Goal: Task Accomplishment & Management: Manage account settings

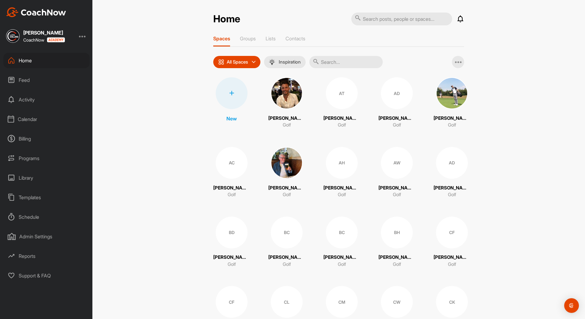
click at [552, 35] on div "Home Notifications Invitations Today Tim B. created a post : "How does the grip…" at bounding box center [338, 159] width 493 height 319
click at [556, 80] on div "Home Notifications Invitations Today Tim B. created a post : "How does the grip…" at bounding box center [338, 159] width 493 height 319
click at [27, 118] on div "Calendar" at bounding box center [46, 119] width 86 height 15
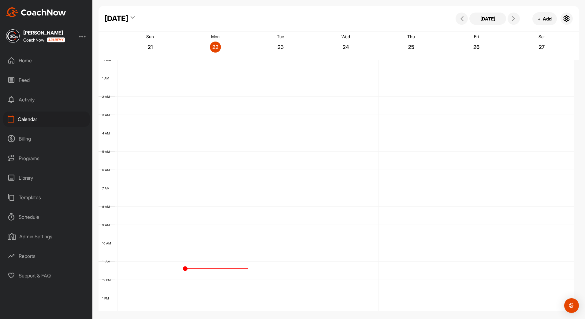
scroll to position [106, 0]
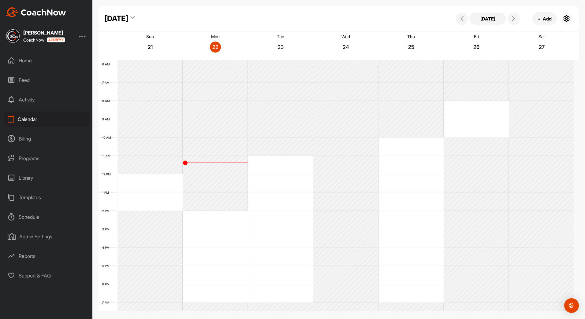
click at [565, 18] on icon "button" at bounding box center [566, 18] width 7 height 7
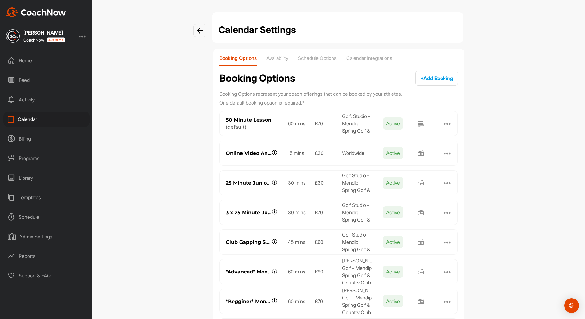
click at [446, 155] on div at bounding box center [447, 153] width 7 height 7
click at [383, 159] on button "Edit" at bounding box center [406, 160] width 86 height 12
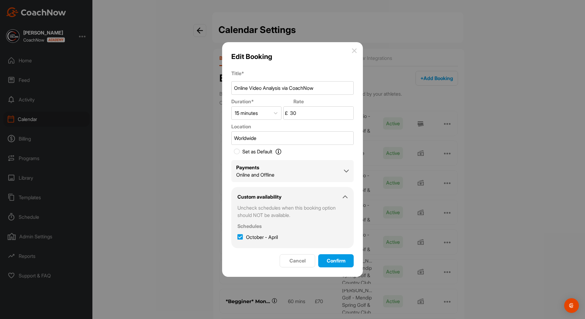
click at [343, 169] on div "Payments Online and Offline" at bounding box center [292, 171] width 113 height 15
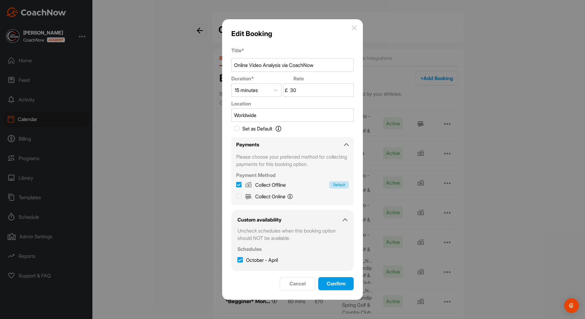
click at [239, 188] on icon at bounding box center [239, 185] width 6 height 6
click at [239, 187] on input "Collect Offline Default" at bounding box center [239, 184] width 6 height 6
checkbox input "true"
click at [240, 195] on icon at bounding box center [239, 197] width 6 height 6
click at [240, 195] on input "Collect Online You will pay online with Stripe." at bounding box center [239, 196] width 6 height 6
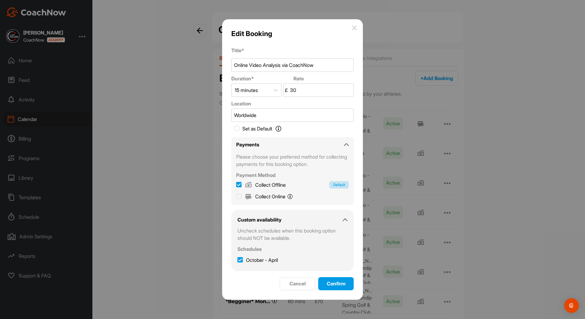
checkbox input "true"
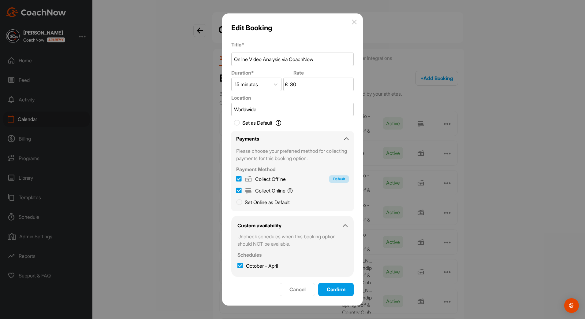
click at [240, 178] on icon at bounding box center [239, 179] width 6 height 6
click at [240, 178] on input "Collect Offline Default" at bounding box center [239, 179] width 6 height 6
checkbox input "false"
click at [239, 203] on icon at bounding box center [239, 203] width 6 height 6
click at [239, 203] on input "Set Online as Default" at bounding box center [239, 202] width 6 height 6
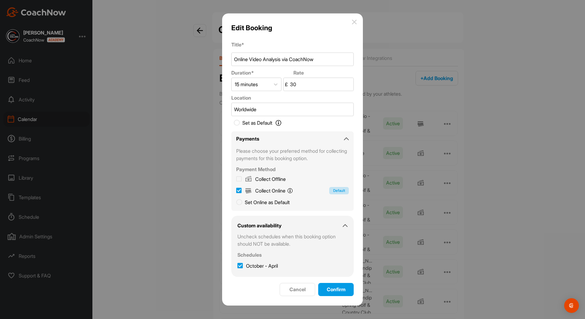
checkbox input "true"
click at [341, 292] on span "Confirm" at bounding box center [336, 290] width 19 height 6
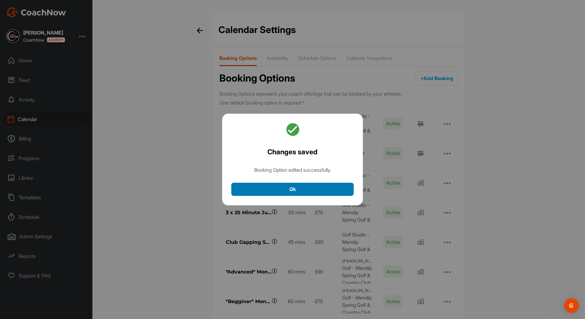
click at [325, 190] on button "Ok" at bounding box center [292, 189] width 122 height 13
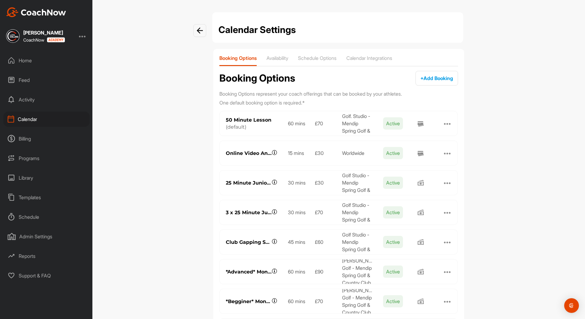
click at [444, 185] on div at bounding box center [447, 182] width 7 height 7
click at [406, 187] on button "Edit" at bounding box center [406, 190] width 86 height 12
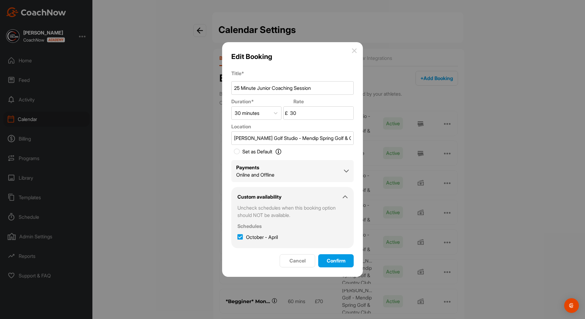
click at [334, 170] on div "Payments Online and Offline" at bounding box center [292, 171] width 113 height 15
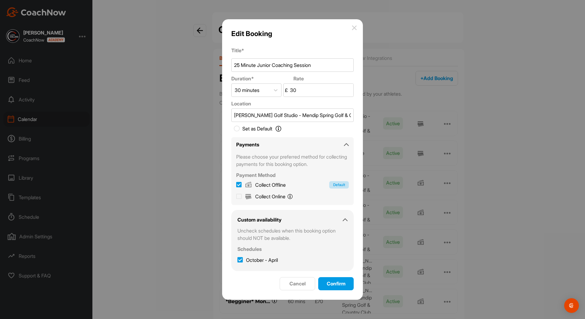
click at [239, 197] on icon at bounding box center [239, 197] width 6 height 6
click at [239, 197] on input "Collect Online You will pay online with Stripe." at bounding box center [239, 196] width 6 height 6
checkbox input "true"
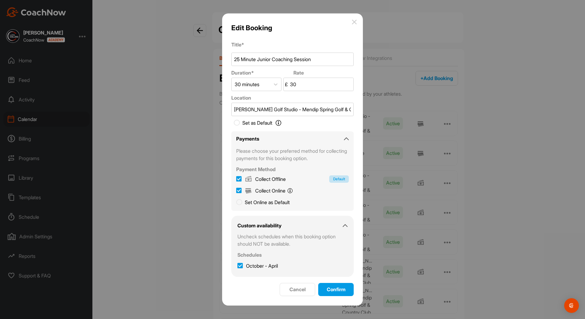
click at [239, 181] on icon at bounding box center [239, 179] width 6 height 6
click at [239, 181] on input "Collect Offline Default" at bounding box center [239, 179] width 6 height 6
checkbox input "false"
click at [239, 206] on label "Set Online as Default" at bounding box center [263, 202] width 54 height 7
click at [239, 204] on input "Set Online as Default" at bounding box center [239, 202] width 6 height 6
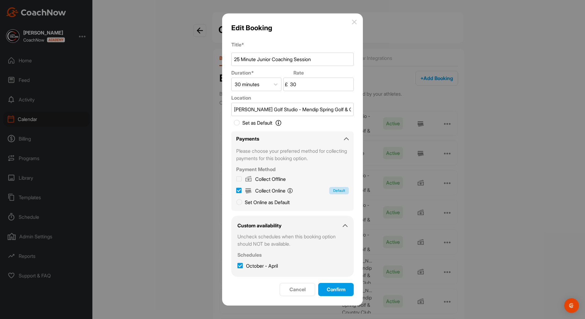
checkbox input "true"
click at [338, 292] on span "Confirm" at bounding box center [336, 290] width 19 height 6
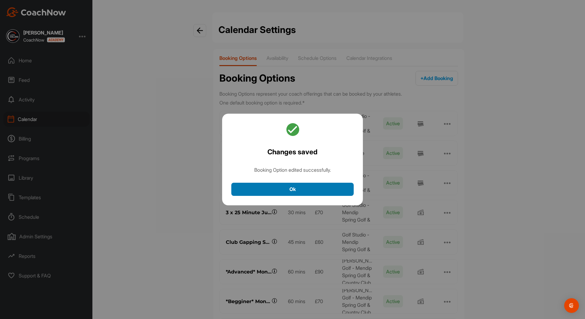
click at [337, 189] on button "Ok" at bounding box center [292, 189] width 122 height 13
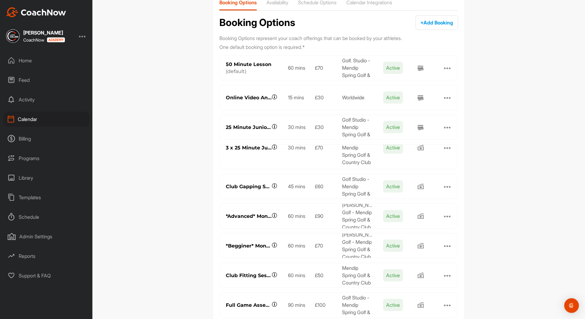
scroll to position [61, 0]
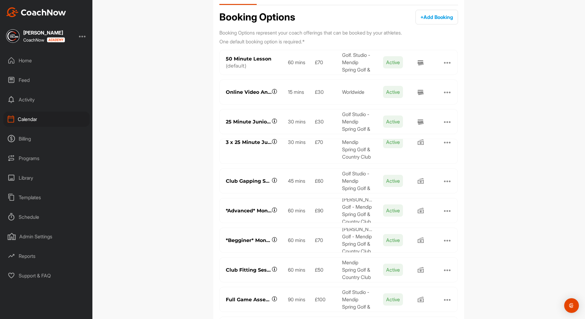
click at [444, 144] on div at bounding box center [447, 142] width 7 height 7
click at [394, 156] on button "Edit" at bounding box center [406, 158] width 86 height 12
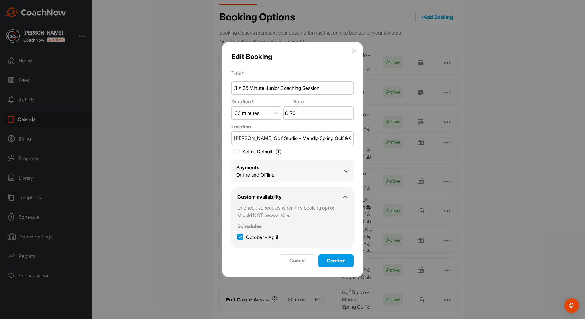
click at [309, 171] on div "Payments Online and Offline" at bounding box center [292, 171] width 113 height 15
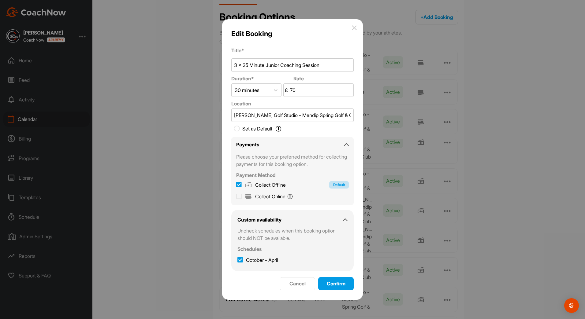
click at [240, 196] on icon at bounding box center [239, 197] width 6 height 6
click at [240, 196] on input "Collect Online You will pay online with Stripe." at bounding box center [239, 196] width 6 height 6
checkbox input "true"
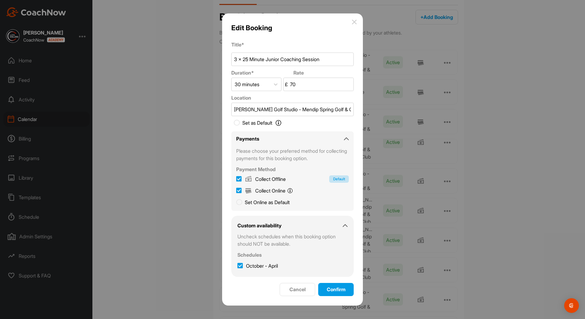
click at [239, 179] on icon at bounding box center [239, 179] width 6 height 6
click at [239, 179] on input "Collect Offline Default" at bounding box center [239, 179] width 6 height 6
checkbox input "false"
click at [238, 204] on icon at bounding box center [239, 203] width 6 height 6
click at [238, 204] on input "Set Online as Default" at bounding box center [239, 202] width 6 height 6
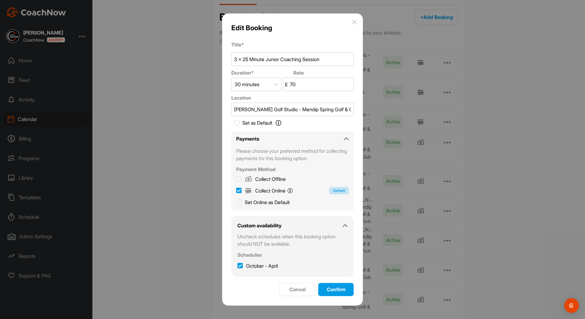
checkbox input "true"
click at [324, 292] on div "Confirm" at bounding box center [336, 289] width 26 height 7
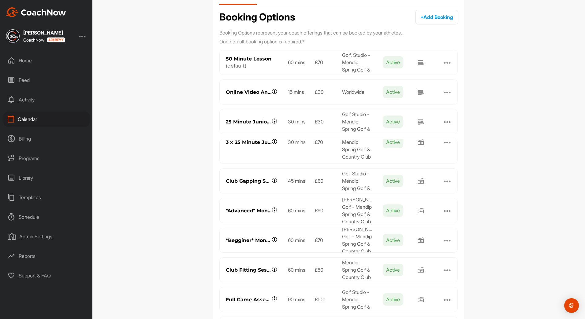
scroll to position [0, 0]
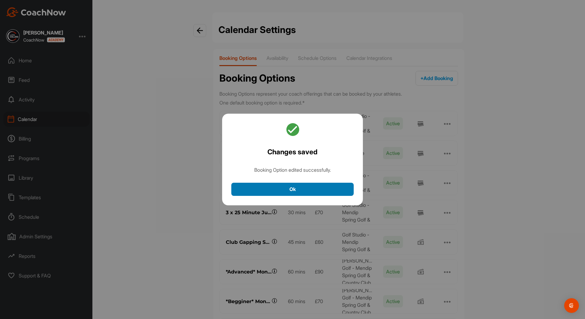
click at [337, 193] on button "Ok" at bounding box center [292, 189] width 122 height 13
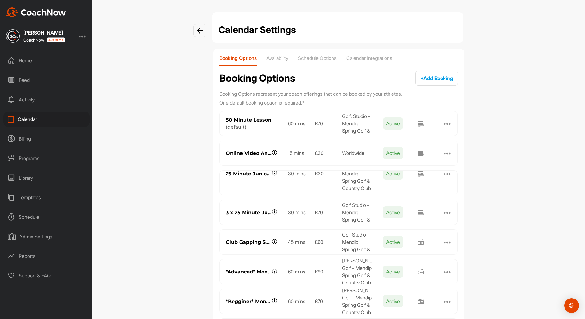
scroll to position [31, 0]
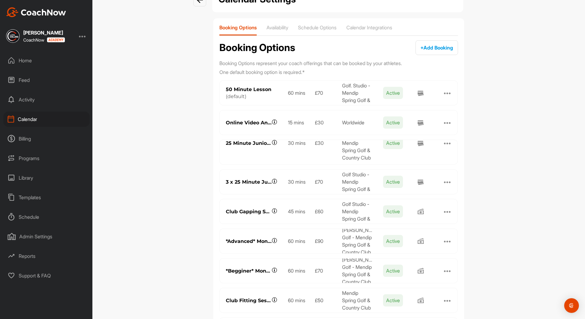
click at [444, 212] on div at bounding box center [447, 211] width 7 height 7
click at [387, 217] on button "Edit" at bounding box center [406, 219] width 86 height 12
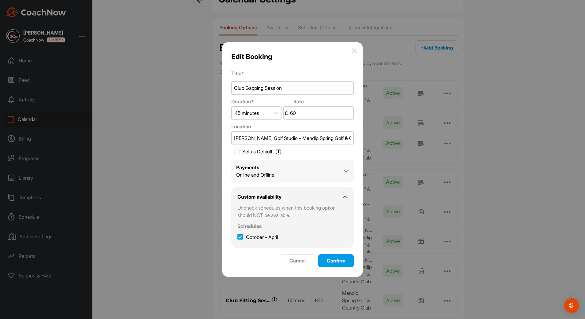
click at [334, 184] on form "Title * Club Gapping Session Duration * Rate 45 minutes £ 60 Location Luke Coll…" at bounding box center [292, 169] width 122 height 198
click at [334, 175] on div "Payments Online and Offline" at bounding box center [292, 171] width 113 height 15
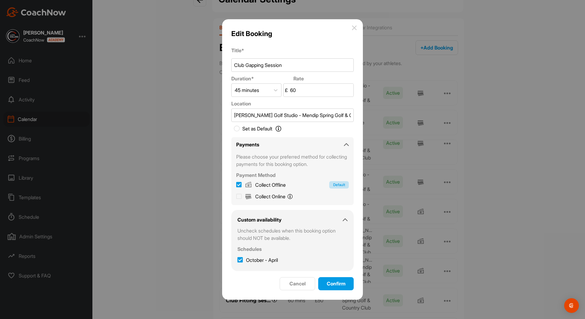
click at [274, 197] on span "Collect Online You will pay online with Stripe." at bounding box center [274, 196] width 38 height 7
click at [242, 197] on input "Collect Online You will pay online with Stripe." at bounding box center [239, 196] width 6 height 6
checkbox input "true"
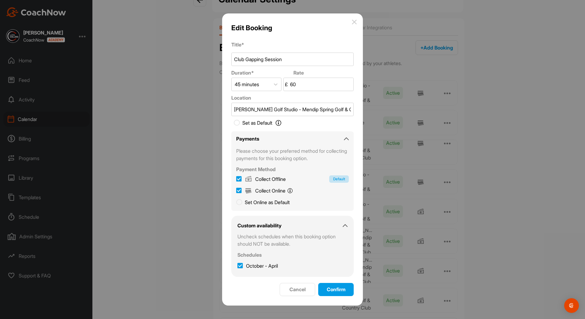
click at [241, 178] on icon at bounding box center [239, 179] width 6 height 6
click at [241, 178] on input "Collect Offline Default" at bounding box center [239, 179] width 6 height 6
checkbox input "false"
click at [238, 201] on icon at bounding box center [239, 203] width 6 height 6
click at [238, 201] on input "Set Online as Default" at bounding box center [239, 202] width 6 height 6
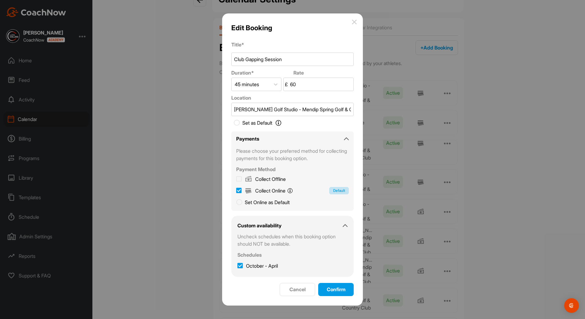
checkbox input "true"
click at [328, 286] on div "Confirm" at bounding box center [336, 289] width 26 height 7
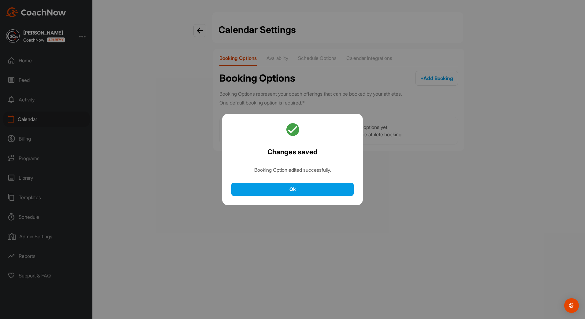
scroll to position [0, 0]
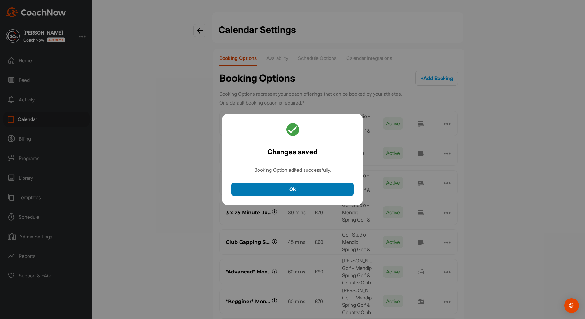
click at [347, 188] on button "Ok" at bounding box center [292, 189] width 122 height 13
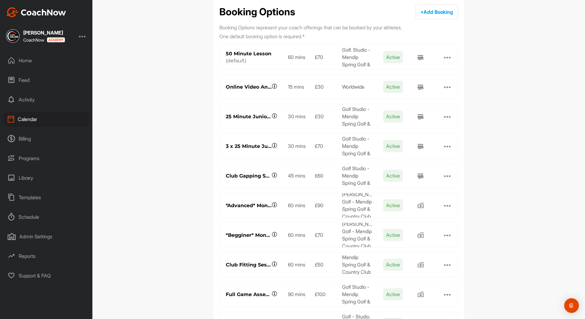
scroll to position [61, 0]
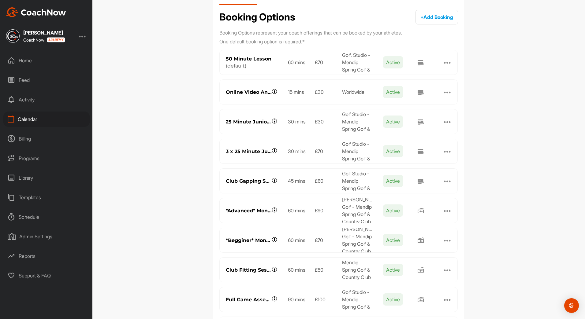
click at [444, 182] on div at bounding box center [447, 180] width 7 height 7
click at [412, 183] on button "Edit" at bounding box center [406, 188] width 86 height 12
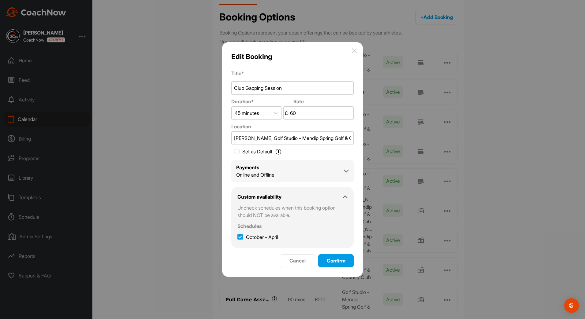
click at [321, 178] on div "Payments Online and Offline" at bounding box center [292, 171] width 113 height 15
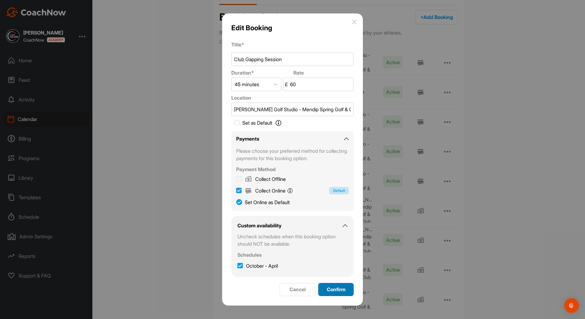
click at [332, 290] on span "Confirm" at bounding box center [336, 290] width 19 height 6
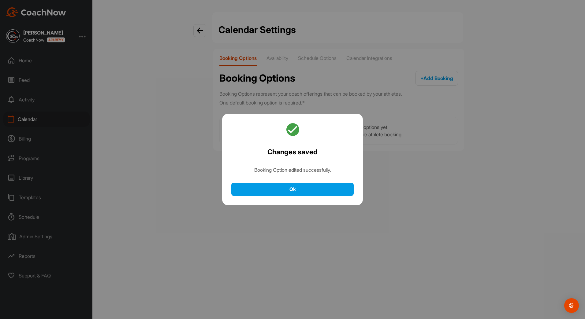
scroll to position [0, 0]
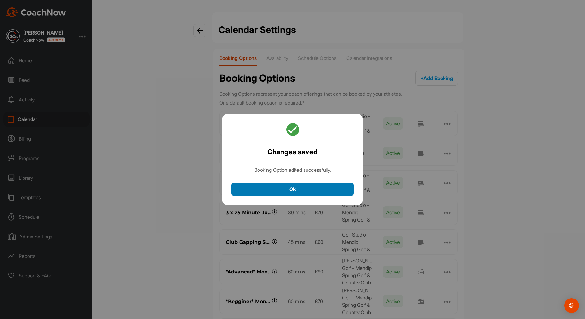
click at [334, 186] on button "Ok" at bounding box center [292, 189] width 122 height 13
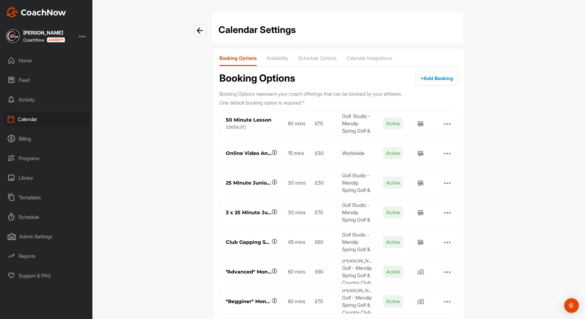
scroll to position [9, 0]
click at [444, 273] on div at bounding box center [447, 271] width 7 height 7
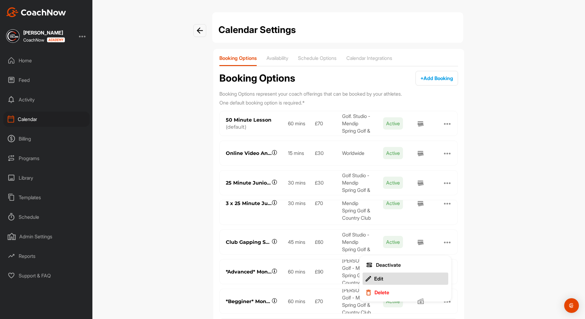
click at [401, 278] on button "Edit" at bounding box center [406, 279] width 86 height 12
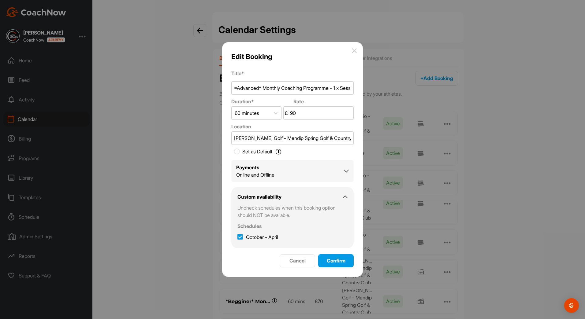
click at [301, 173] on div "Payments Online and Offline" at bounding box center [292, 171] width 113 height 15
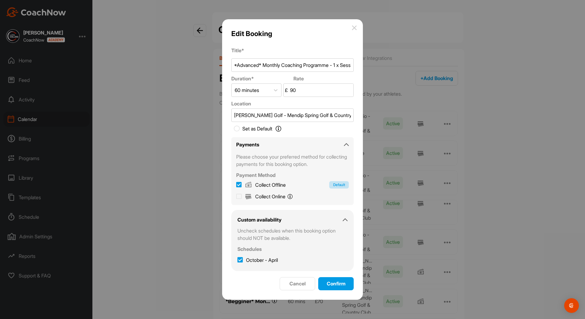
click at [239, 196] on icon at bounding box center [239, 197] width 6 height 6
click at [239, 196] on input "Collect Online You will pay online with Stripe." at bounding box center [239, 196] width 6 height 6
checkbox input "true"
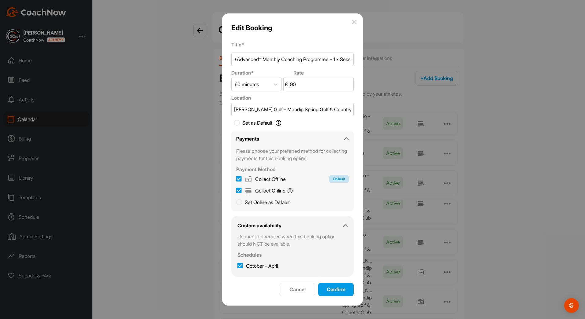
click at [239, 181] on icon at bounding box center [239, 179] width 6 height 6
click at [239, 181] on input "Collect Offline Default" at bounding box center [239, 179] width 6 height 6
checkbox input "false"
click at [239, 200] on icon at bounding box center [239, 203] width 6 height 6
click at [239, 200] on input "Set Online as Default" at bounding box center [239, 202] width 6 height 6
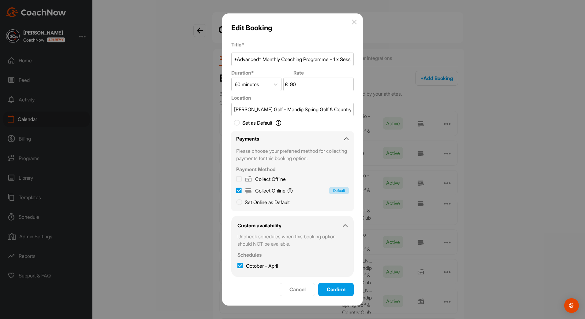
checkbox input "true"
click at [331, 289] on span "Confirm" at bounding box center [336, 290] width 19 height 6
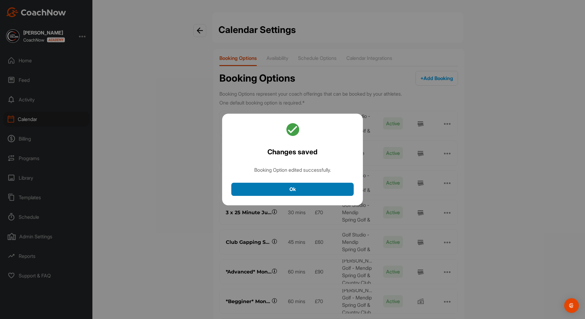
click at [333, 192] on button "Ok" at bounding box center [292, 189] width 122 height 13
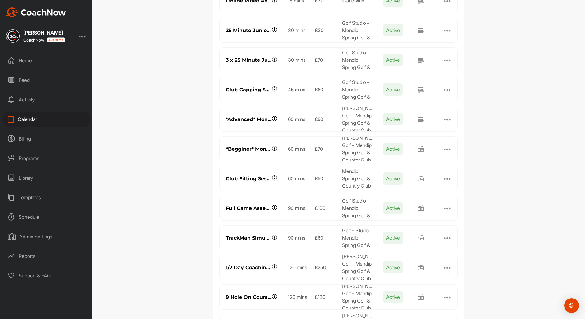
scroll to position [153, 0]
click at [444, 151] on div at bounding box center [447, 148] width 7 height 7
click at [401, 153] on button "Edit" at bounding box center [406, 156] width 86 height 12
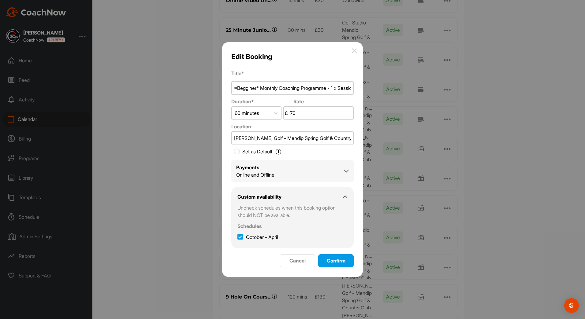
click at [313, 172] on div "Payments Online and Offline" at bounding box center [292, 171] width 113 height 15
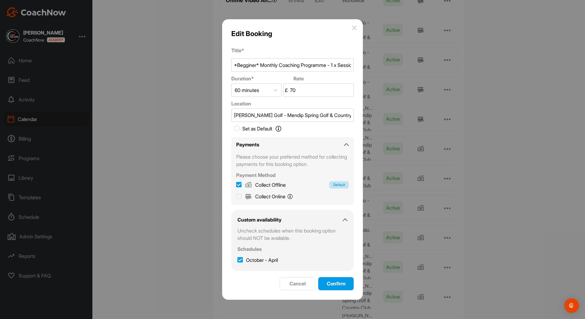
click at [241, 195] on icon at bounding box center [239, 197] width 6 height 6
click at [241, 195] on input "Collect Online You will pay online with Stripe." at bounding box center [239, 196] width 6 height 6
checkbox input "true"
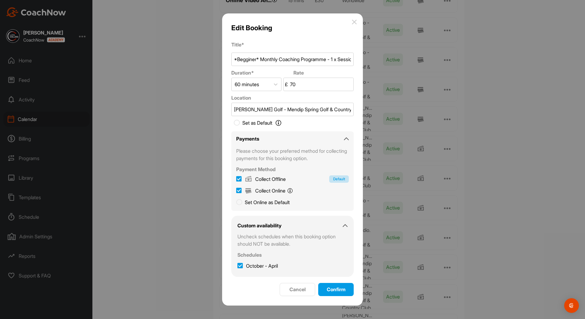
click at [240, 180] on icon at bounding box center [239, 179] width 6 height 6
click at [240, 180] on input "Collect Offline Default" at bounding box center [239, 179] width 6 height 6
checkbox input "false"
click at [239, 203] on icon at bounding box center [239, 203] width 6 height 6
click at [239, 203] on input "Set Online as Default" at bounding box center [239, 202] width 6 height 6
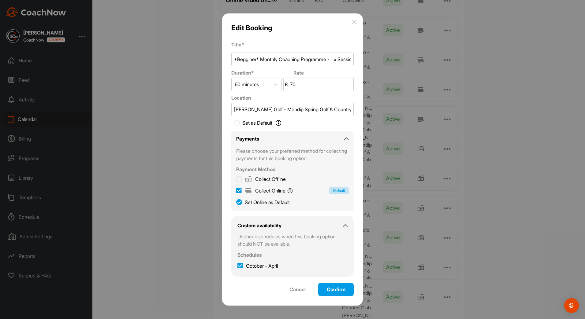
checkbox input "true"
click at [328, 292] on span "Confirm" at bounding box center [336, 290] width 19 height 6
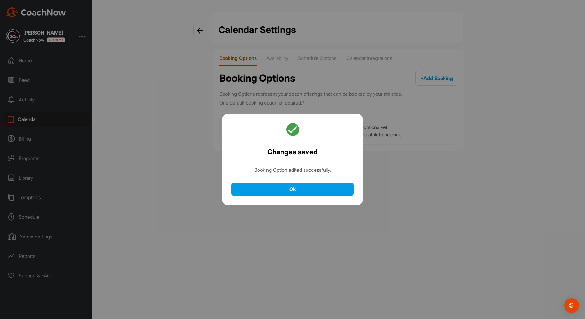
scroll to position [0, 0]
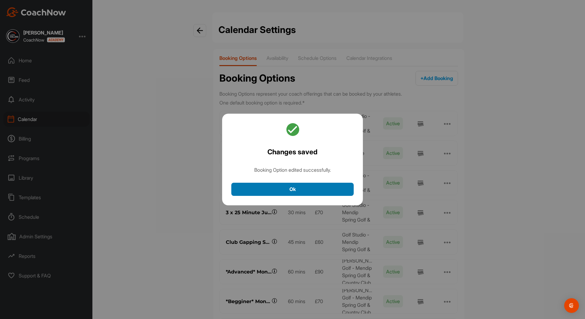
click at [301, 194] on button "Ok" at bounding box center [292, 189] width 122 height 13
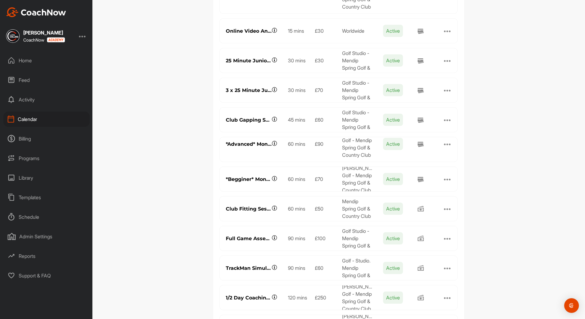
scroll to position [9, 0]
click at [444, 208] on div at bounding box center [447, 208] width 7 height 7
click at [395, 216] on button "Edit" at bounding box center [406, 216] width 86 height 12
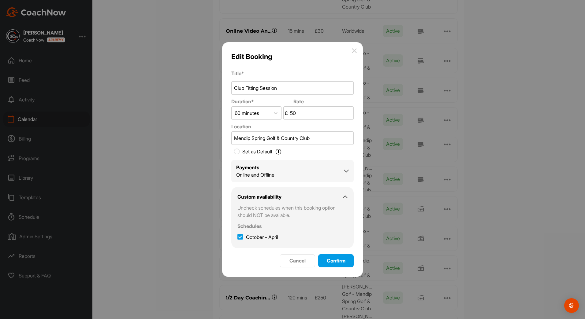
click at [300, 165] on div "Payments Online and Offline" at bounding box center [292, 171] width 113 height 15
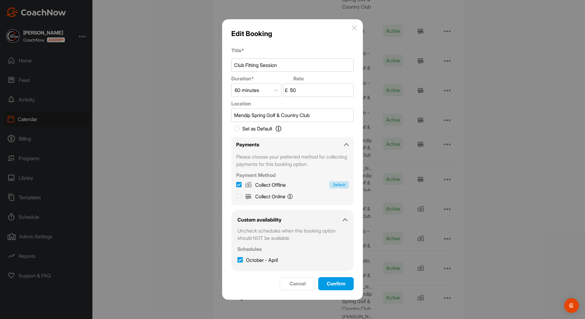
click at [239, 195] on icon at bounding box center [239, 197] width 6 height 6
click at [239, 195] on input "Collect Online You will pay online with Stripe." at bounding box center [239, 196] width 6 height 6
checkbox input "true"
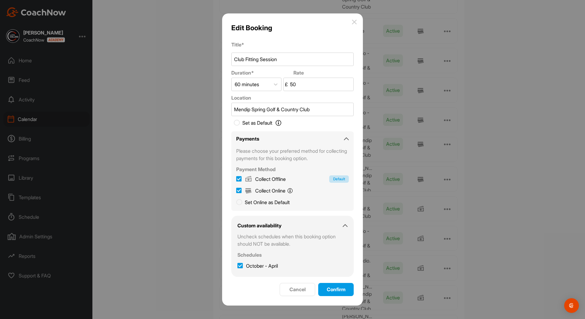
click at [240, 181] on icon at bounding box center [239, 179] width 6 height 6
click at [240, 181] on input "Collect Offline Default" at bounding box center [239, 179] width 6 height 6
checkbox input "false"
click at [239, 206] on label "Set Online as Default" at bounding box center [263, 202] width 54 height 7
click at [239, 204] on input "Set Online as Default" at bounding box center [239, 202] width 6 height 6
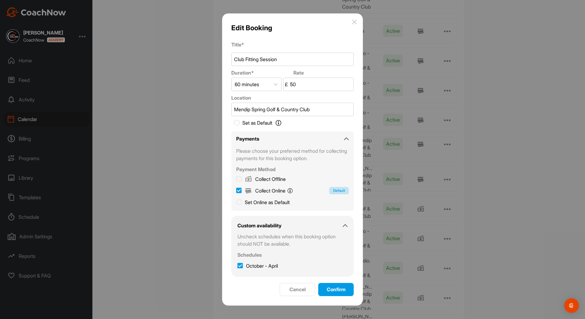
checkbox input "true"
click at [329, 297] on div "Cancel Confirm" at bounding box center [292, 289] width 122 height 13
click at [328, 293] on span "Confirm" at bounding box center [336, 290] width 19 height 6
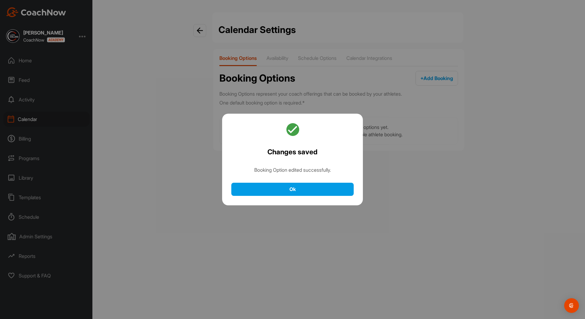
scroll to position [0, 0]
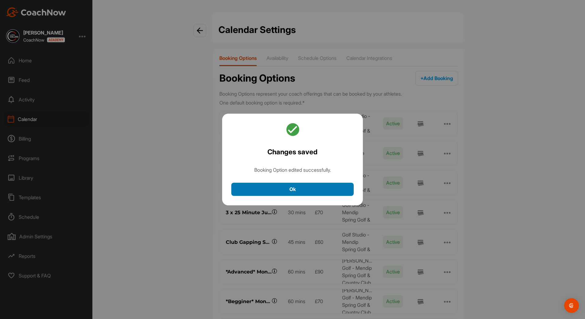
click at [301, 193] on button "Ok" at bounding box center [292, 189] width 122 height 13
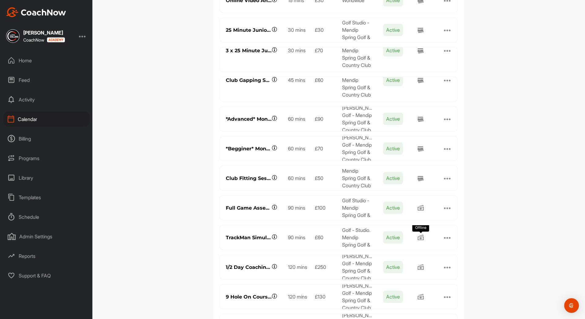
scroll to position [9, 0]
click at [444, 209] on div at bounding box center [447, 207] width 7 height 7
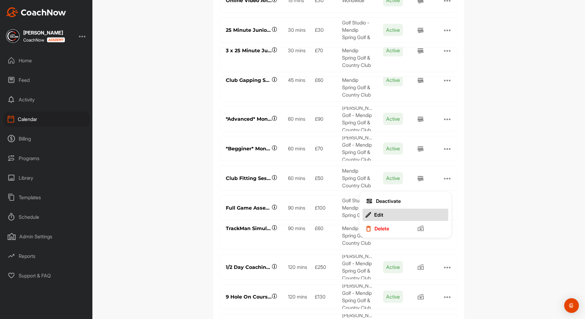
click at [375, 215] on div "Edit" at bounding box center [378, 215] width 9 height 6
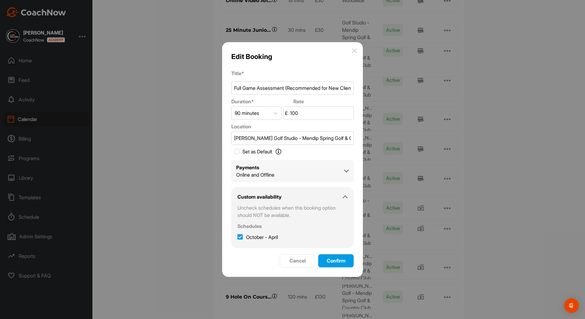
click at [302, 166] on div "Payments Online and Offline" at bounding box center [292, 171] width 113 height 15
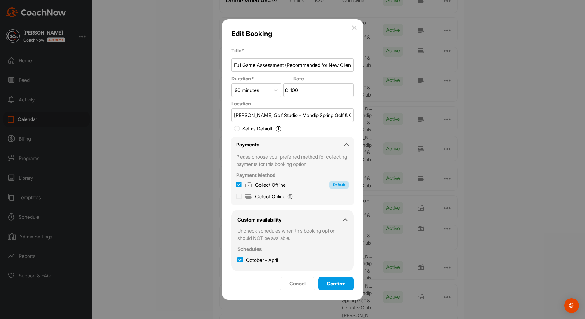
click at [241, 196] on icon at bounding box center [239, 197] width 6 height 6
click at [241, 196] on input "Collect Online You will pay online with Stripe." at bounding box center [239, 196] width 6 height 6
checkbox input "true"
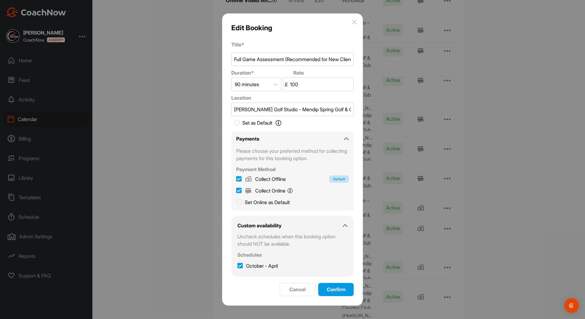
click at [240, 181] on icon at bounding box center [239, 179] width 6 height 6
click at [240, 181] on input "Collect Offline Default" at bounding box center [239, 179] width 6 height 6
checkbox input "false"
click at [236, 203] on div "Payments Please choose your preferred method for collecting payments for this b…" at bounding box center [292, 172] width 122 height 80
click at [241, 202] on icon at bounding box center [239, 203] width 6 height 6
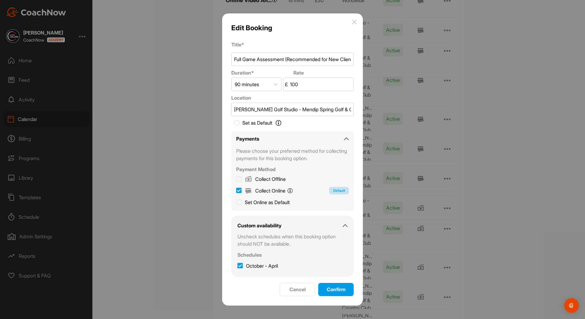
click at [241, 202] on input "Set Online as Default" at bounding box center [239, 202] width 6 height 6
checkbox input "true"
click at [324, 291] on div "Confirm" at bounding box center [336, 289] width 26 height 7
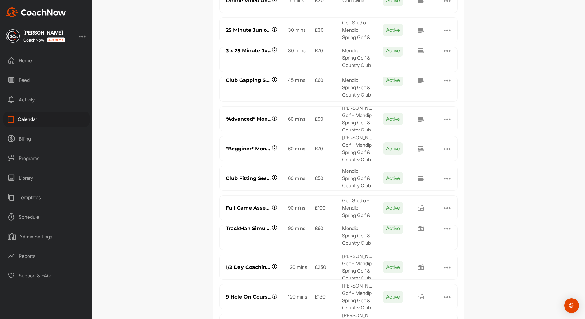
scroll to position [0, 0]
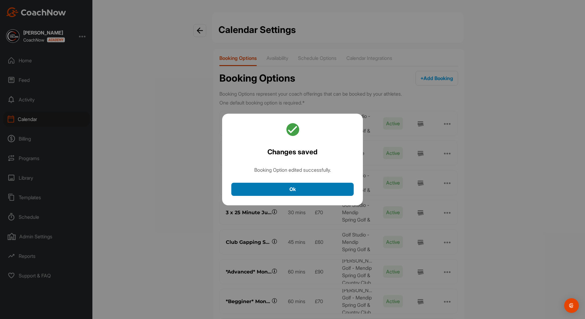
click at [348, 191] on button "Ok" at bounding box center [292, 189] width 122 height 13
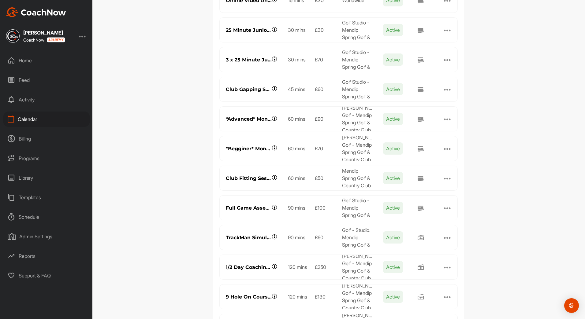
scroll to position [193, 0]
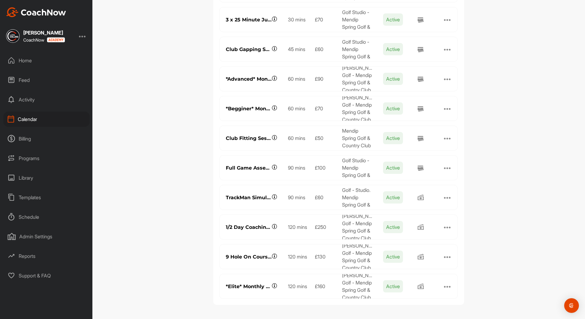
click at [444, 197] on div at bounding box center [447, 197] width 7 height 7
click at [385, 206] on button "Edit" at bounding box center [406, 205] width 86 height 12
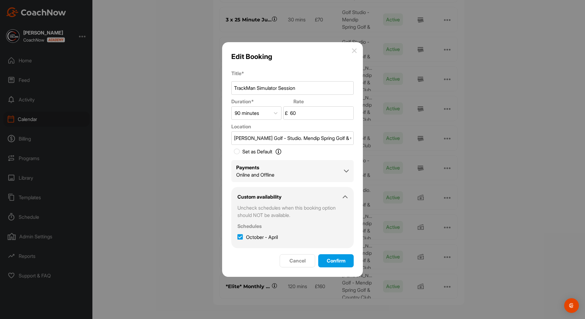
click at [301, 180] on div "Payments Online and Offline" at bounding box center [292, 171] width 122 height 22
click at [274, 176] on div "Online and Offline" at bounding box center [255, 174] width 38 height 7
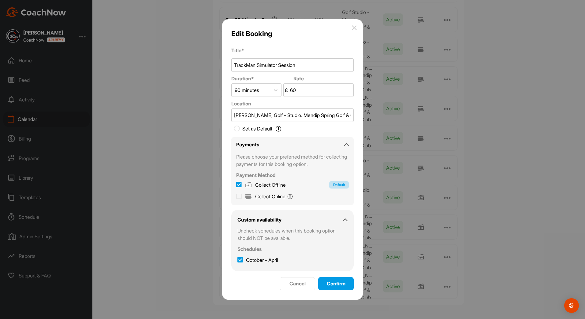
click at [238, 195] on icon at bounding box center [239, 197] width 6 height 6
click at [238, 195] on input "Collect Online You will pay online with Stripe." at bounding box center [239, 196] width 6 height 6
checkbox input "true"
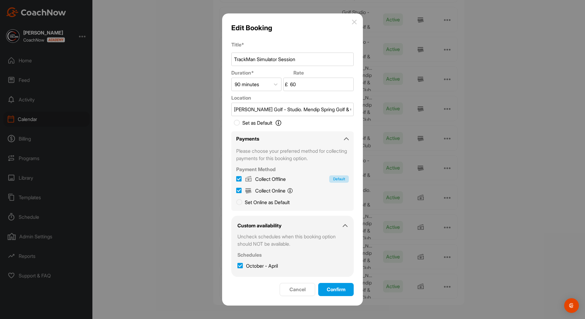
click at [239, 181] on icon at bounding box center [239, 179] width 6 height 6
click at [239, 181] on input "Collect Offline Default" at bounding box center [239, 179] width 6 height 6
checkbox input "false"
click at [239, 202] on icon at bounding box center [239, 203] width 6 height 6
click at [239, 202] on input "Set Online as Default" at bounding box center [239, 202] width 6 height 6
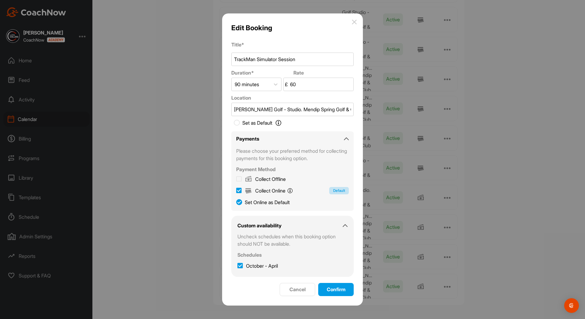
checkbox input "true"
click at [335, 291] on span "Confirm" at bounding box center [336, 290] width 19 height 6
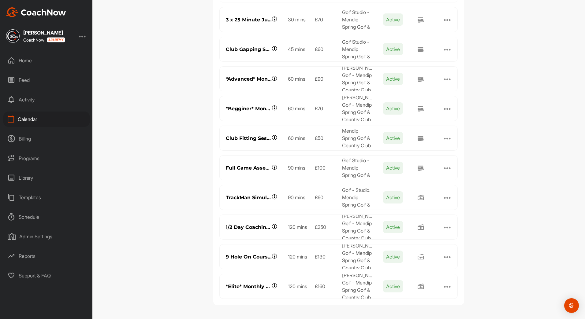
scroll to position [0, 0]
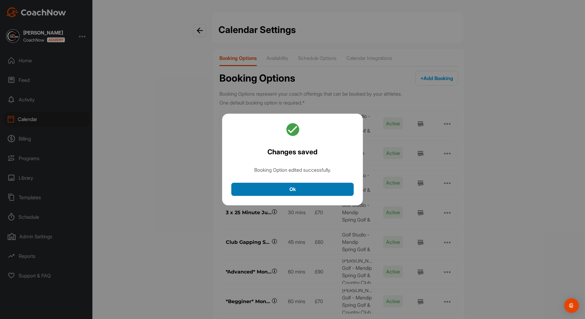
click at [272, 190] on button "Ok" at bounding box center [292, 189] width 122 height 13
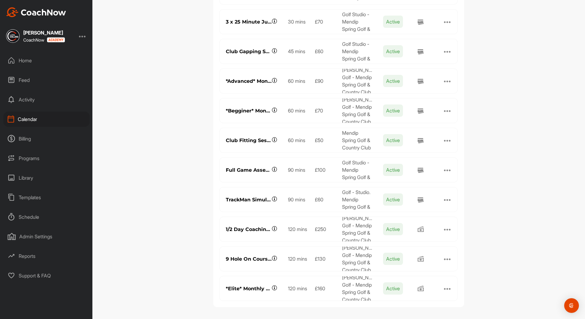
scroll to position [193, 0]
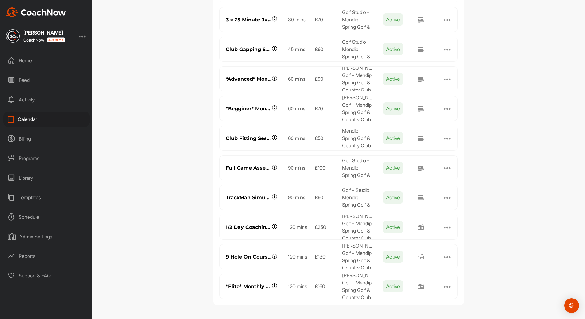
click at [444, 228] on div at bounding box center [447, 227] width 7 height 7
click at [372, 239] on button "Edit" at bounding box center [406, 234] width 86 height 12
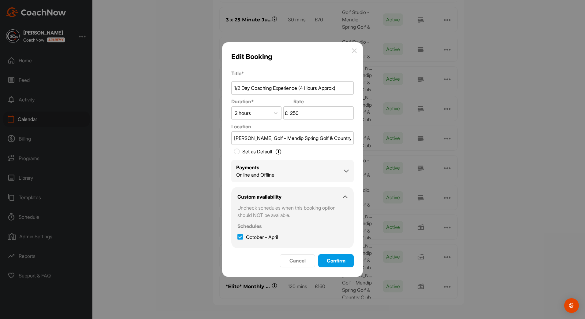
click at [284, 179] on div "Payments Online and Offline" at bounding box center [292, 171] width 122 height 22
click at [267, 179] on div "Payments Online and Offline" at bounding box center [292, 171] width 122 height 22
click at [266, 174] on div "Online and Offline" at bounding box center [255, 174] width 38 height 7
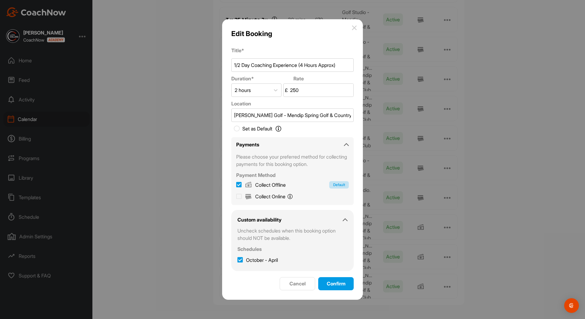
click at [238, 196] on icon at bounding box center [239, 197] width 6 height 6
click at [238, 196] on input "Collect Online You will pay online with Stripe." at bounding box center [239, 196] width 6 height 6
checkbox input "true"
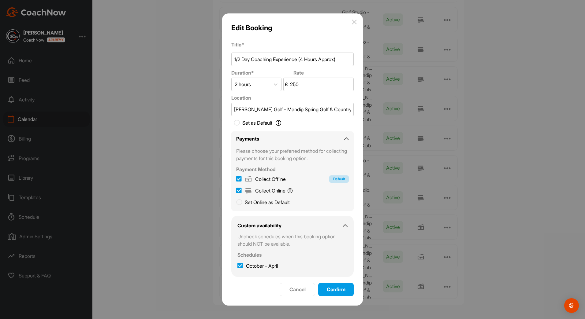
click at [240, 181] on icon at bounding box center [239, 179] width 6 height 6
click at [240, 181] on input "Collect Offline Default" at bounding box center [239, 179] width 6 height 6
checkbox input "false"
click at [239, 202] on icon at bounding box center [239, 203] width 6 height 6
click at [239, 202] on input "Set Online as Default" at bounding box center [239, 202] width 6 height 6
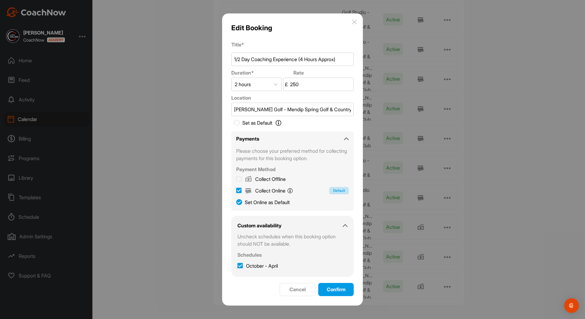
checkbox input "true"
click at [331, 289] on span "Confirm" at bounding box center [336, 290] width 19 height 6
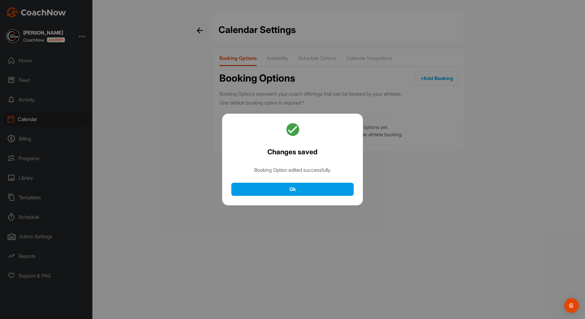
scroll to position [0, 0]
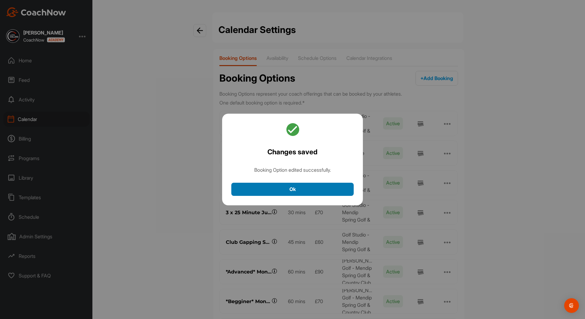
click at [296, 186] on button "Ok" at bounding box center [292, 189] width 122 height 13
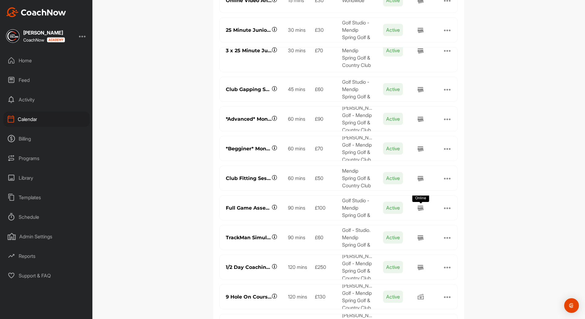
scroll to position [9, 0]
click at [444, 296] on div at bounding box center [447, 296] width 7 height 7
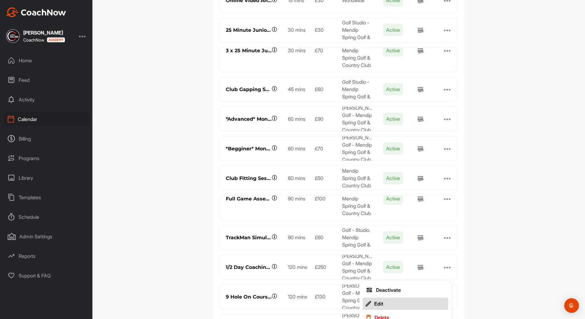
click at [392, 300] on button "Edit" at bounding box center [406, 304] width 86 height 12
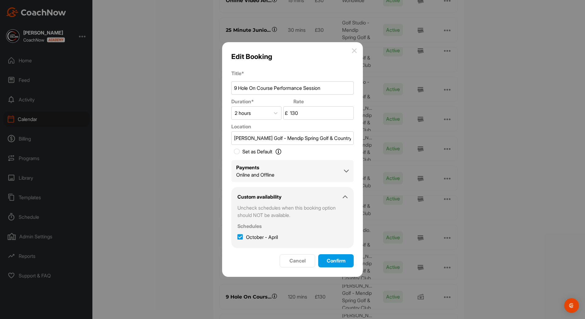
click at [256, 174] on div "Online and Offline" at bounding box center [255, 174] width 38 height 7
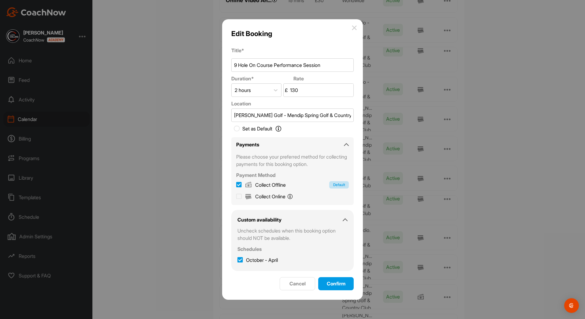
click at [239, 196] on icon at bounding box center [239, 197] width 6 height 6
click at [239, 196] on input "Collect Online You will pay online with Stripe." at bounding box center [239, 196] width 6 height 6
checkbox input "true"
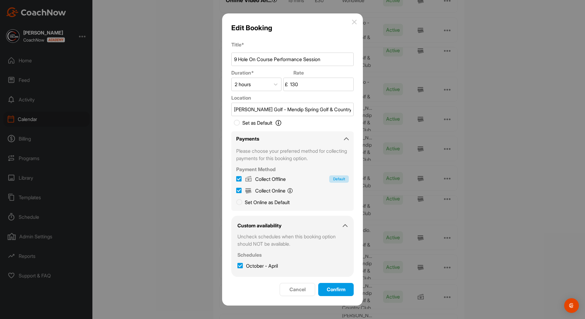
drag, startPoint x: 242, startPoint y: 180, endPoint x: 240, endPoint y: 184, distance: 4.8
click at [242, 179] on label "Collect Offline" at bounding box center [261, 179] width 50 height 7
click at [242, 179] on input "Collect Offline Default" at bounding box center [239, 179] width 6 height 6
checkbox input "false"
click at [241, 200] on icon at bounding box center [239, 203] width 6 height 6
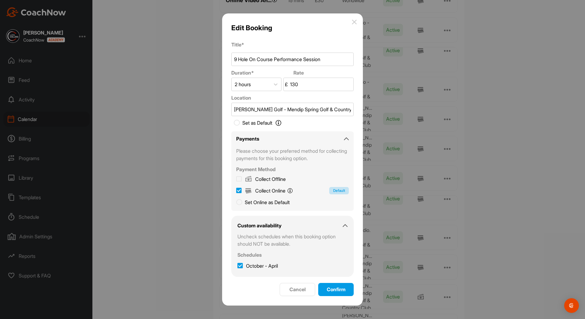
click at [241, 200] on input "Set Online as Default" at bounding box center [239, 202] width 6 height 6
checkbox input "true"
click at [341, 289] on span "Confirm" at bounding box center [336, 290] width 19 height 6
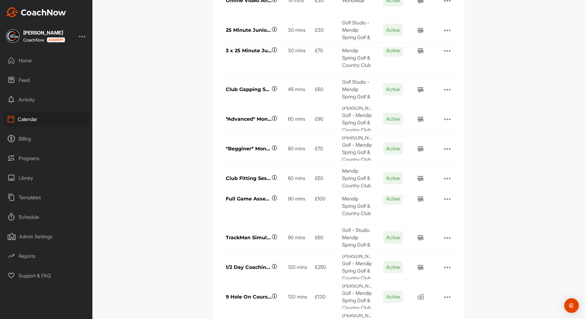
scroll to position [0, 0]
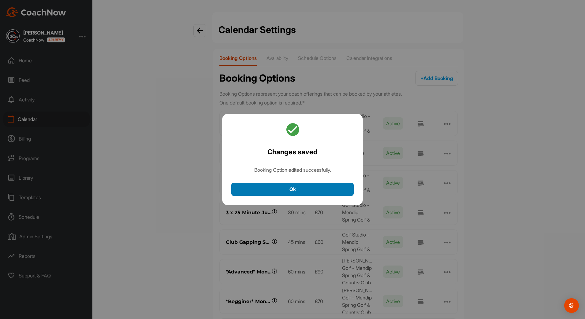
click at [351, 189] on button "Ok" at bounding box center [292, 189] width 122 height 13
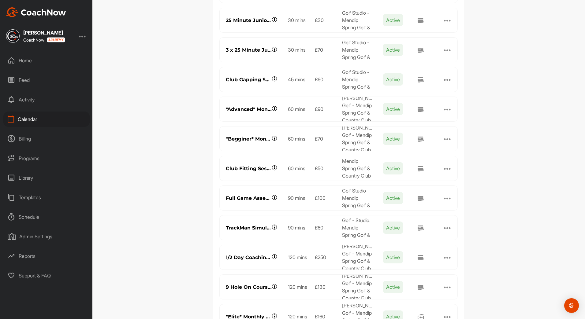
scroll to position [193, 0]
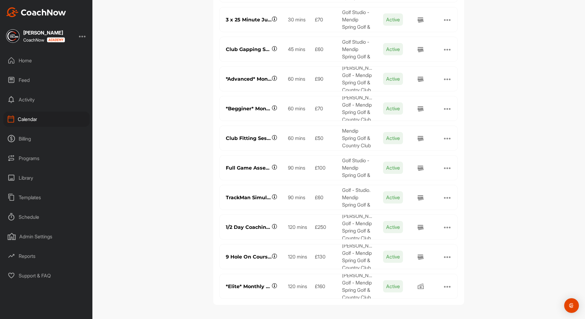
click at [444, 288] on div at bounding box center [447, 286] width 7 height 7
click at [390, 295] on button "Edit" at bounding box center [406, 294] width 86 height 12
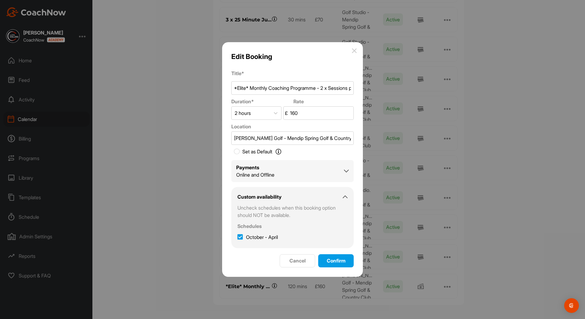
click at [239, 177] on div "Online and Offline" at bounding box center [255, 174] width 38 height 7
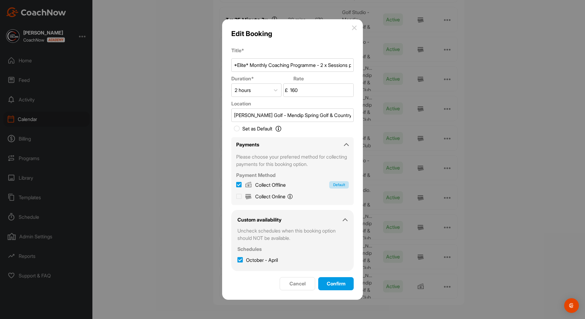
click at [240, 195] on icon at bounding box center [239, 197] width 6 height 6
click at [240, 195] on input "Collect Online You will pay online with Stripe." at bounding box center [239, 196] width 6 height 6
checkbox input "true"
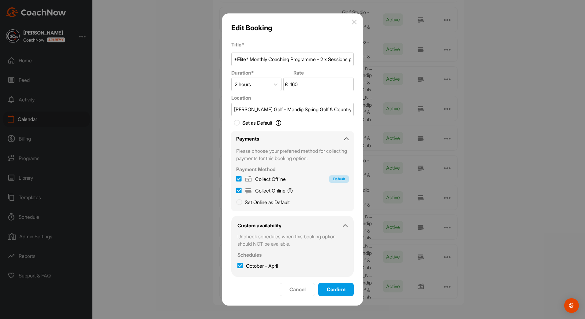
click at [240, 181] on icon at bounding box center [239, 179] width 6 height 6
click at [240, 181] on input "Collect Offline Default" at bounding box center [239, 179] width 6 height 6
checkbox input "false"
click at [239, 203] on icon at bounding box center [239, 203] width 6 height 6
click at [239, 203] on input "Set Online as Default" at bounding box center [239, 202] width 6 height 6
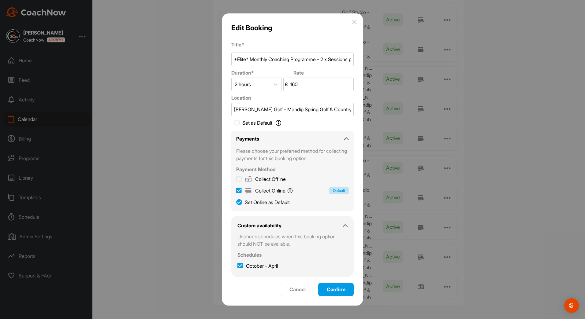
checkbox input "true"
click at [330, 291] on span "Confirm" at bounding box center [336, 290] width 19 height 6
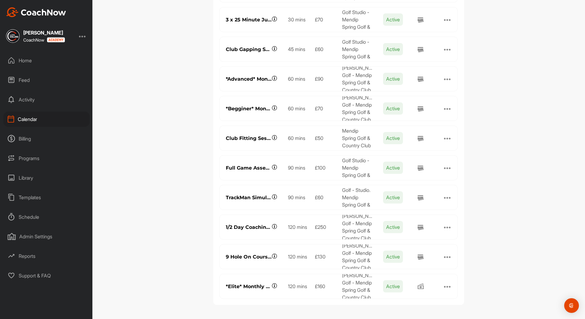
scroll to position [0, 0]
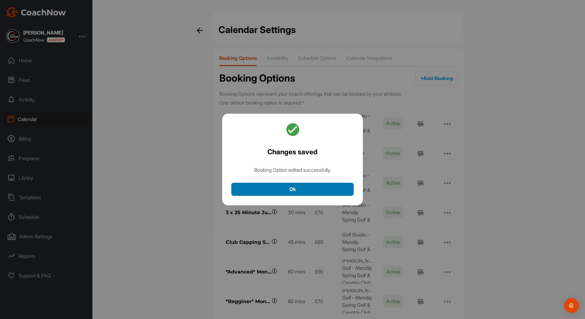
click at [319, 193] on button "Ok" at bounding box center [292, 189] width 122 height 13
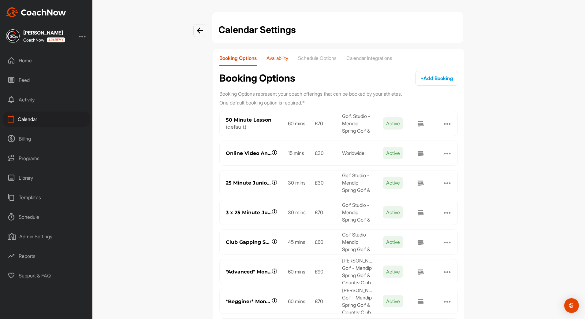
click at [283, 62] on div "Availability" at bounding box center [278, 60] width 22 height 11
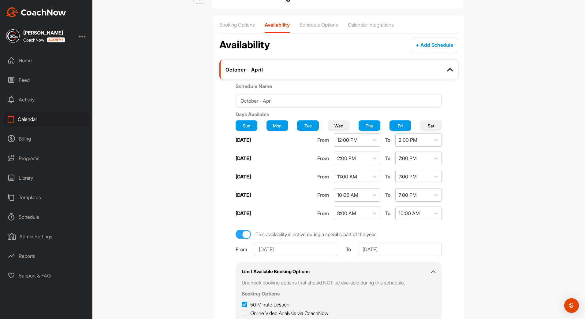
scroll to position [125, 0]
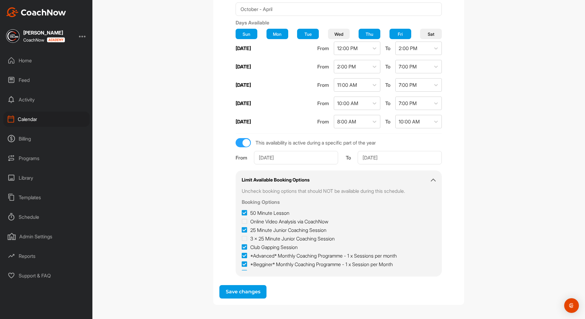
click at [247, 221] on icon at bounding box center [245, 222] width 6 height 6
click at [246, 221] on input "Online Video Analysis via CoachNow" at bounding box center [244, 220] width 4 height 4
checkbox input "true"
click at [247, 238] on icon at bounding box center [245, 239] width 6 height 6
click at [246, 238] on input "3 x 25 Minute Junior Coaching Session" at bounding box center [244, 237] width 4 height 4
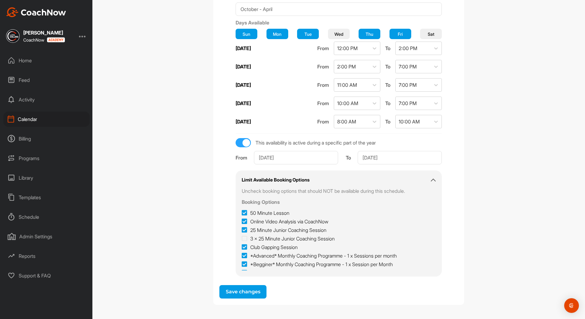
checkbox input "true"
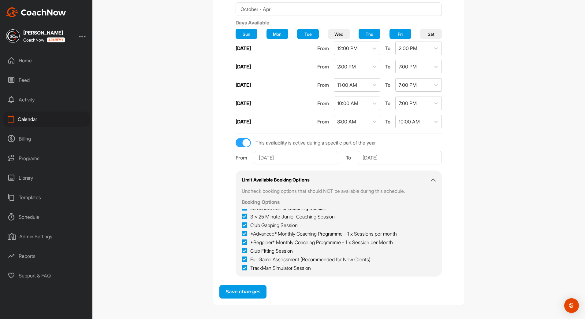
scroll to position [50, 0]
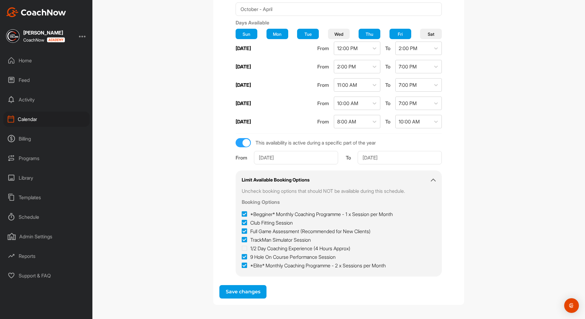
click at [247, 248] on icon at bounding box center [245, 249] width 6 height 6
click at [246, 248] on input "1/2 Day Coaching Experience (4 Hours Approx)" at bounding box center [244, 247] width 4 height 4
checkbox input "true"
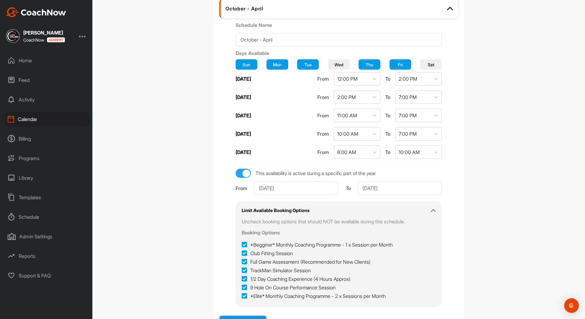
scroll to position [125, 0]
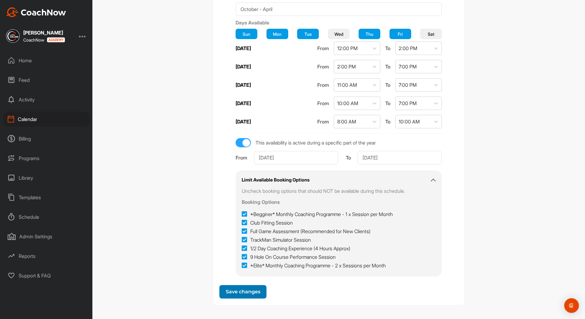
click at [242, 291] on span "Save changes" at bounding box center [243, 292] width 35 height 6
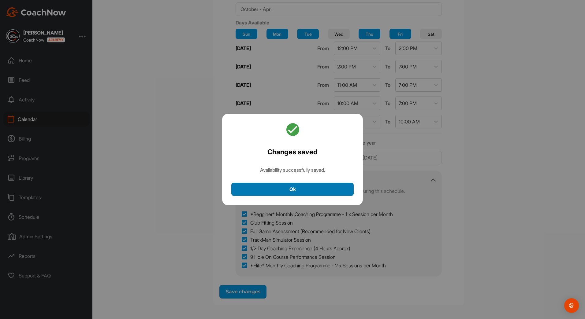
drag, startPoint x: 252, startPoint y: 193, endPoint x: 210, endPoint y: 207, distance: 44.2
click at [253, 195] on button "Ok" at bounding box center [292, 189] width 122 height 13
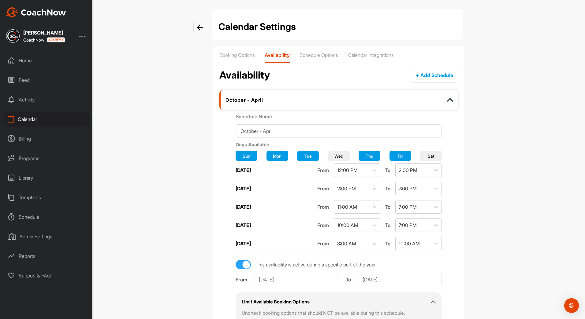
scroll to position [0, 0]
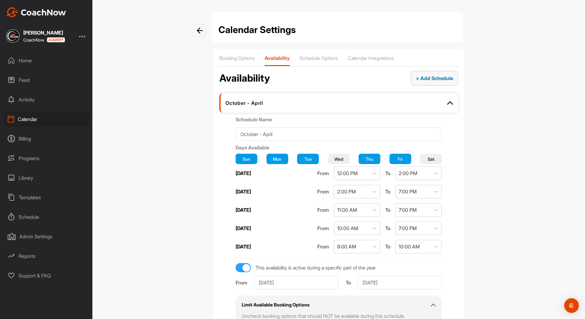
click at [416, 82] on div "+ Add Schedule" at bounding box center [434, 78] width 37 height 7
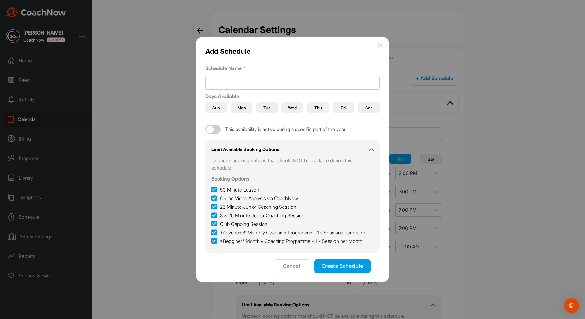
click at [291, 110] on span "Wed" at bounding box center [292, 108] width 9 height 6
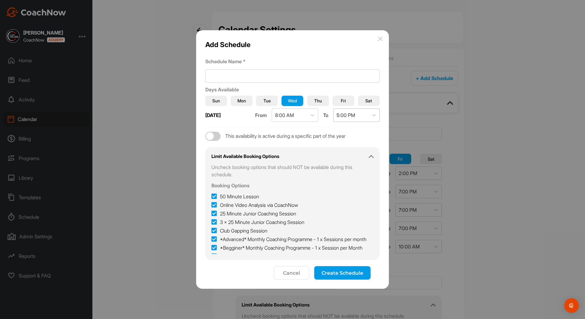
click at [345, 115] on div "5:00 PM" at bounding box center [346, 115] width 19 height 7
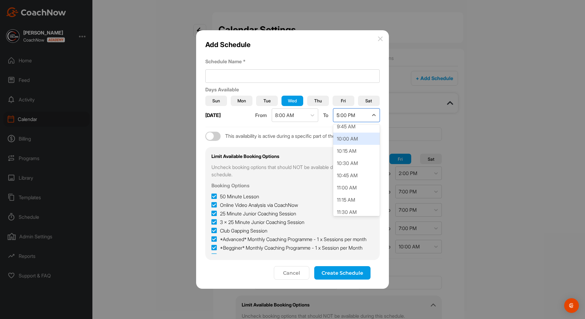
click at [350, 142] on div "10:00 AM" at bounding box center [356, 139] width 47 height 12
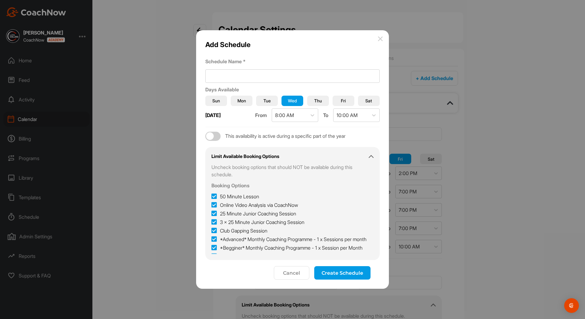
click at [216, 195] on icon at bounding box center [214, 197] width 6 height 6
click at [215, 195] on input "50 Minute Lesson" at bounding box center [213, 195] width 4 height 4
checkbox input "false"
click at [215, 204] on icon at bounding box center [214, 205] width 6 height 6
click at [215, 204] on input "Online Video Analysis via CoachNow" at bounding box center [213, 204] width 4 height 4
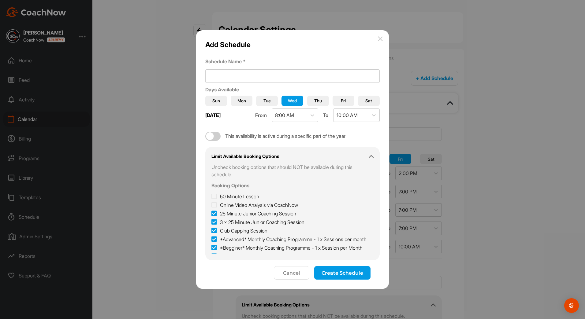
checkbox input "false"
click at [215, 213] on icon at bounding box center [214, 214] width 6 height 6
click at [215, 213] on input "25 Minute Junior Coaching Session" at bounding box center [213, 212] width 4 height 4
checkbox input "false"
click at [215, 222] on icon at bounding box center [214, 222] width 6 height 6
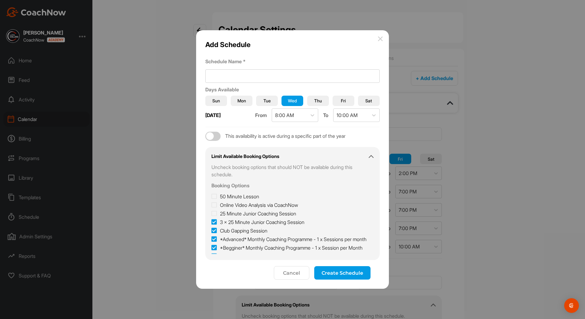
click at [215, 222] on input "3 x 25 Minute Junior Coaching Session" at bounding box center [213, 221] width 4 height 4
checkbox input "false"
click at [215, 230] on icon at bounding box center [214, 231] width 6 height 6
click at [215, 230] on input "Club Gapping Session" at bounding box center [213, 229] width 4 height 4
checkbox input "false"
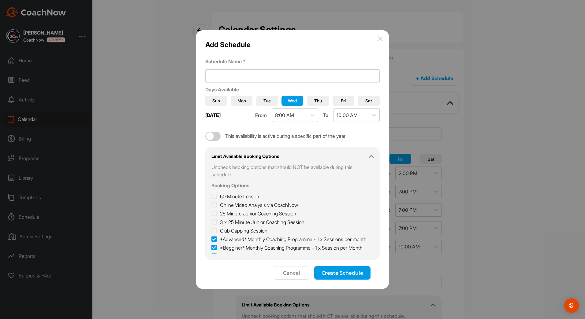
click at [215, 243] on icon at bounding box center [214, 240] width 6 height 6
click at [215, 240] on input "*Advanced* Monthly Coaching Programme - 1 x Sessions per month" at bounding box center [213, 238] width 4 height 4
checkbox input "false"
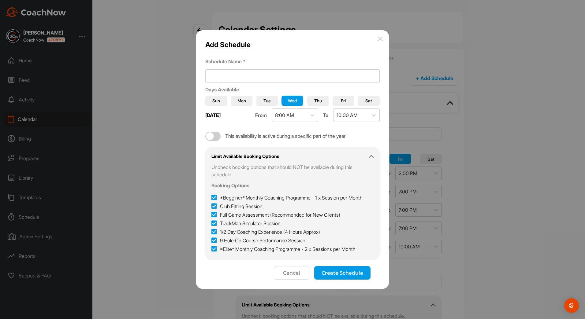
click at [213, 195] on icon at bounding box center [214, 198] width 6 height 6
click at [213, 195] on input "*Begginer* Monthly Coaching Programme - 1 x Session per Month" at bounding box center [213, 196] width 4 height 4
checkbox input "false"
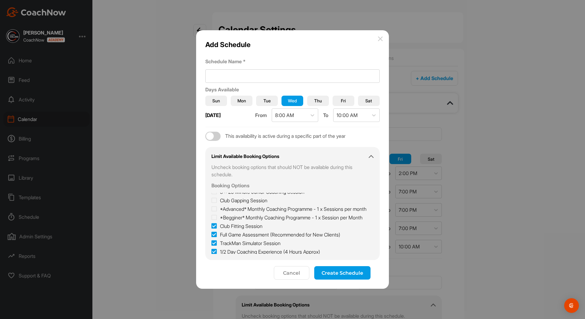
click at [214, 230] on icon at bounding box center [214, 226] width 6 height 6
click at [214, 227] on input "Club Fitting Session" at bounding box center [213, 225] width 4 height 4
checkbox input "false"
click at [215, 238] on icon at bounding box center [214, 235] width 6 height 6
click at [215, 235] on input "Full Game Assessment (Recommended for New Clients)" at bounding box center [213, 233] width 4 height 4
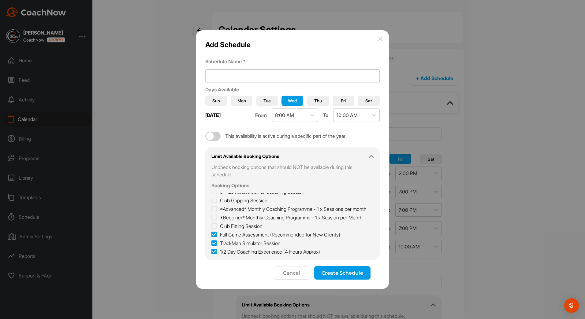
checkbox input "false"
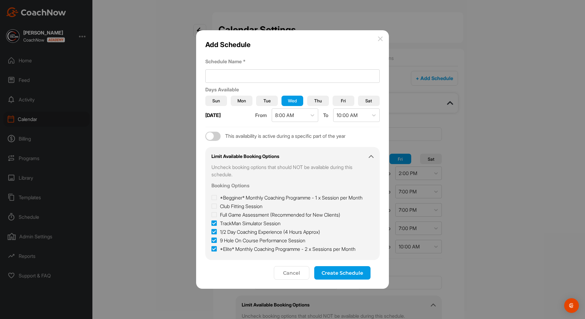
scroll to position [65, 0]
click at [215, 231] on icon at bounding box center [214, 232] width 6 height 6
click at [215, 231] on input "1/2 Day Coaching Experience (4 Hours Approx)" at bounding box center [213, 231] width 4 height 4
checkbox input "false"
click at [215, 239] on icon at bounding box center [214, 241] width 6 height 6
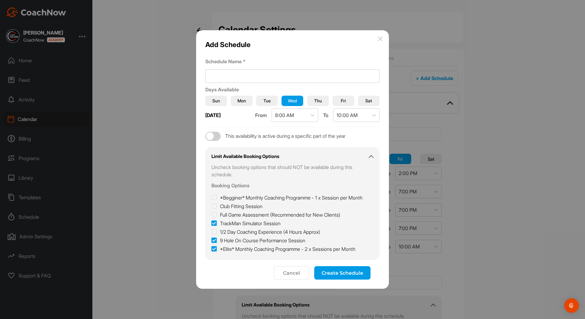
click at [215, 239] on input "9 Hole On Course Performance Session" at bounding box center [213, 239] width 4 height 4
checkbox input "false"
click at [215, 250] on icon at bounding box center [214, 249] width 6 height 6
click at [215, 250] on input "*Elite* Monthly Coaching Programme - 2 x Sessions per Month" at bounding box center [213, 248] width 4 height 4
checkbox input "false"
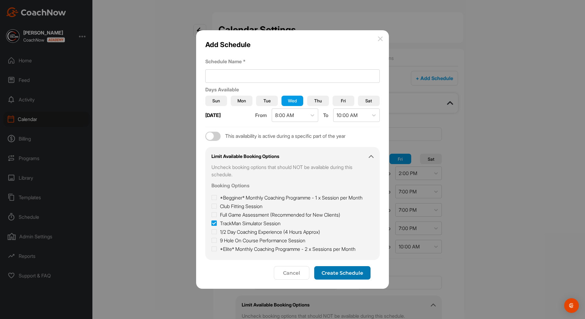
click at [336, 275] on span "Create Schedule" at bounding box center [343, 274] width 42 height 6
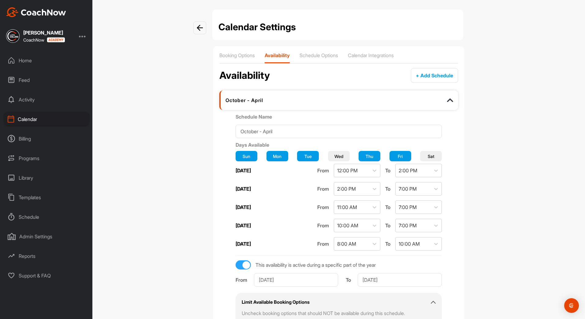
scroll to position [0, 0]
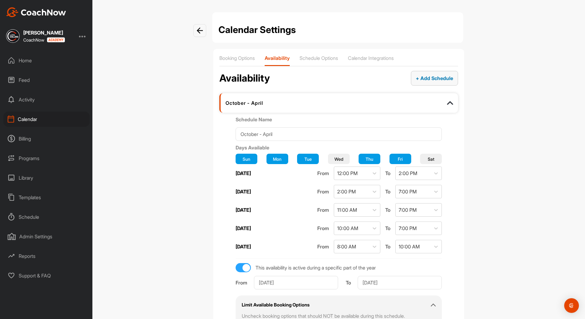
click at [433, 80] on span "+ Add Schedule" at bounding box center [434, 78] width 37 height 6
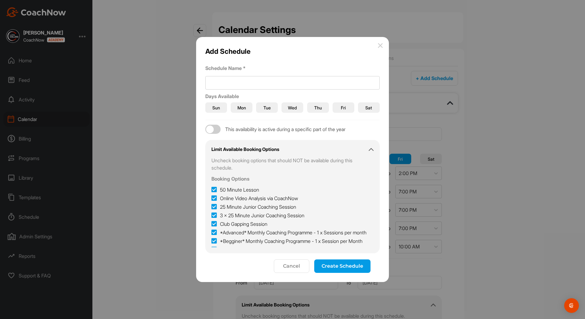
click at [290, 113] on button "Wed" at bounding box center [293, 108] width 22 height 10
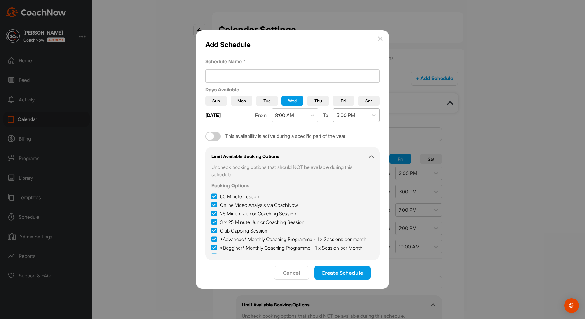
click at [340, 117] on div "5:00 PM" at bounding box center [346, 115] width 19 height 7
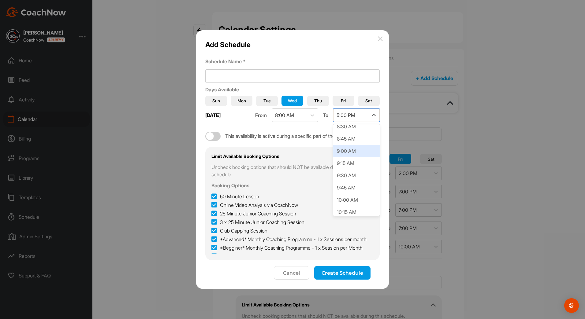
scroll to position [483, 0]
click at [349, 137] on div "10:00 AM" at bounding box center [356, 139] width 47 height 12
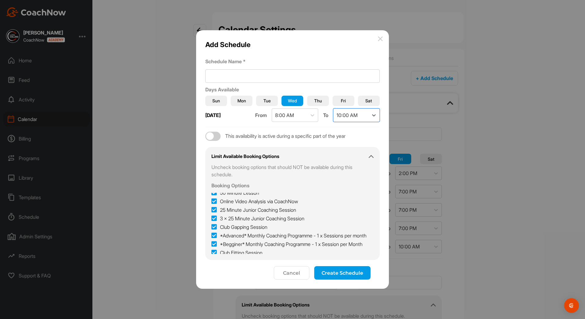
scroll to position [0, 0]
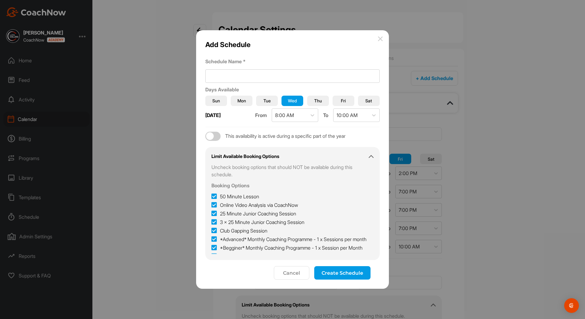
click at [215, 196] on icon at bounding box center [214, 197] width 6 height 6
click at [215, 196] on input "50 Minute Lesson" at bounding box center [213, 195] width 4 height 4
checkbox input "false"
click at [215, 203] on icon at bounding box center [214, 205] width 6 height 6
click at [215, 203] on input "Online Video Analysis via CoachNow" at bounding box center [213, 204] width 4 height 4
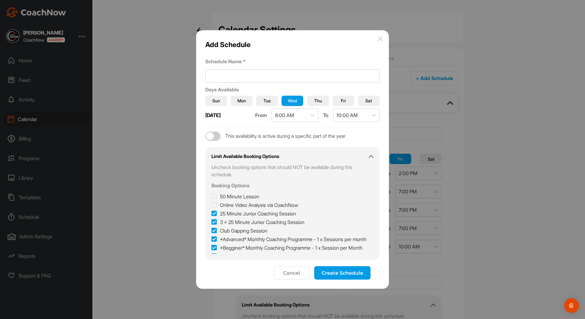
checkbox input "false"
click at [215, 214] on icon at bounding box center [214, 214] width 6 height 6
click at [215, 214] on input "25 Minute Junior Coaching Session" at bounding box center [213, 212] width 4 height 4
checkbox input "false"
click at [214, 221] on icon at bounding box center [214, 222] width 6 height 6
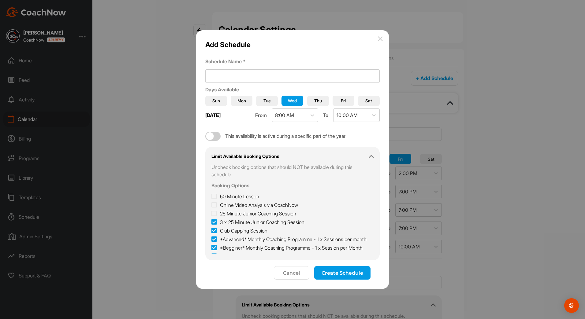
click at [214, 221] on input "3 x 25 Minute Junior Coaching Session" at bounding box center [213, 221] width 4 height 4
checkbox input "false"
click at [214, 231] on icon at bounding box center [214, 231] width 6 height 6
click at [214, 231] on input "Club Gapping Session" at bounding box center [213, 229] width 4 height 4
checkbox input "false"
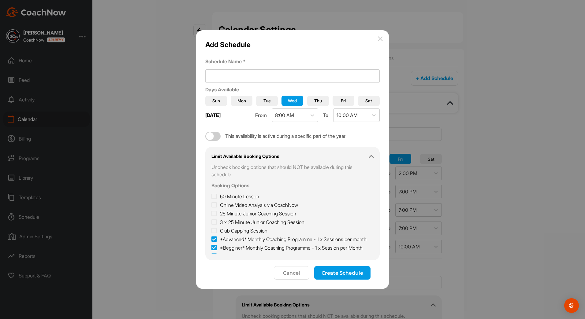
click at [215, 243] on icon at bounding box center [214, 240] width 6 height 6
click at [215, 240] on input "*Advanced* Monthly Coaching Programme - 1 x Sessions per month" at bounding box center [213, 238] width 4 height 4
checkbox input "false"
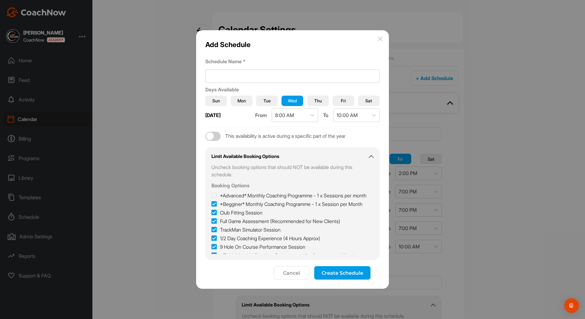
scroll to position [45, 0]
click at [213, 206] on icon at bounding box center [214, 203] width 6 height 6
click at [213, 203] on input "*Begginer* Monthly Coaching Programme - 1 x Session per Month" at bounding box center [213, 202] width 4 height 4
checkbox input "false"
click at [214, 215] on icon at bounding box center [214, 212] width 6 height 6
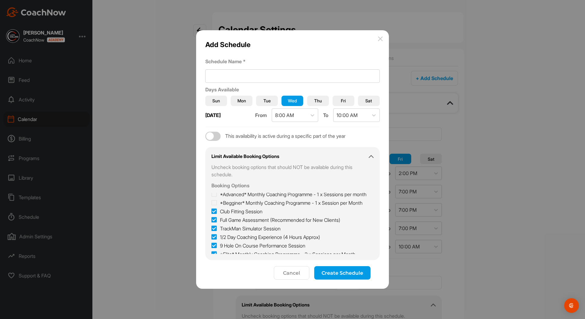
click at [214, 212] on input "Club Fitting Session" at bounding box center [213, 210] width 4 height 4
checkbox input "false"
click at [216, 223] on icon at bounding box center [214, 220] width 6 height 6
click at [215, 221] on input "Full Game Assessment (Recommended for New Clients)" at bounding box center [213, 219] width 4 height 4
checkbox input "false"
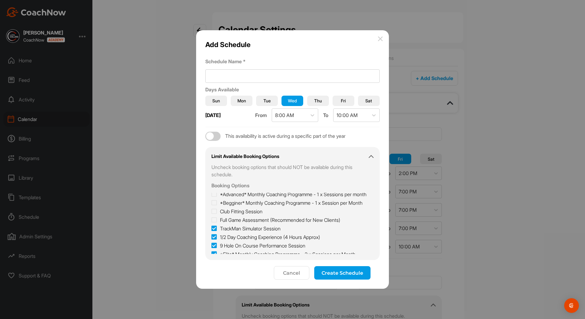
click at [215, 241] on icon at bounding box center [214, 237] width 6 height 6
click at [215, 238] on input "1/2 Day Coaching Experience (4 Hours Approx)" at bounding box center [213, 236] width 4 height 4
checkbox input "false"
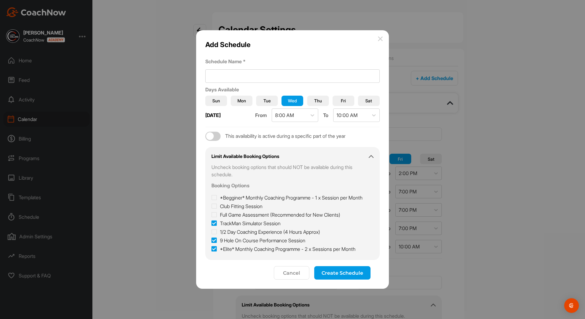
click at [214, 241] on icon at bounding box center [214, 241] width 6 height 6
click at [214, 241] on input "9 Hole On Course Performance Session" at bounding box center [213, 239] width 4 height 4
checkbox input "false"
click at [215, 250] on icon at bounding box center [214, 249] width 6 height 6
click at [215, 250] on input "*Elite* Monthly Coaching Programme - 2 x Sessions per Month" at bounding box center [213, 248] width 4 height 4
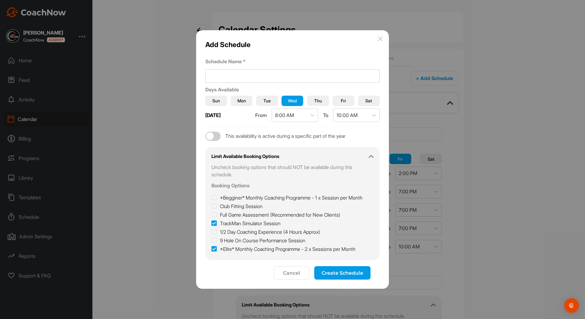
checkbox input "false"
click at [258, 79] on input at bounding box center [292, 75] width 174 height 13
type input "Test"
click at [332, 276] on button "Create Schedule" at bounding box center [342, 273] width 56 height 13
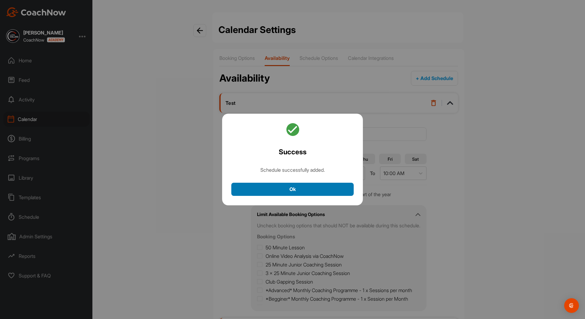
click at [282, 190] on button "Ok" at bounding box center [292, 189] width 122 height 13
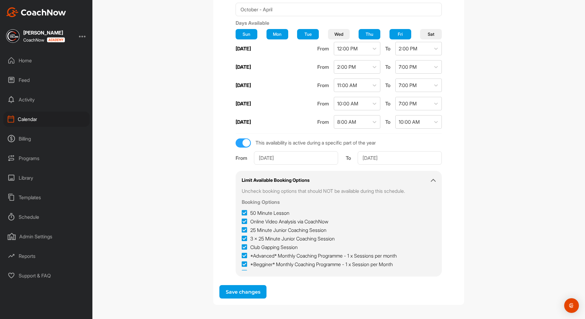
scroll to position [50, 0]
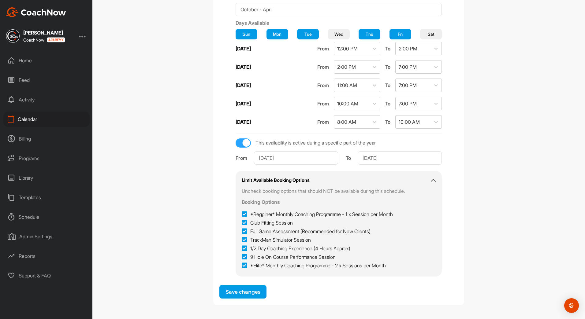
click at [247, 241] on icon at bounding box center [245, 240] width 6 height 6
click at [246, 241] on input "TrackMan Simulator Session" at bounding box center [244, 239] width 4 height 4
checkbox input "false"
click at [246, 294] on span "Save changes" at bounding box center [243, 292] width 35 height 6
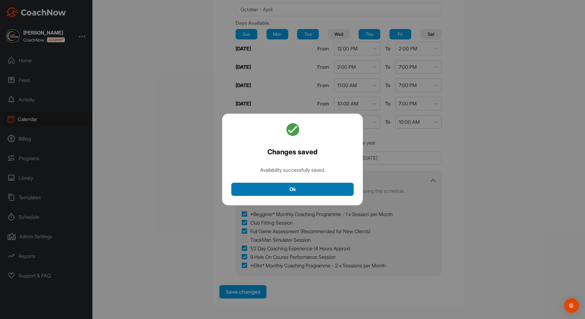
click at [323, 189] on button "Ok" at bounding box center [292, 189] width 122 height 13
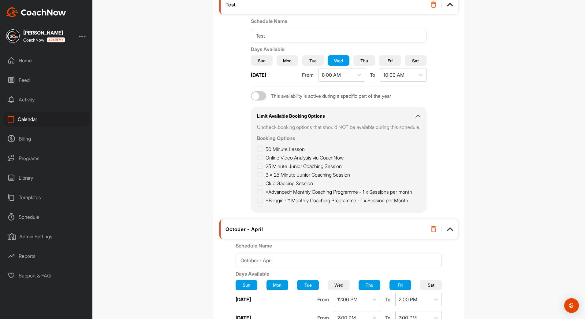
scroll to position [31, 0]
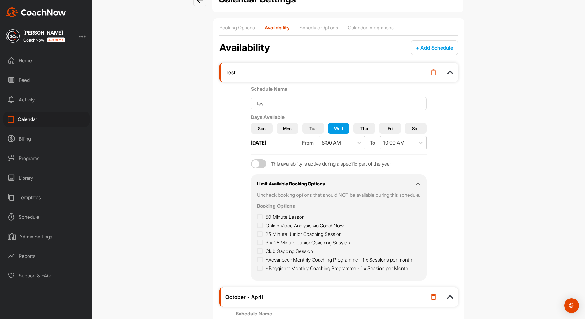
click at [367, 71] on div "Test" at bounding box center [322, 72] width 193 height 6
click at [303, 74] on div "Test" at bounding box center [322, 72] width 193 height 6
click at [270, 73] on div "Test" at bounding box center [322, 72] width 193 height 6
click at [268, 73] on div "Test" at bounding box center [322, 72] width 193 height 6
click at [252, 82] on div "Test" at bounding box center [338, 73] width 239 height 20
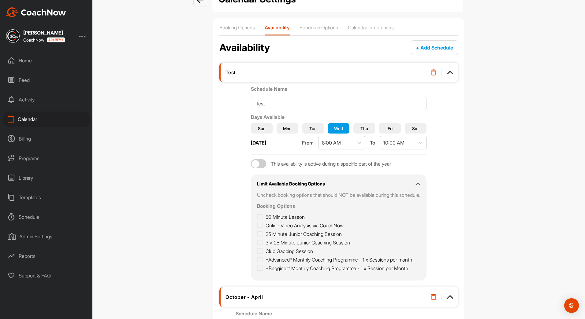
click at [248, 73] on div "Test" at bounding box center [322, 72] width 193 height 6
click at [249, 74] on div "Test" at bounding box center [322, 72] width 193 height 6
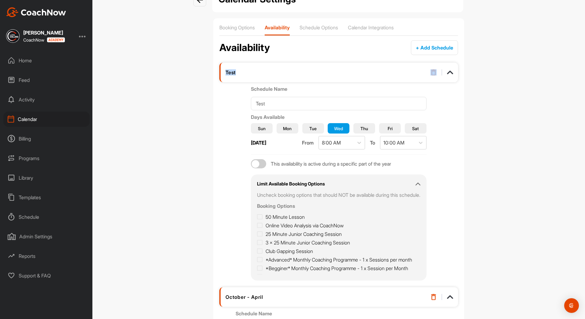
drag, startPoint x: 249, startPoint y: 74, endPoint x: 315, endPoint y: 67, distance: 66.8
click at [315, 67] on div "Test" at bounding box center [338, 73] width 239 height 20
click at [334, 128] on span "Wed" at bounding box center [338, 128] width 9 height 6
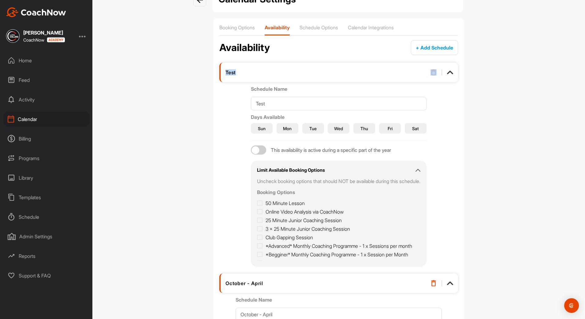
click at [334, 128] on span "Wed" at bounding box center [338, 128] width 9 height 6
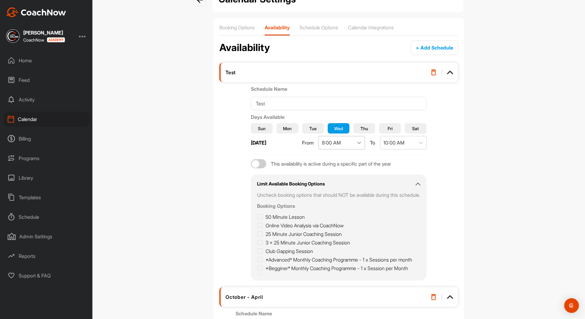
click at [361, 144] on icon at bounding box center [359, 143] width 6 height 6
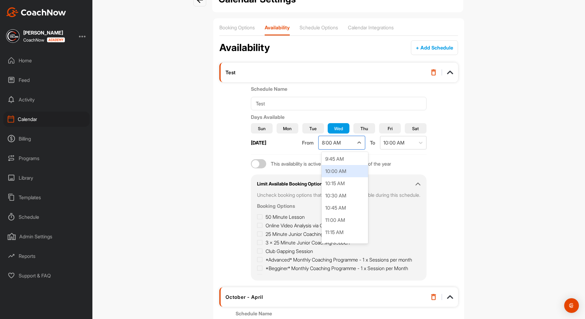
scroll to position [532, 0]
click at [349, 172] on div "11:00 AM" at bounding box center [345, 166] width 47 height 12
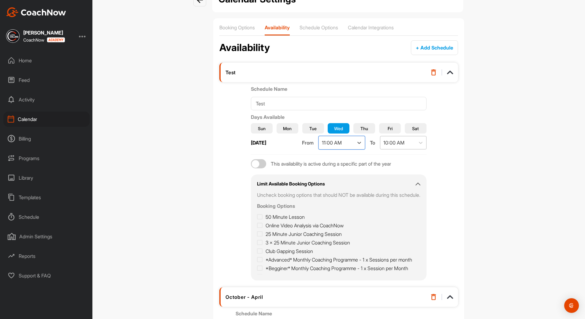
click at [398, 146] on div "10:00 AM" at bounding box center [393, 142] width 21 height 7
click at [405, 221] on div "4:00 PM" at bounding box center [406, 221] width 47 height 12
drag, startPoint x: 269, startPoint y: 103, endPoint x: 234, endPoint y: 107, distance: 35.4
click at [234, 109] on div "Schedule Name Test Days Available Sun Mon Tue Wed Thu Fri Sat Wednesday From 11…" at bounding box center [338, 183] width 239 height 196
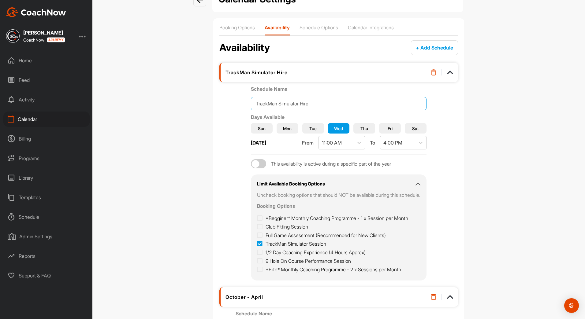
scroll to position [20, 0]
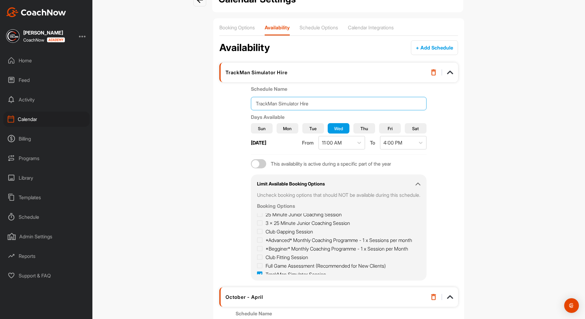
type input "TrackMan Simulator Hire"
click at [258, 131] on span "Sun" at bounding box center [262, 128] width 8 height 6
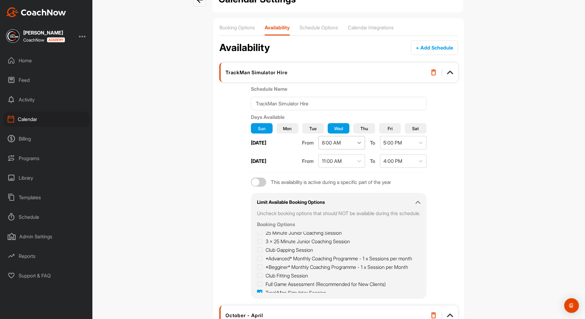
click at [361, 145] on icon at bounding box center [359, 143] width 6 height 6
click at [348, 236] on div "8:00 AM" at bounding box center [345, 234] width 47 height 12
click at [399, 141] on div "5:00 PM" at bounding box center [392, 142] width 19 height 7
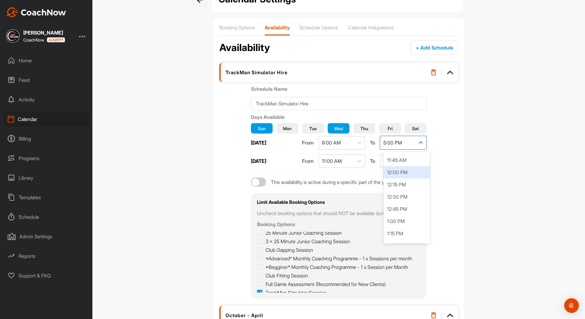
click at [398, 170] on div "12:00 PM" at bounding box center [406, 172] width 47 height 12
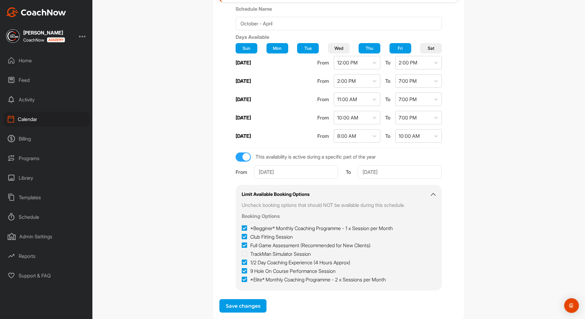
scroll to position [368, 0]
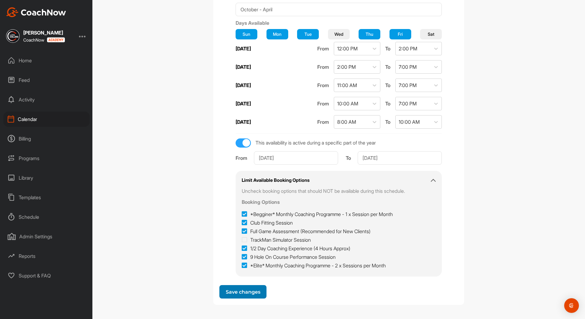
click at [245, 293] on span "Save changes" at bounding box center [243, 292] width 35 height 6
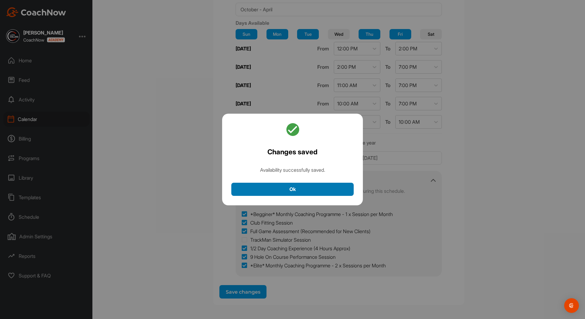
click at [282, 189] on button "Ok" at bounding box center [292, 189] width 122 height 13
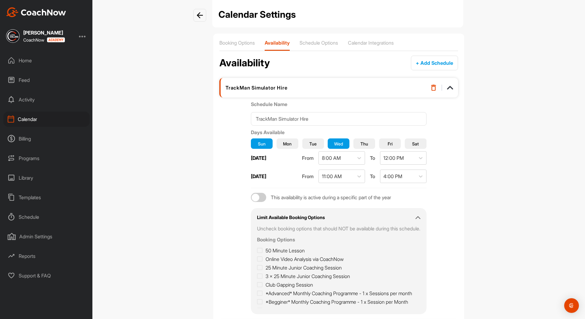
scroll to position [0, 0]
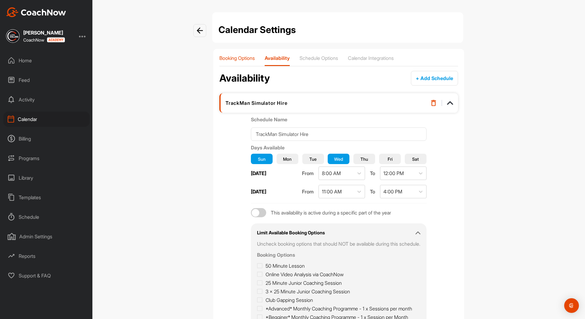
click at [245, 61] on div "Booking Options" at bounding box center [236, 60] width 35 height 11
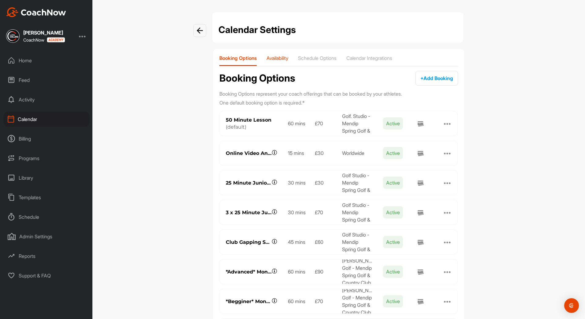
click at [274, 60] on p "Availability" at bounding box center [278, 58] width 22 height 6
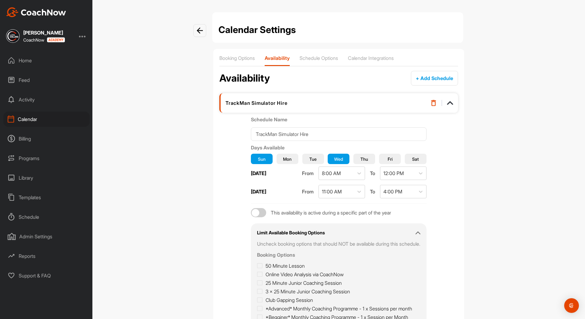
scroll to position [79, 0]
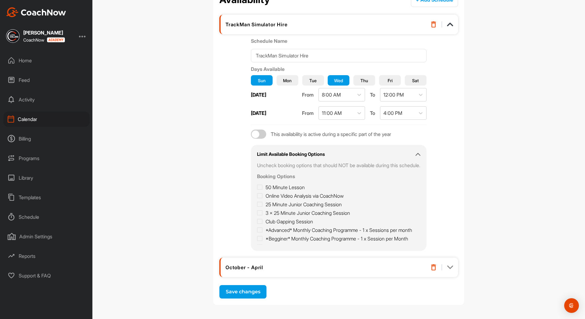
click at [449, 271] on div "October - April" at bounding box center [338, 268] width 239 height 20
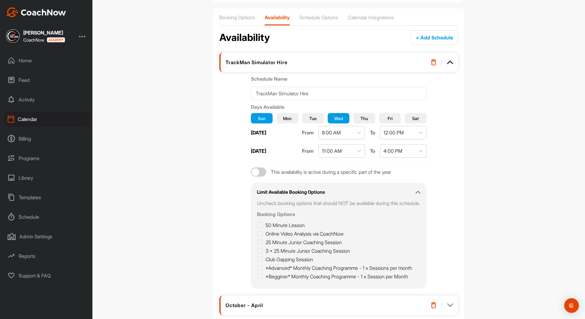
scroll to position [0, 0]
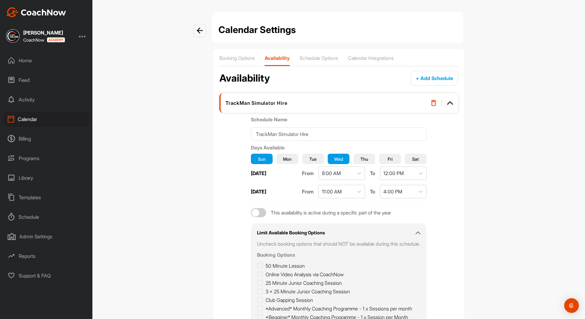
click at [450, 103] on img at bounding box center [450, 103] width 6 height 6
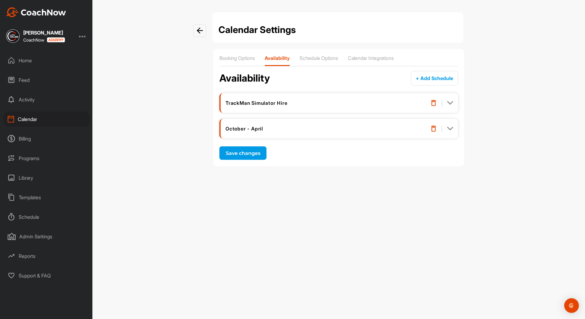
click at [451, 130] on img at bounding box center [450, 129] width 6 height 6
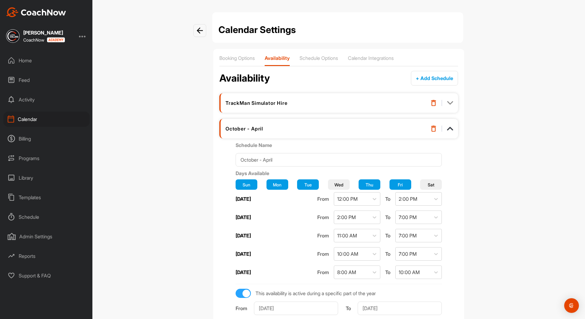
click at [448, 103] on img at bounding box center [450, 103] width 6 height 6
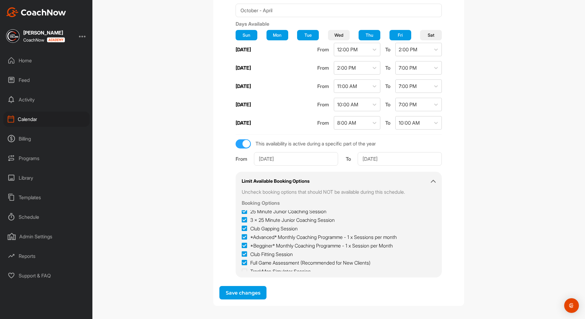
scroll to position [368, 0]
click at [241, 294] on span "Save changes" at bounding box center [243, 292] width 35 height 6
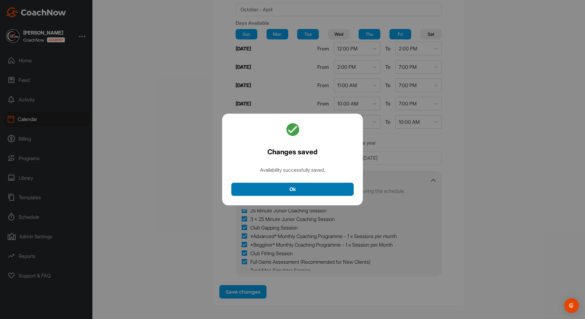
click at [299, 190] on button "Ok" at bounding box center [292, 189] width 122 height 13
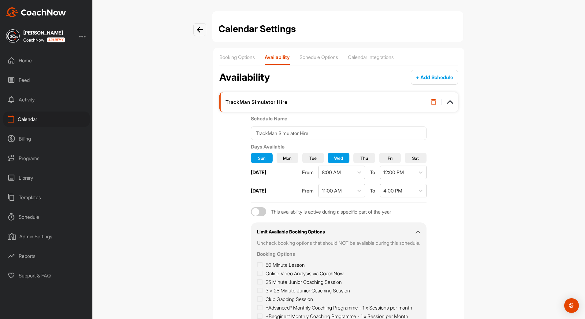
scroll to position [0, 0]
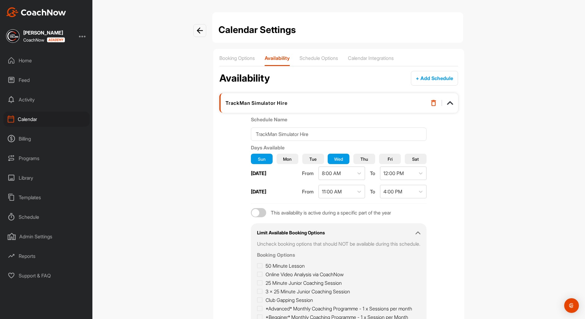
click at [38, 160] on div "Programs" at bounding box center [46, 158] width 86 height 15
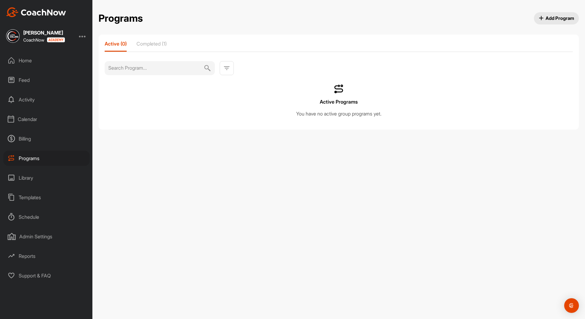
click at [565, 21] on span "Add Program" at bounding box center [556, 18] width 35 height 6
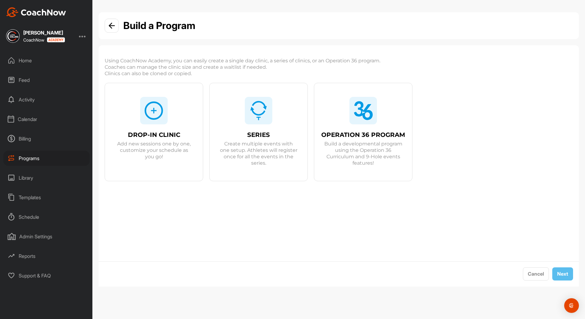
click at [252, 170] on div "SERIES Create multiple events with one setup. Athletes will register once for a…" at bounding box center [259, 139] width 98 height 112
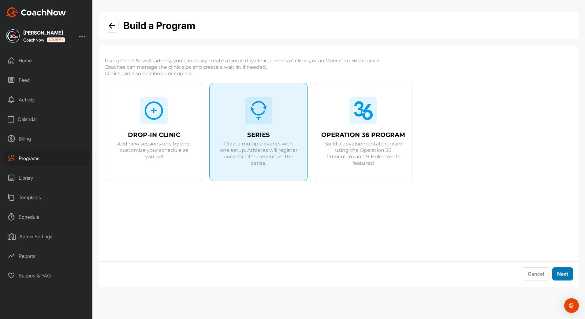
click at [562, 274] on span "Next" at bounding box center [562, 274] width 11 height 6
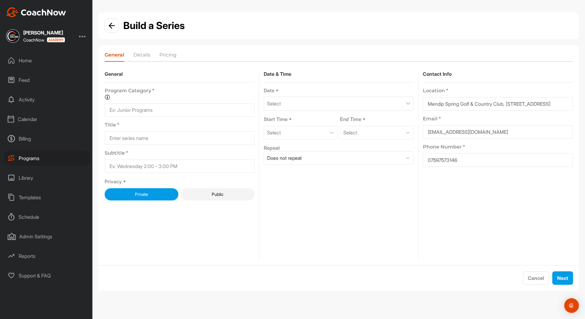
click at [168, 113] on input at bounding box center [180, 109] width 150 height 13
type input "1st Team Training"
click at [150, 139] on input at bounding box center [180, 138] width 150 height 13
type input "1st Team Training"
click at [143, 166] on input at bounding box center [180, 166] width 150 height 13
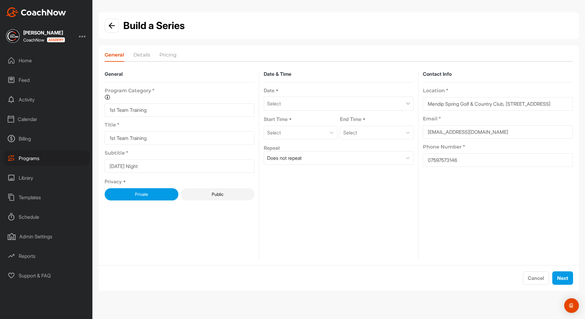
click at [139, 166] on input "Thursday NIght" at bounding box center [180, 166] width 150 height 13
type input "Thursday Night"
click at [203, 194] on button "Public" at bounding box center [218, 195] width 74 height 12
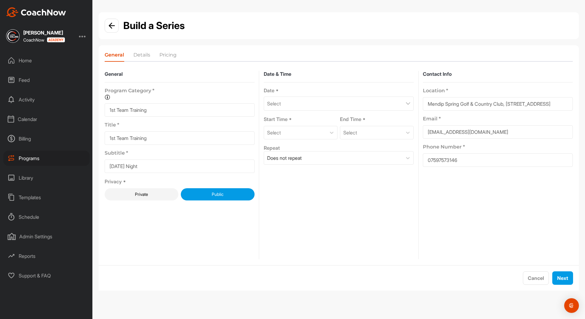
click at [165, 195] on button "Private" at bounding box center [142, 195] width 74 height 12
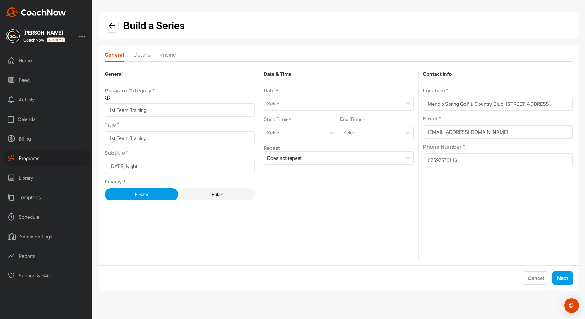
click at [294, 107] on div "Select" at bounding box center [339, 104] width 150 height 14
click at [354, 119] on div at bounding box center [355, 122] width 7 height 7
click at [329, 213] on div "30" at bounding box center [328, 211] width 9 height 9
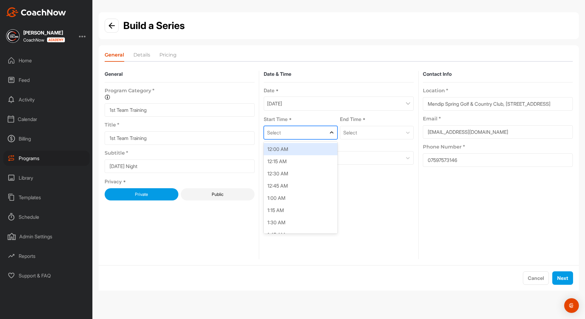
click at [330, 134] on icon at bounding box center [332, 133] width 6 height 6
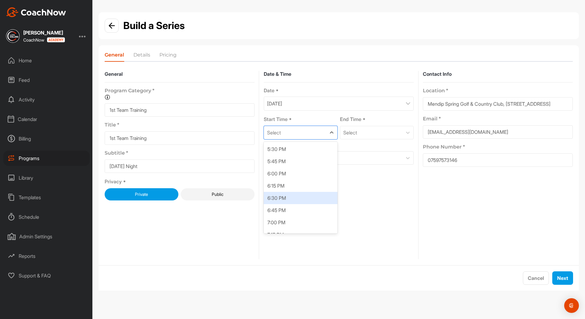
scroll to position [887, 0]
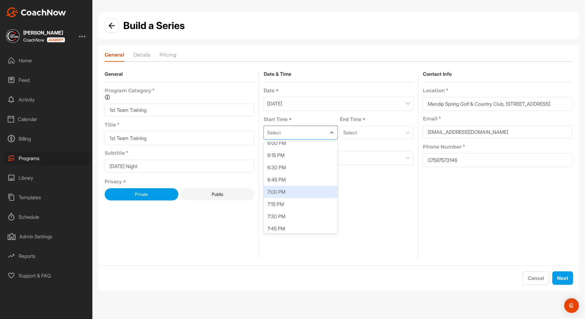
click at [293, 191] on div "7:00 PM" at bounding box center [301, 192] width 74 height 12
click at [403, 132] on div at bounding box center [407, 132] width 11 height 11
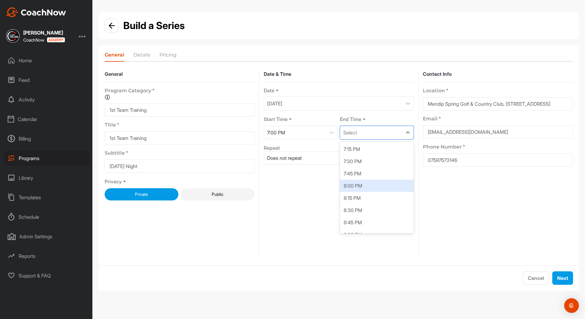
click at [386, 189] on div "8:00 PM" at bounding box center [377, 186] width 74 height 12
click at [331, 159] on div "Does not repeat" at bounding box center [333, 158] width 138 height 13
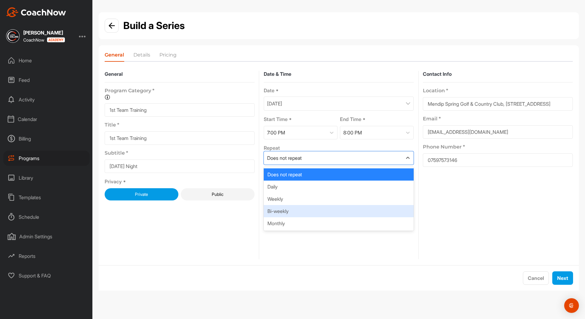
click at [320, 213] on div "Bi-weekly" at bounding box center [339, 211] width 150 height 12
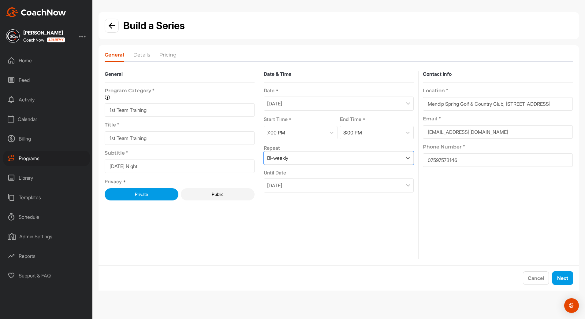
click at [379, 188] on div "November 30, 2025" at bounding box center [339, 186] width 150 height 14
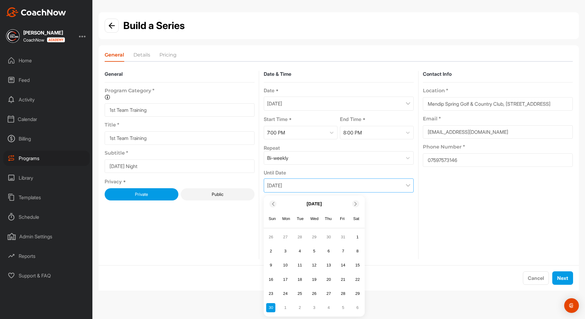
click at [353, 206] on span at bounding box center [356, 204] width 6 height 4
click at [327, 239] on div "4" at bounding box center [328, 237] width 9 height 9
click at [322, 187] on div "December 4, 2025" at bounding box center [339, 186] width 150 height 14
click at [330, 237] on div "4" at bounding box center [328, 237] width 9 height 9
click at [560, 280] on span "Next" at bounding box center [562, 278] width 11 height 6
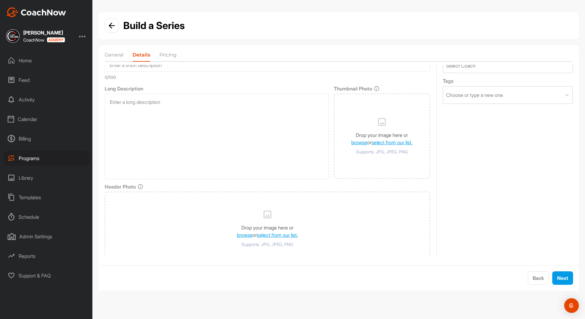
scroll to position [55, 0]
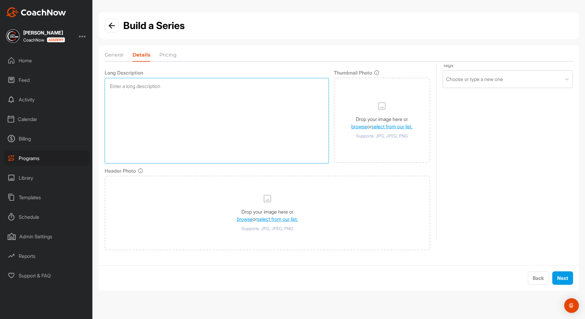
click at [114, 90] on textarea at bounding box center [217, 121] width 224 height 86
type textarea "1st Team Training Sessions - Winter Training Plan, Baseline Testing and practic…"
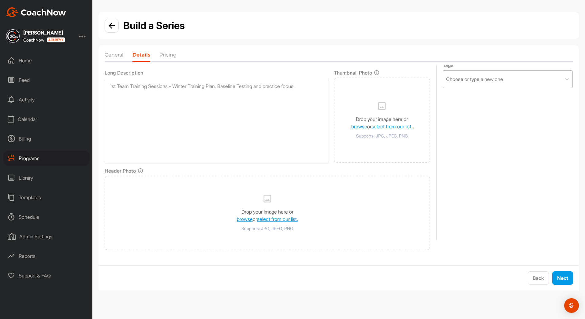
click at [444, 86] on div "Choose or type a new one" at bounding box center [502, 79] width 118 height 17
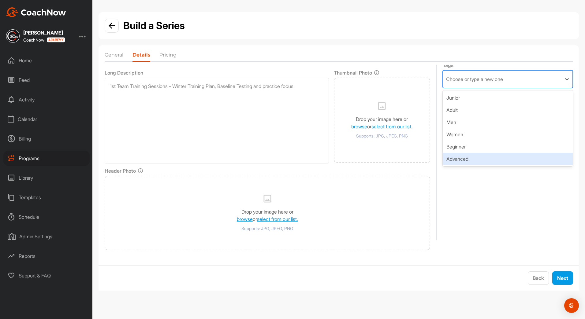
click at [460, 160] on div "Advanced" at bounding box center [508, 159] width 130 height 12
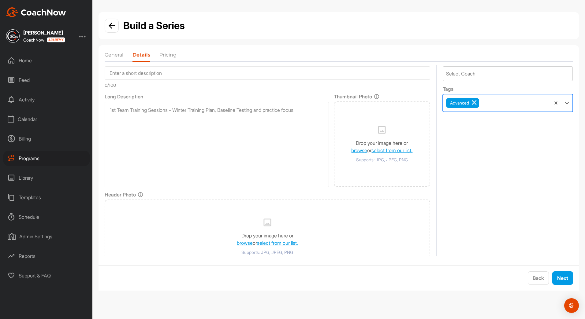
scroll to position [0, 0]
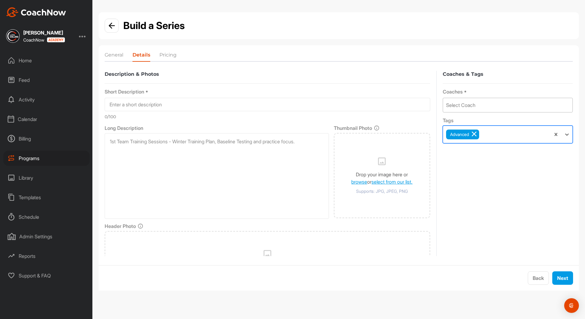
click at [459, 106] on div "Select Coach" at bounding box center [460, 105] width 29 height 7
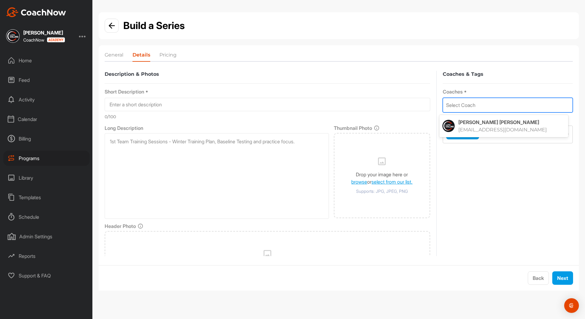
click at [466, 123] on p "Luke Collins" at bounding box center [511, 122] width 107 height 6
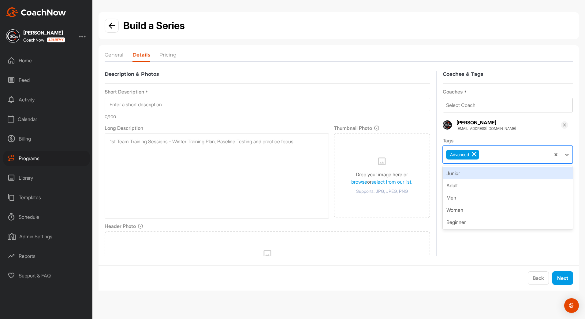
click at [485, 158] on div "Advanced" at bounding box center [496, 154] width 107 height 17
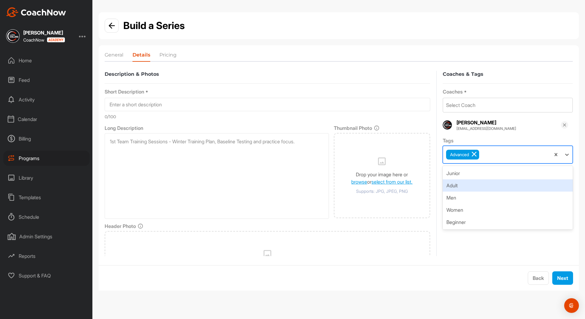
click at [457, 183] on div "Adult" at bounding box center [508, 186] width 130 height 12
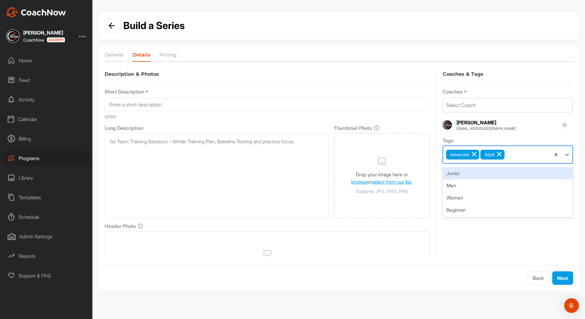
click at [506, 157] on div "Advanced Adult" at bounding box center [496, 154] width 107 height 17
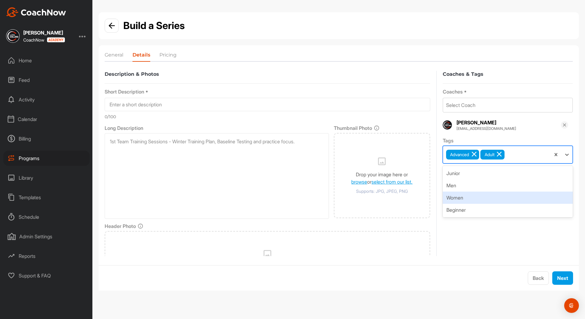
click at [495, 240] on div "Coaches & Tags Coaches * Select Coach Luke Collins lukecollinsgolf@hotmail.com …" at bounding box center [508, 188] width 130 height 235
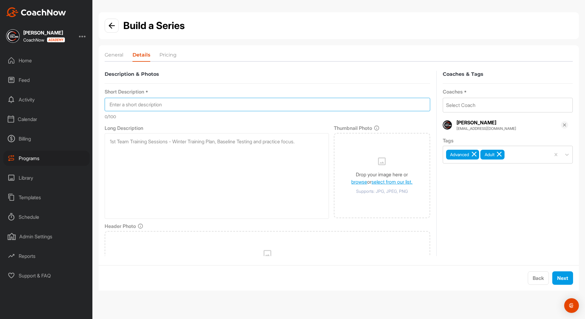
click at [142, 104] on input at bounding box center [268, 104] width 326 height 13
type input "1st Team Training Sessions"
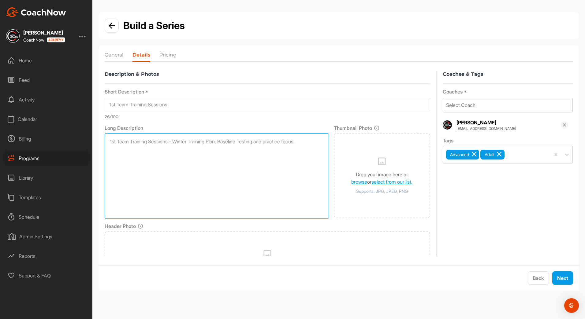
click at [112, 159] on textarea "1st Team Training Sessions - Winter Training Plan, Baseline Testing and practic…" at bounding box center [217, 176] width 224 height 86
click at [309, 143] on textarea "1st Team Training Sessions - Winter Training Plan, Baseline Testing and practic…" at bounding box center [217, 176] width 224 height 86
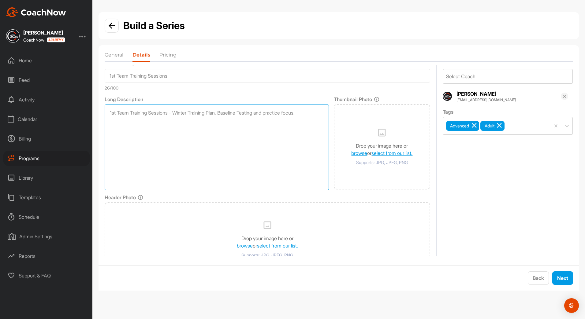
scroll to position [55, 0]
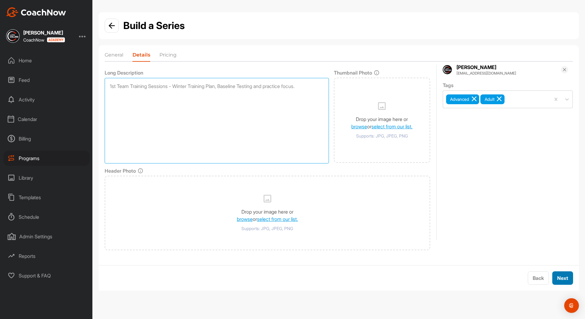
type textarea "1st Team Training Sessions - Winter Training Plan, Baseline Testing and practic…"
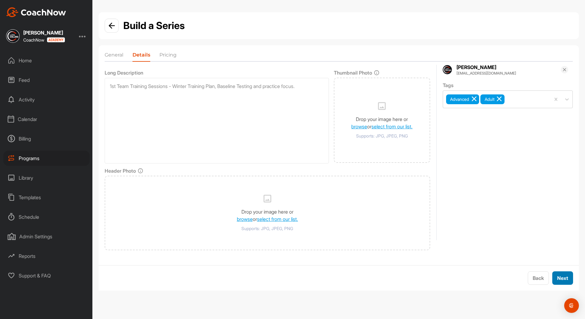
click at [564, 275] on span "Next" at bounding box center [562, 278] width 11 height 6
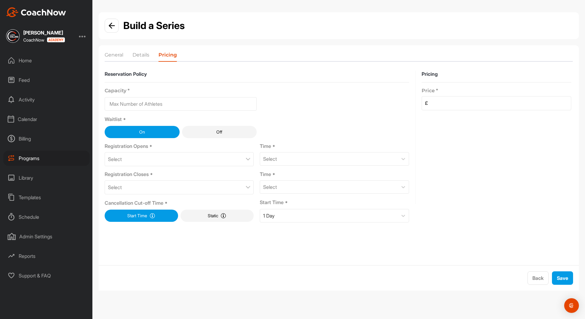
click at [168, 107] on input at bounding box center [181, 103] width 152 height 13
click at [140, 99] on input at bounding box center [181, 103] width 152 height 13
type input "8"
click at [431, 106] on input at bounding box center [500, 103] width 144 height 13
click at [430, 104] on input at bounding box center [500, 103] width 144 height 13
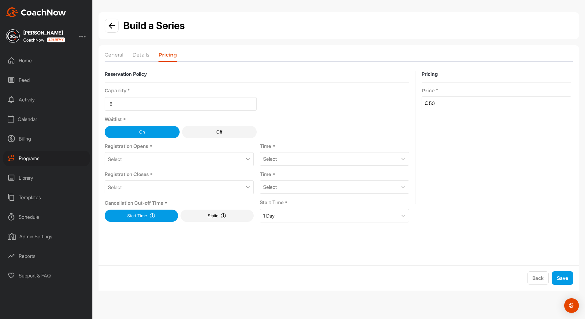
type input "50"
click at [250, 160] on img at bounding box center [248, 159] width 5 height 3
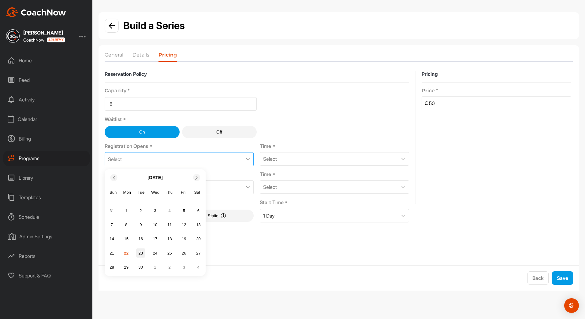
click at [144, 253] on div "23" at bounding box center [140, 253] width 9 height 9
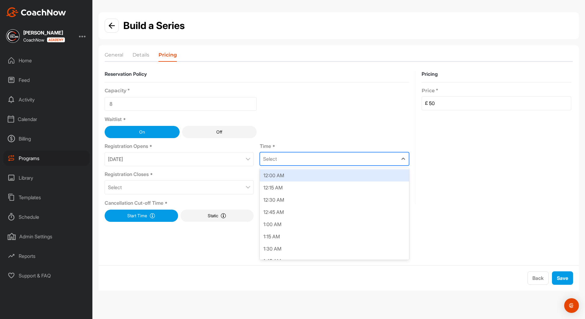
click at [276, 163] on div "Select" at bounding box center [328, 159] width 137 height 13
click at [290, 180] on div "12:00 AM" at bounding box center [334, 176] width 149 height 12
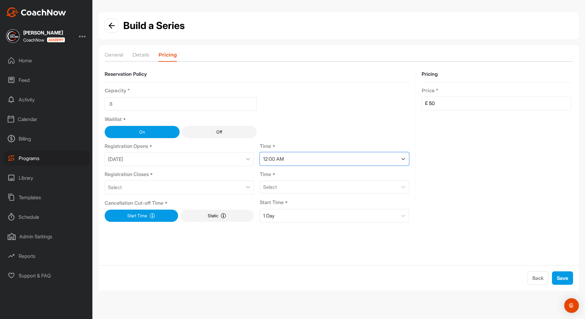
click at [193, 187] on div "Select" at bounding box center [179, 188] width 149 height 14
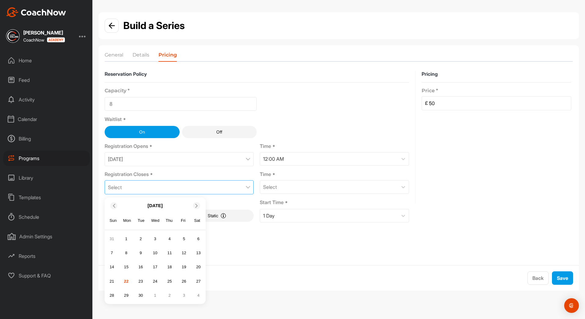
click at [195, 208] on div at bounding box center [196, 206] width 7 height 7
click at [169, 282] on div "23" at bounding box center [169, 281] width 9 height 9
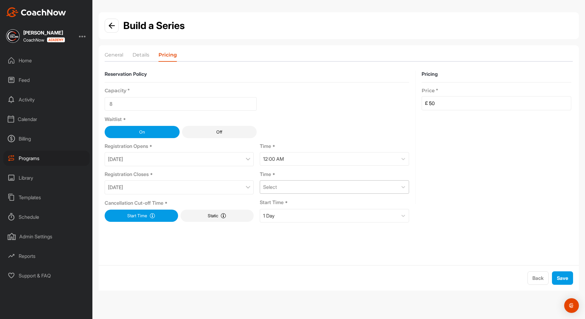
click at [301, 186] on div "Select" at bounding box center [328, 187] width 137 height 13
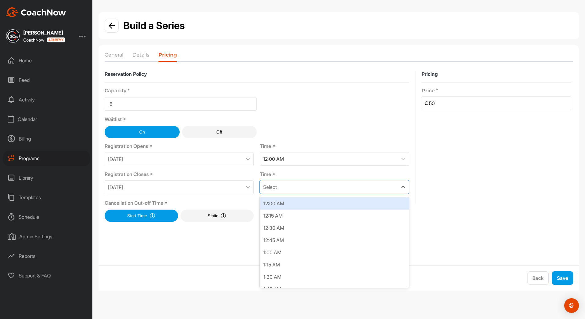
click at [295, 206] on div "12:00 AM" at bounding box center [334, 204] width 149 height 12
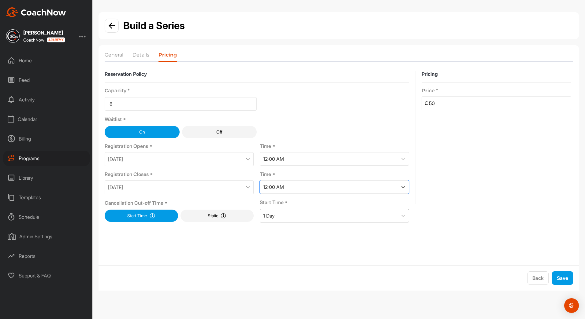
click at [293, 220] on div "1 Day" at bounding box center [328, 216] width 137 height 13
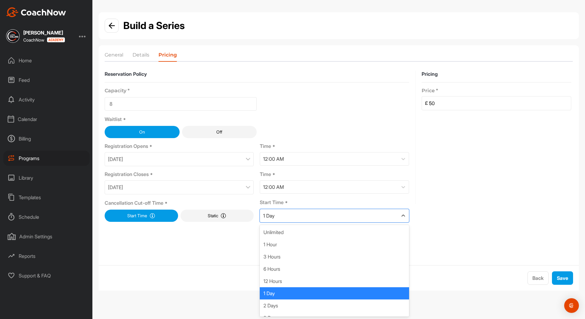
click at [289, 293] on div "1 Day" at bounding box center [334, 294] width 149 height 12
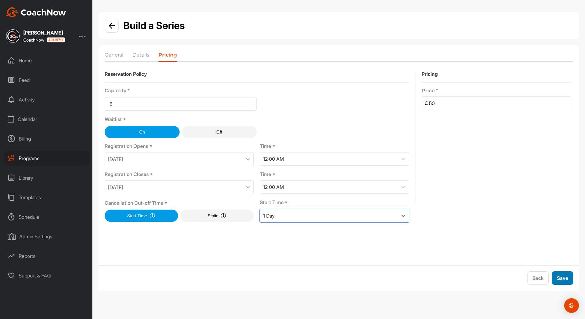
click at [560, 280] on span "Save" at bounding box center [562, 278] width 11 height 6
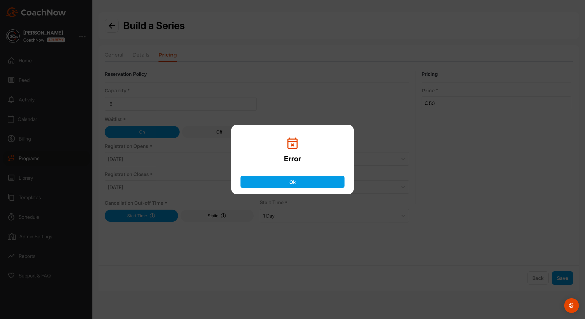
click at [304, 185] on button "Ok" at bounding box center [293, 182] width 104 height 12
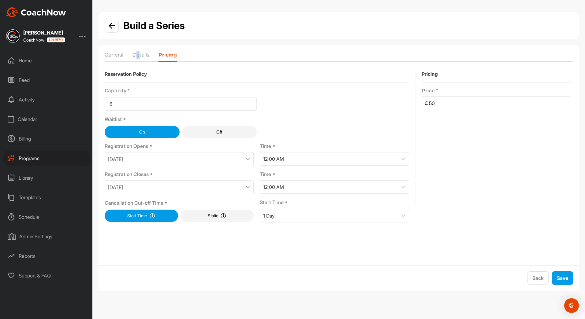
click at [139, 55] on li "Details" at bounding box center [141, 56] width 17 height 10
drag, startPoint x: 139, startPoint y: 55, endPoint x: 157, endPoint y: 64, distance: 20.1
click at [167, 72] on label "Reservation Policy" at bounding box center [257, 74] width 304 height 6
click at [146, 55] on li "Details" at bounding box center [141, 56] width 17 height 10
click at [535, 279] on span "Back" at bounding box center [537, 278] width 11 height 6
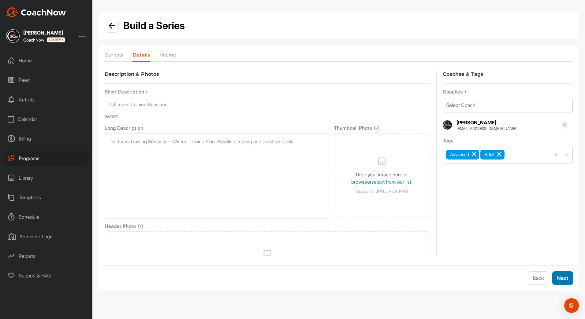
click at [559, 279] on span "Next" at bounding box center [562, 278] width 11 height 6
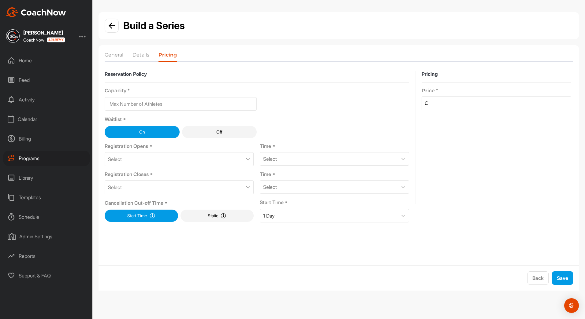
click at [213, 108] on input at bounding box center [181, 103] width 152 height 13
type input "8"
click at [175, 165] on div "Select" at bounding box center [179, 159] width 149 height 14
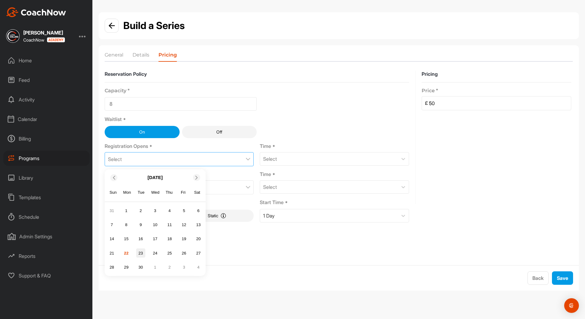
click at [142, 255] on div "23" at bounding box center [140, 253] width 9 height 9
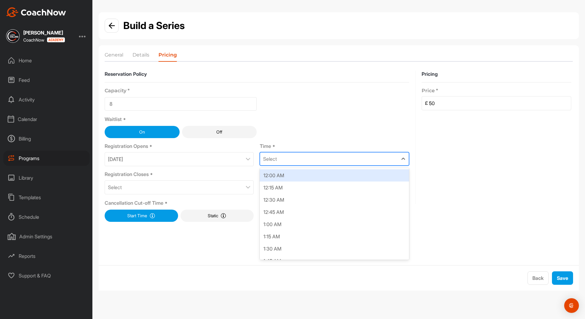
click at [269, 161] on div "Select" at bounding box center [270, 158] width 14 height 7
click at [274, 175] on div "12:00 AM" at bounding box center [334, 176] width 149 height 12
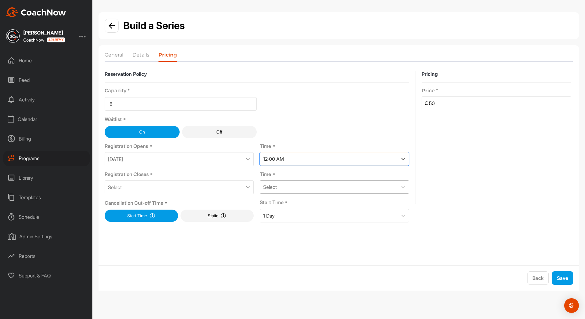
click at [275, 189] on div "Select" at bounding box center [270, 187] width 14 height 7
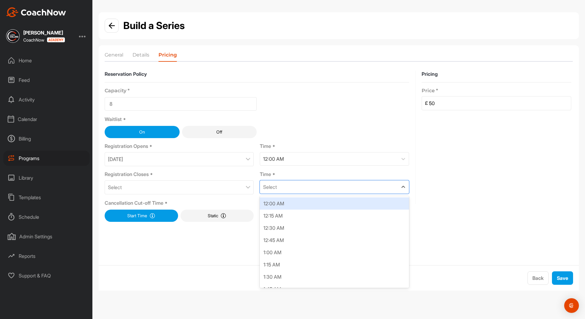
click at [275, 203] on div "12:00 AM" at bounding box center [334, 204] width 149 height 12
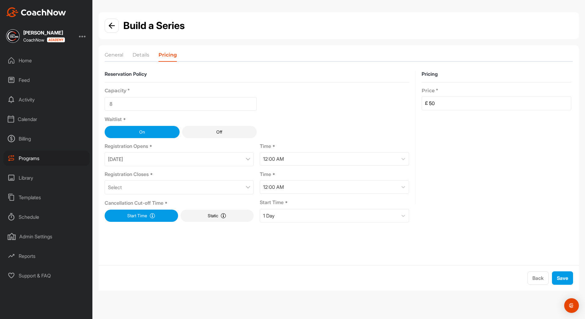
click at [245, 189] on div "Select" at bounding box center [179, 188] width 149 height 14
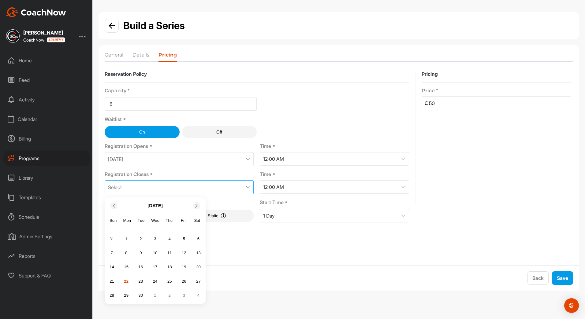
click at [196, 208] on div at bounding box center [196, 206] width 7 height 7
click at [169, 281] on div "23" at bounding box center [169, 281] width 9 height 9
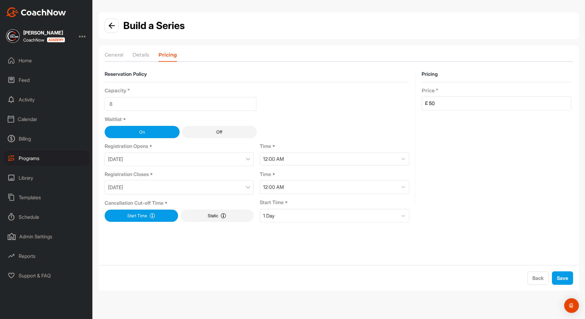
click at [460, 105] on input "50" at bounding box center [500, 103] width 144 height 13
type input "50"
click at [558, 279] on span "Save" at bounding box center [562, 278] width 11 height 6
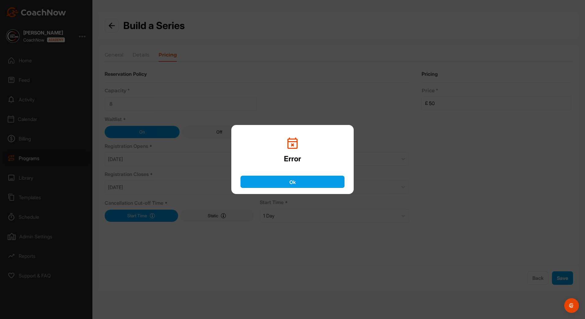
click at [312, 183] on button "Ok" at bounding box center [293, 182] width 104 height 12
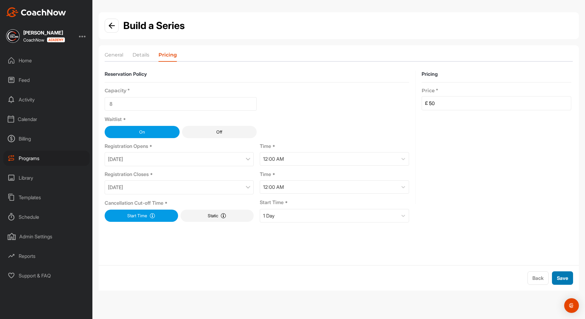
click at [559, 275] on span "Save" at bounding box center [562, 278] width 11 height 6
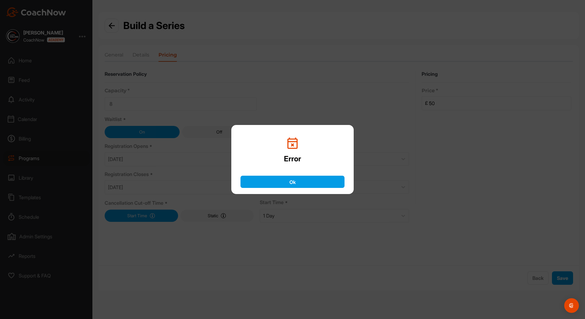
click at [338, 181] on button "Ok" at bounding box center [293, 182] width 104 height 12
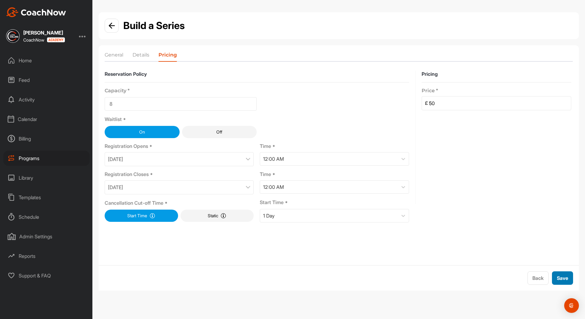
click at [562, 276] on span "Save" at bounding box center [562, 278] width 11 height 6
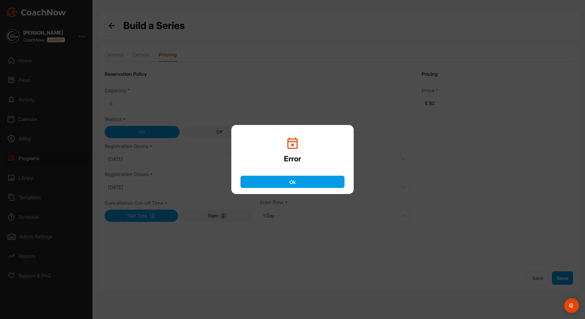
click at [309, 188] on button "Ok" at bounding box center [293, 182] width 104 height 12
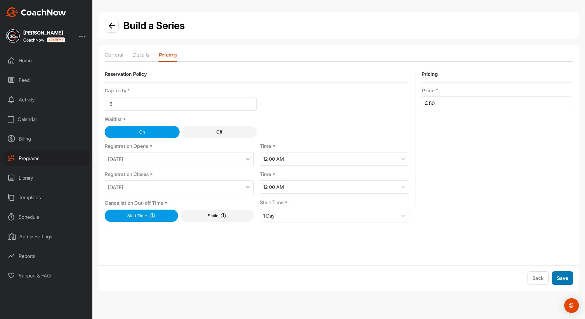
click at [557, 278] on span "Save" at bounding box center [562, 278] width 11 height 6
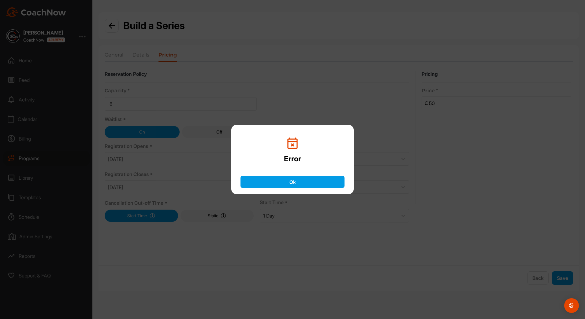
click at [300, 186] on button "Ok" at bounding box center [293, 182] width 104 height 12
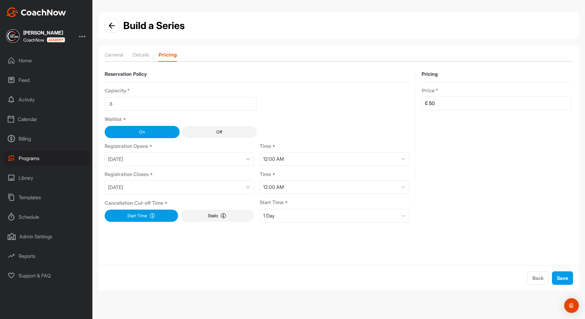
click at [137, 56] on li "Details" at bounding box center [141, 56] width 17 height 10
click at [535, 277] on span "Back" at bounding box center [537, 278] width 11 height 6
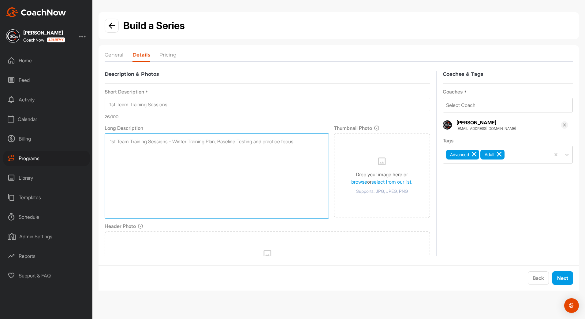
click at [114, 155] on textarea "1st Team Training Sessions - Winter Training Plan, Baseline Testing and practic…" at bounding box center [217, 176] width 224 height 86
click at [158, 181] on textarea "1st Team Training Sessions - Winter Training Plan, Baseline Testing and practic…" at bounding box center [217, 176] width 224 height 86
type textarea "1st Team Training Sessions - Winter Training Plan, Baseline Testing and practic…"
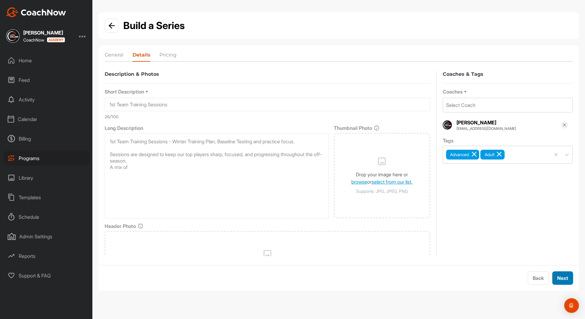
click at [559, 277] on span "Next" at bounding box center [562, 278] width 11 height 6
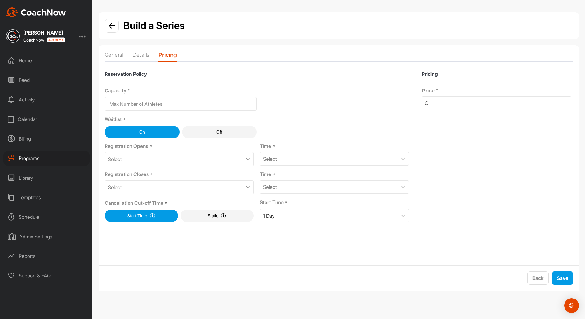
click at [152, 105] on input at bounding box center [181, 103] width 152 height 13
type input "8"
type input "50"
click at [112, 27] on img at bounding box center [112, 26] width 6 height 6
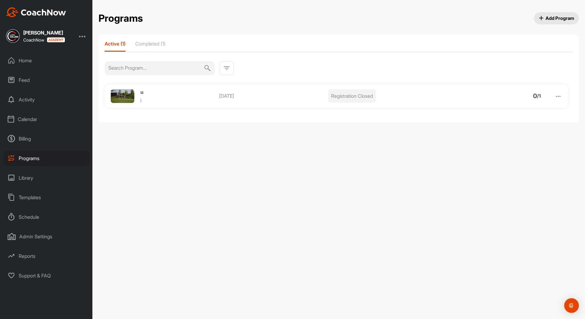
click at [549, 17] on span "Add Program" at bounding box center [556, 18] width 35 height 6
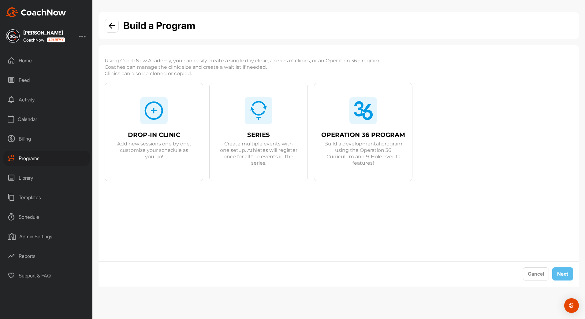
click at [169, 138] on span "DROP-IN CLINIC" at bounding box center [154, 135] width 52 height 6
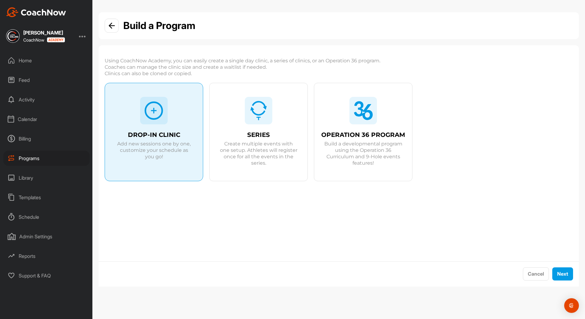
click at [149, 162] on div "DROP-IN CLINIC Add new sessions one by one, customize your schedule as you go!" at bounding box center [154, 139] width 98 height 112
click at [557, 269] on button "Next" at bounding box center [562, 274] width 21 height 13
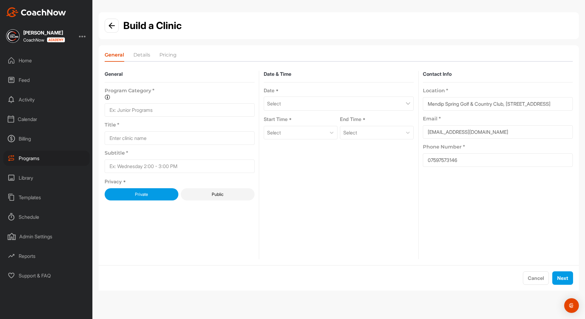
click at [136, 111] on input at bounding box center [180, 109] width 150 height 13
type input "g"
click at [142, 137] on input at bounding box center [180, 138] width 150 height 13
type input "g"
click at [140, 166] on input at bounding box center [180, 166] width 150 height 13
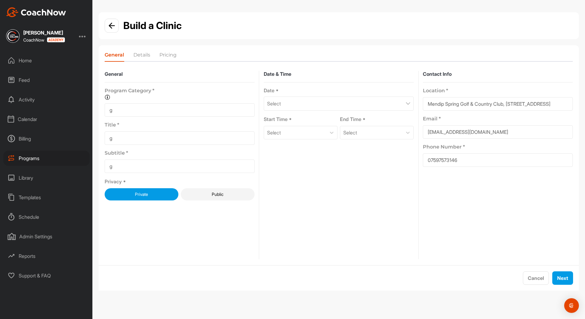
type input "g"
click at [281, 103] on p "Select" at bounding box center [274, 103] width 14 height 7
click at [304, 198] on div "23" at bounding box center [299, 197] width 9 height 9
click at [302, 127] on div "Select" at bounding box center [295, 132] width 62 height 13
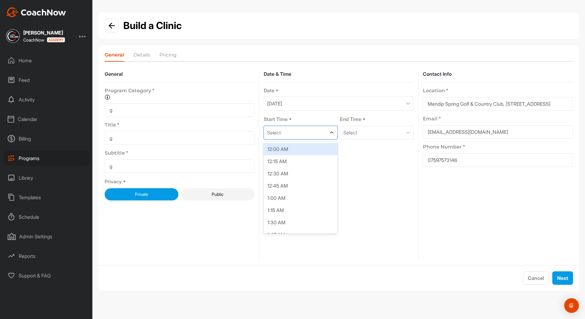
click at [302, 151] on div "12:00 AM" at bounding box center [301, 149] width 74 height 12
click at [282, 105] on p "September 23, 2025" at bounding box center [274, 103] width 15 height 7
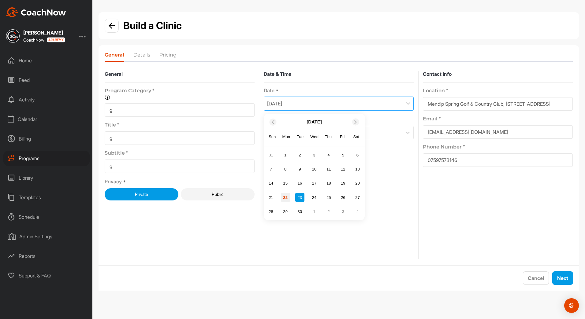
click at [285, 199] on div "22" at bounding box center [285, 197] width 9 height 9
click at [370, 135] on div "Select" at bounding box center [371, 132] width 62 height 13
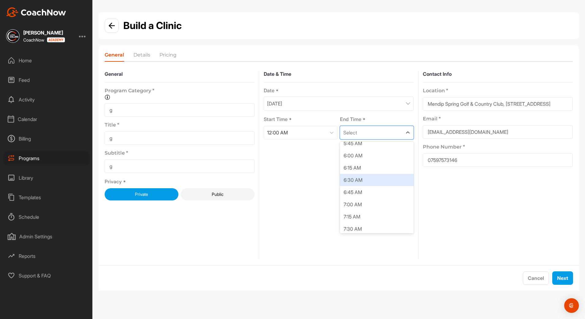
scroll to position [275, 0]
click at [362, 152] on div "6:00 AM" at bounding box center [377, 155] width 74 height 12
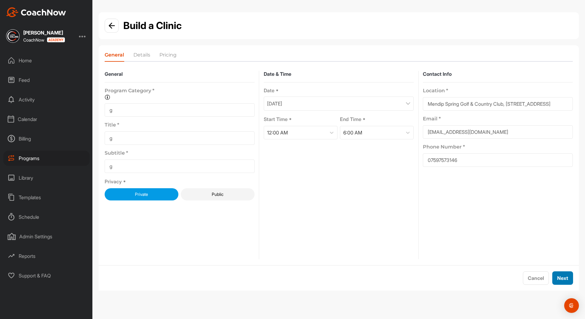
click at [558, 282] on button "Next" at bounding box center [562, 278] width 21 height 13
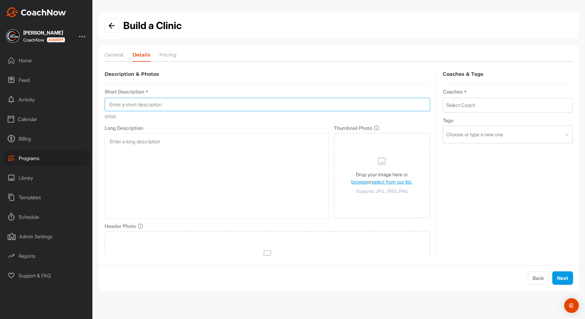
click at [210, 110] on input at bounding box center [268, 104] width 326 height 13
type input "g"
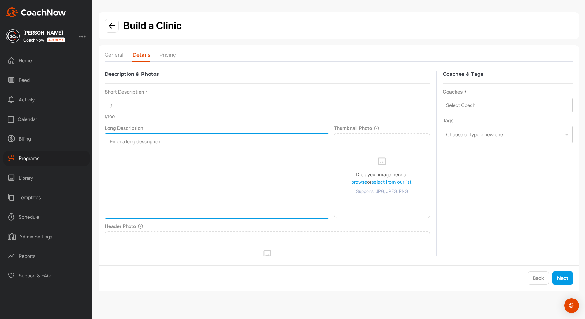
click at [178, 148] on textarea at bounding box center [217, 176] width 224 height 86
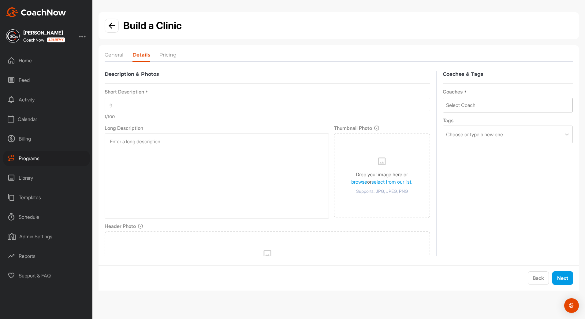
click at [446, 108] on div "Select Coach" at bounding box center [460, 105] width 29 height 7
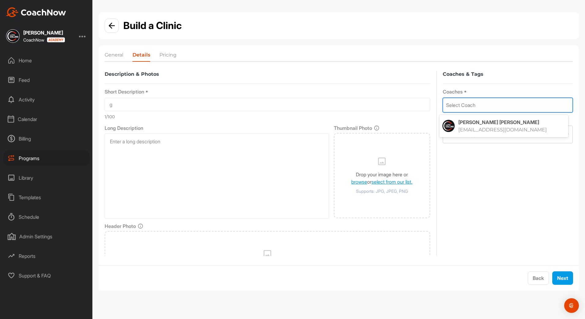
click at [452, 123] on img at bounding box center [448, 126] width 12 height 12
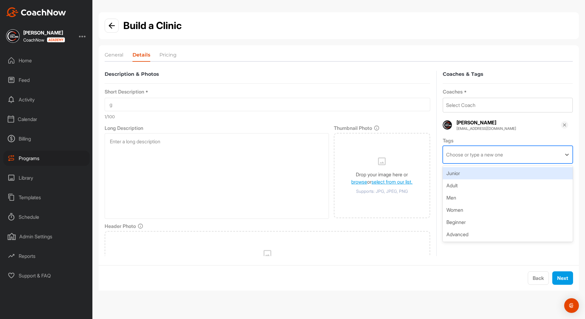
click at [468, 155] on div "Choose or type a new one" at bounding box center [474, 154] width 57 height 7
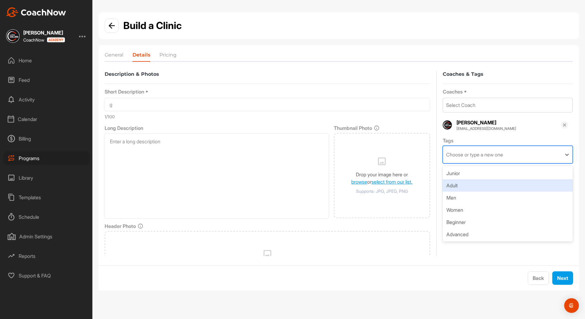
click at [464, 184] on div "Adult" at bounding box center [508, 186] width 130 height 12
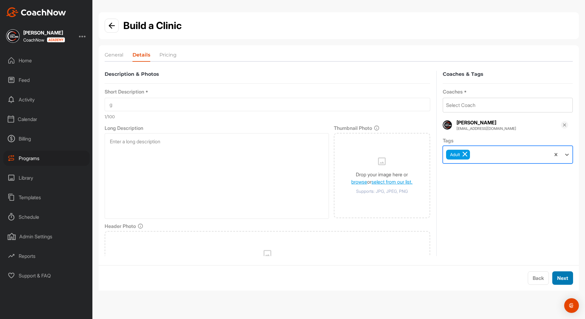
click at [563, 281] on span "Next" at bounding box center [562, 278] width 11 height 6
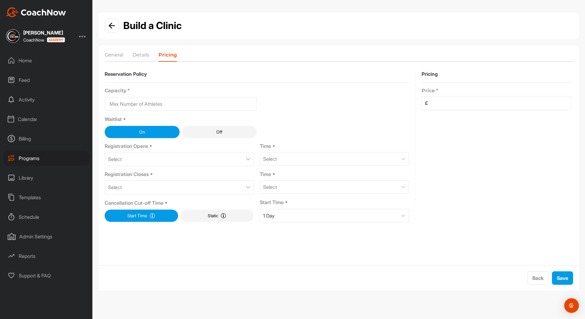
click at [204, 105] on input at bounding box center [181, 103] width 152 height 13
type input "1"
click at [140, 156] on div "Select" at bounding box center [179, 159] width 149 height 14
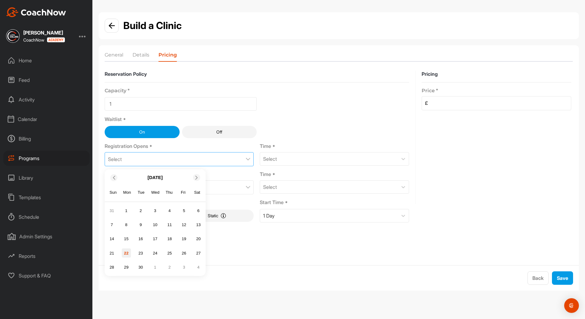
click at [125, 253] on div "22" at bounding box center [126, 253] width 9 height 9
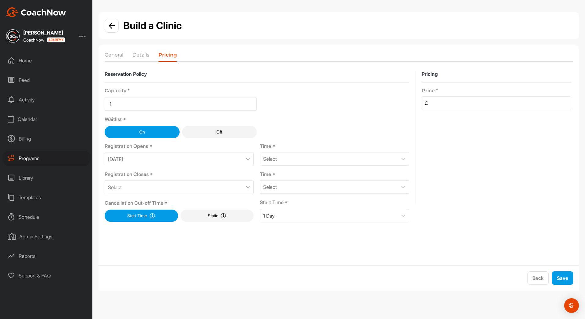
click at [133, 187] on div "Select" at bounding box center [179, 188] width 149 height 14
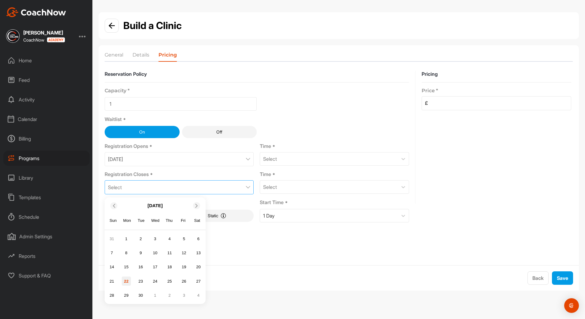
click at [126, 279] on div "22" at bounding box center [126, 281] width 9 height 9
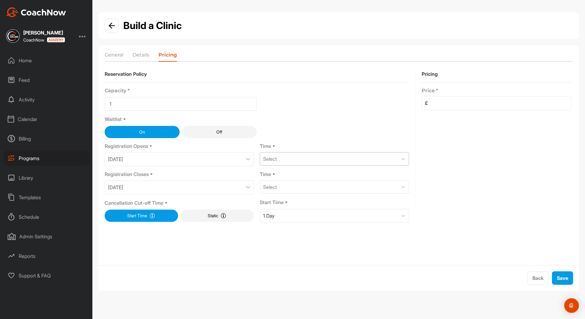
click at [328, 158] on div "Select" at bounding box center [328, 159] width 137 height 13
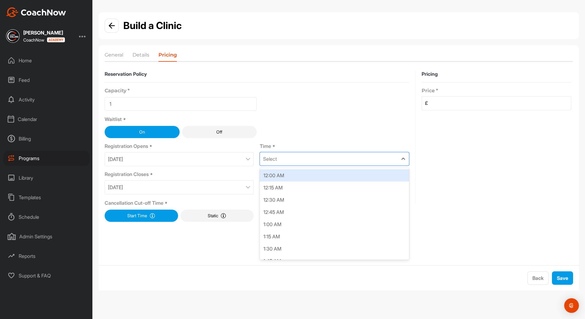
click at [312, 180] on div "12:00 AM" at bounding box center [334, 176] width 149 height 12
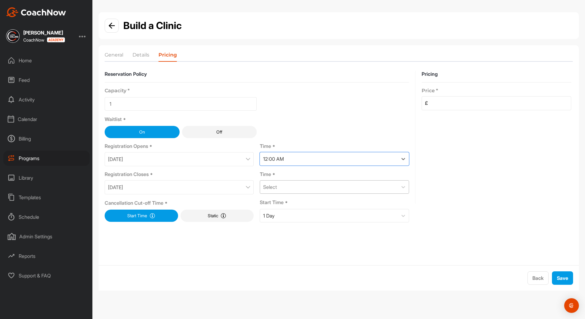
click at [307, 190] on div "Select" at bounding box center [328, 187] width 137 height 13
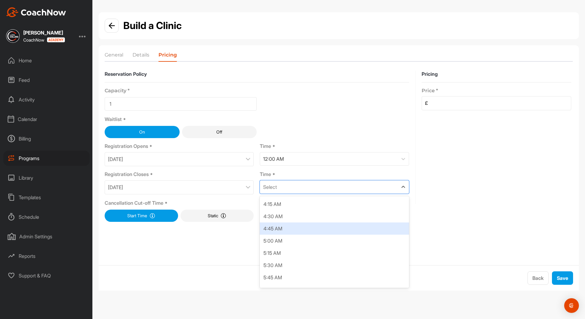
scroll to position [306, 0]
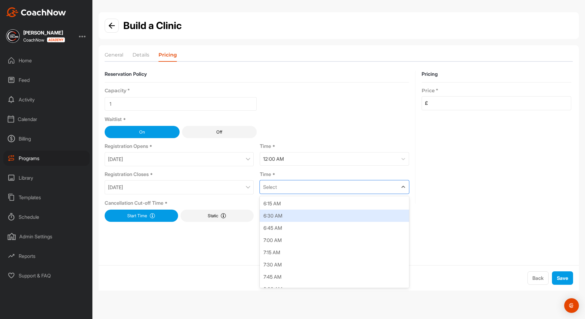
click at [303, 215] on div "6:30 AM" at bounding box center [334, 216] width 149 height 12
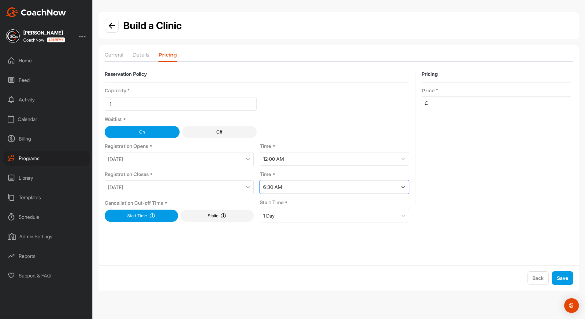
click at [445, 106] on input at bounding box center [500, 103] width 144 height 13
type input "1"
click at [559, 280] on span "Save" at bounding box center [562, 278] width 11 height 6
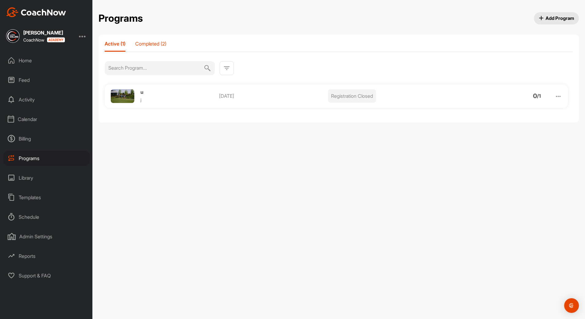
click at [157, 47] on div "Completed (2)" at bounding box center [150, 46] width 31 height 11
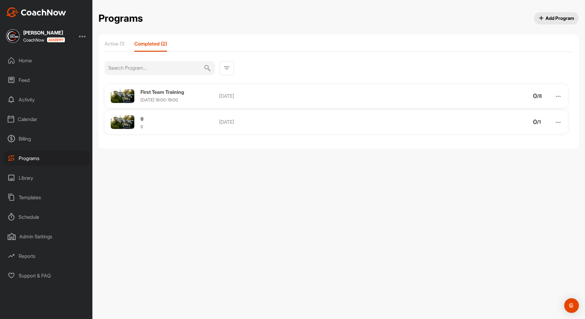
click at [228, 107] on div "First Team Training Thursday 18:00-19:00 Jun 5, 2025 0 / 8" at bounding box center [336, 96] width 463 height 24
click at [555, 97] on img at bounding box center [558, 96] width 7 height 7
click at [488, 176] on div "Programs Add Program Programs Add Program Active (1) Completed (2) First Team T…" at bounding box center [338, 159] width 493 height 319
click at [466, 187] on div "Programs Add Program Programs Add Program Active (1) Completed (2) First Team T…" at bounding box center [338, 159] width 493 height 319
click at [471, 172] on div "Programs Add Program Programs Add Program Active (1) Completed (2) First Team T…" at bounding box center [338, 159] width 493 height 319
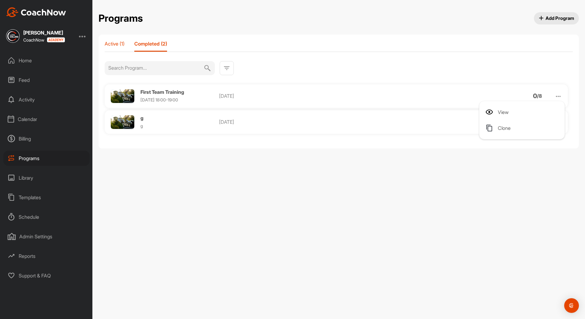
click at [110, 48] on div "Active (1)" at bounding box center [115, 46] width 20 height 11
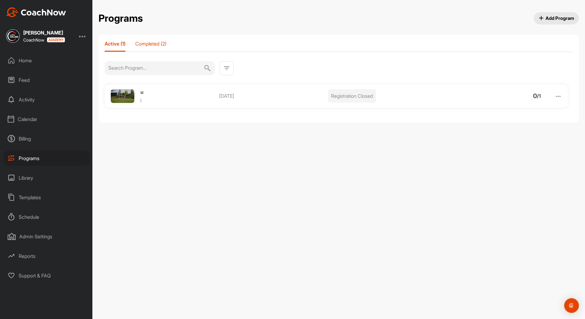
click at [149, 48] on div "Completed (2)" at bounding box center [150, 46] width 31 height 11
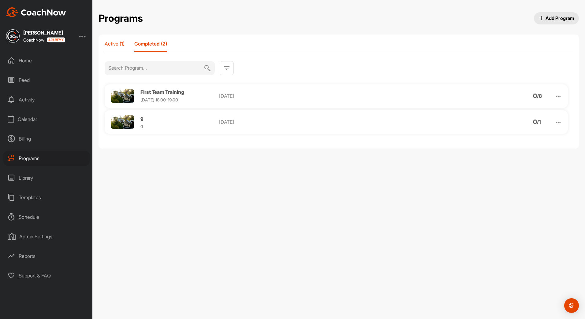
click at [125, 43] on p "Active (1)" at bounding box center [115, 44] width 20 height 6
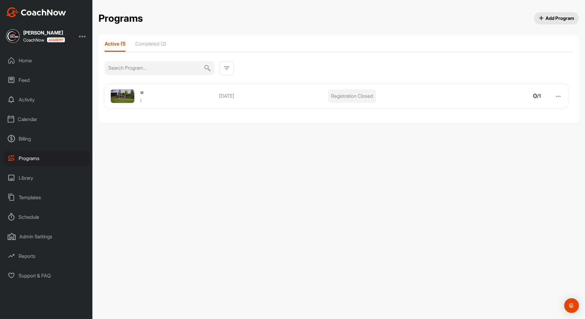
click at [117, 43] on p "Active (1)" at bounding box center [115, 44] width 21 height 6
click at [559, 95] on img at bounding box center [558, 96] width 7 height 7
click at [504, 162] on span "Delete" at bounding box center [505, 160] width 14 height 5
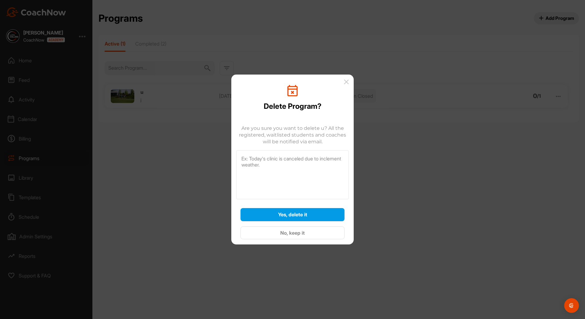
click at [303, 223] on div "Yes, delete it No, keep it" at bounding box center [293, 224] width 104 height 32
click at [302, 220] on button "Yes, delete it" at bounding box center [293, 214] width 104 height 13
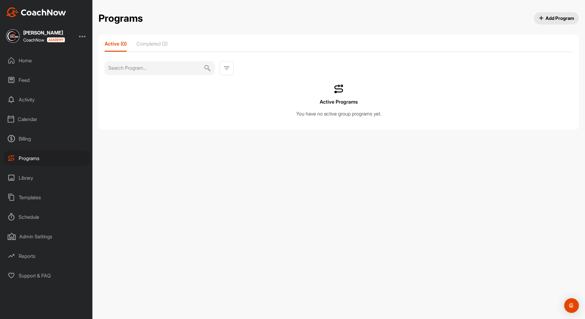
click at [33, 139] on div "Billing" at bounding box center [46, 138] width 86 height 15
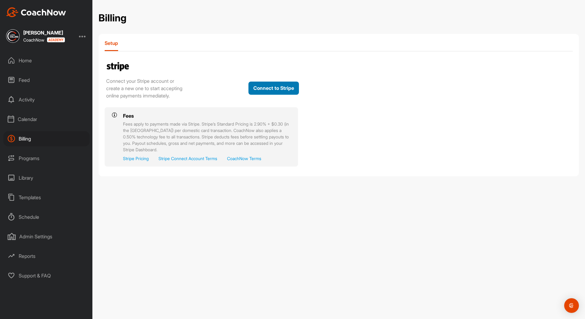
click at [259, 94] on button "Connect to Stripe" at bounding box center [273, 88] width 50 height 13
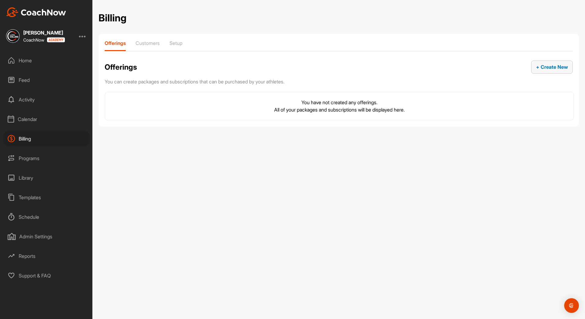
click at [542, 68] on span "+ Create New" at bounding box center [552, 67] width 32 height 6
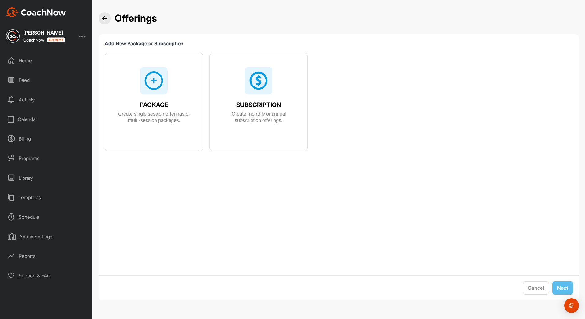
click at [223, 129] on div "SUBSCRIPTION Create monthly or annual subscription offerings." at bounding box center [259, 109] width 98 height 112
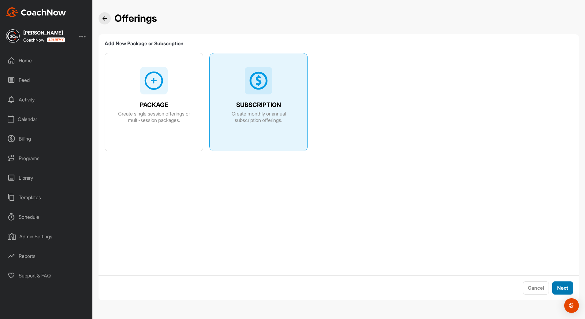
click at [566, 289] on span "Next" at bounding box center [562, 288] width 11 height 6
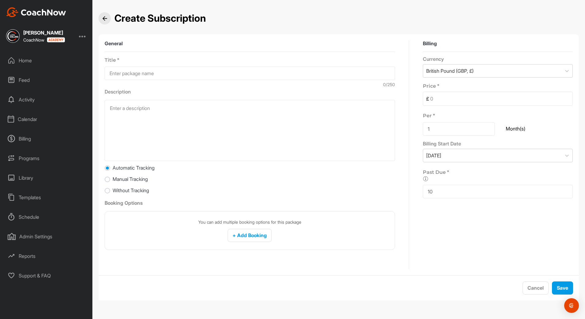
click at [436, 192] on input "10" at bounding box center [498, 191] width 150 height 13
click at [435, 192] on input "10" at bounding box center [498, 191] width 150 height 13
type input "7"
click at [427, 155] on div "Today" at bounding box center [433, 155] width 15 height 7
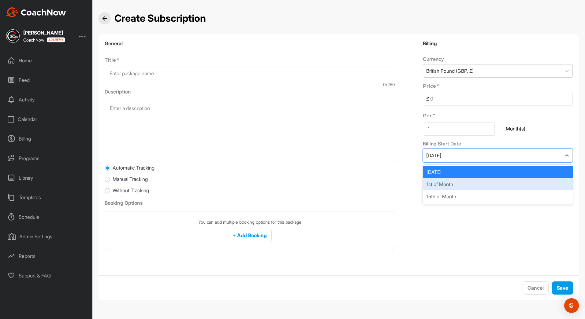
click at [434, 182] on div "1st of Month" at bounding box center [498, 184] width 150 height 12
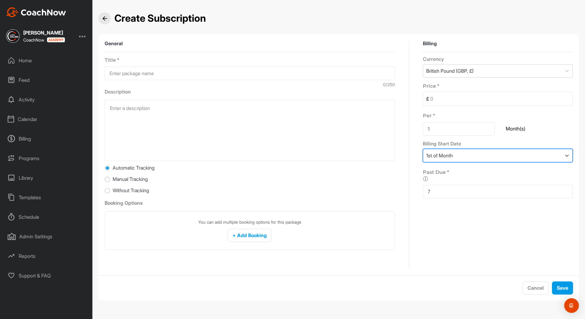
click at [435, 160] on div "1st of Month" at bounding box center [492, 155] width 138 height 13
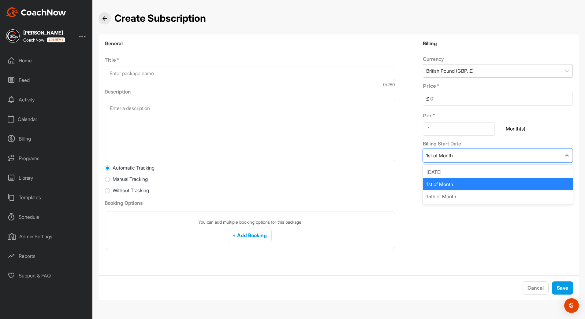
click at [435, 190] on div "1st of Month" at bounding box center [498, 184] width 150 height 12
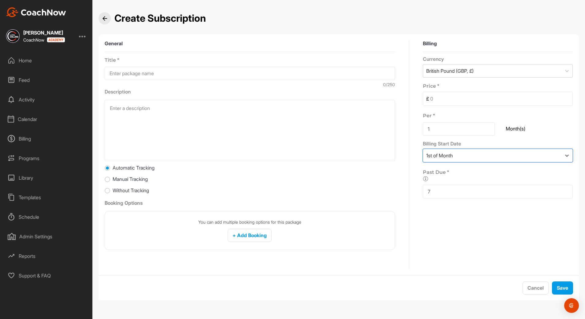
click at [143, 73] on input at bounding box center [250, 73] width 290 height 13
type input "Beginner Coaching Programme"
click at [447, 98] on input at bounding box center [501, 98] width 144 height 13
type input "70.00"
click at [254, 240] on button "+ Add Booking" at bounding box center [250, 235] width 44 height 13
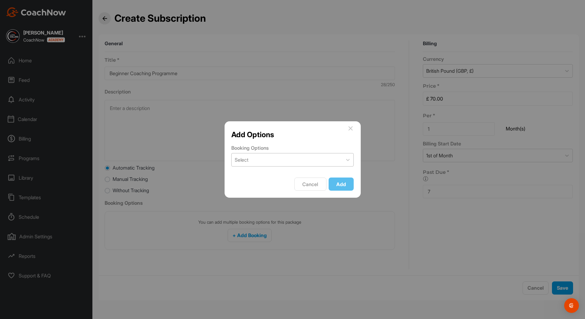
click at [274, 162] on div "Select" at bounding box center [287, 160] width 111 height 13
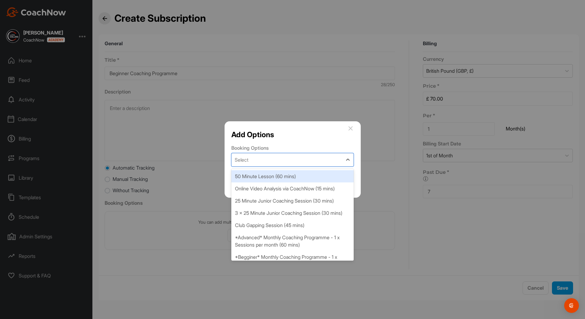
click at [274, 176] on div "50 Minute Lesson (60 mins)" at bounding box center [292, 176] width 122 height 12
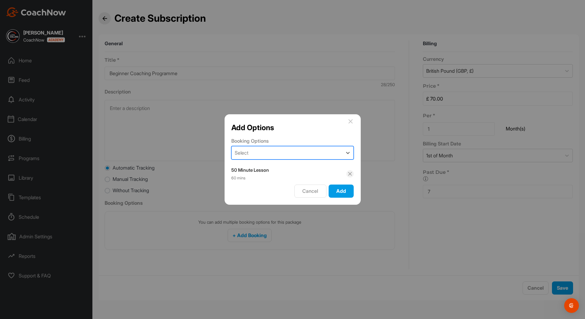
click at [269, 155] on div "Select" at bounding box center [287, 153] width 111 height 13
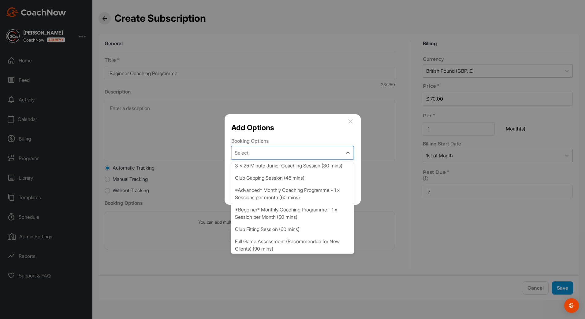
scroll to position [29, 0]
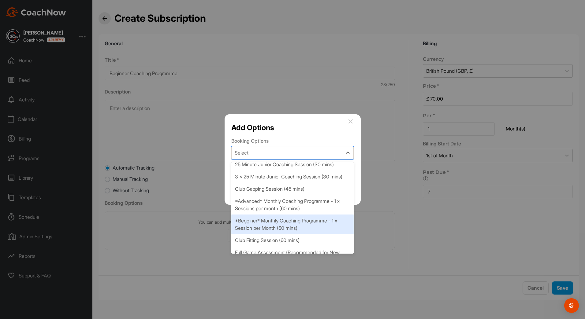
click at [271, 234] on div "*Begginer* Monthly Coaching Programme - 1 x Session per Month (60 mins)" at bounding box center [292, 225] width 122 height 20
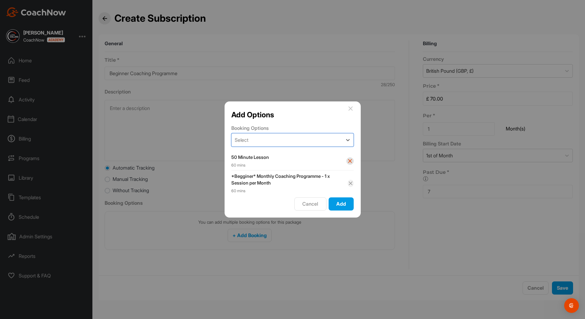
click at [352, 162] on button at bounding box center [349, 161] width 7 height 7
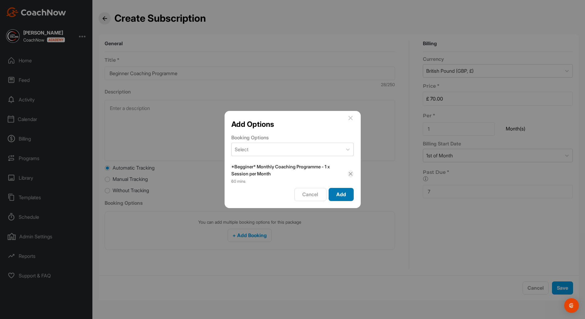
click at [334, 198] on div "Add" at bounding box center [341, 194] width 15 height 7
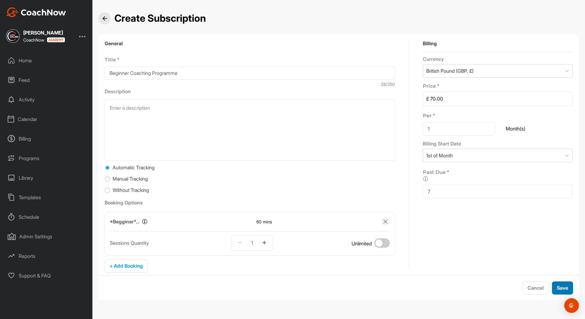
click at [563, 289] on span "Save" at bounding box center [562, 288] width 11 height 6
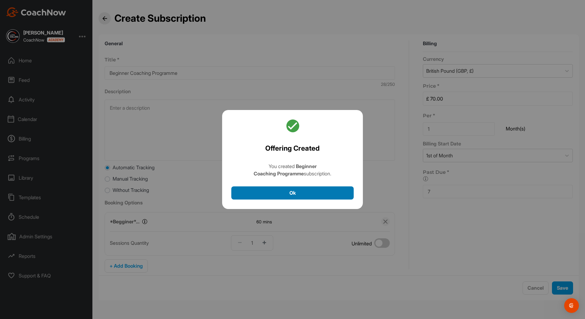
click at [249, 193] on button "Ok" at bounding box center [292, 193] width 122 height 13
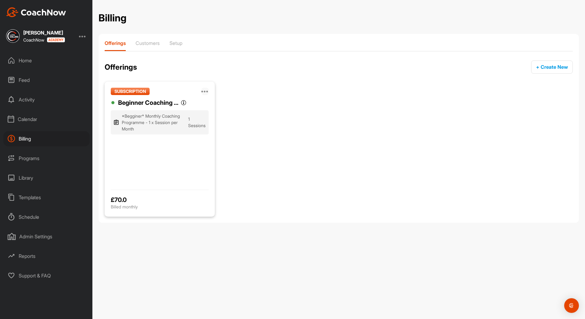
click at [205, 93] on icon at bounding box center [204, 91] width 7 height 7
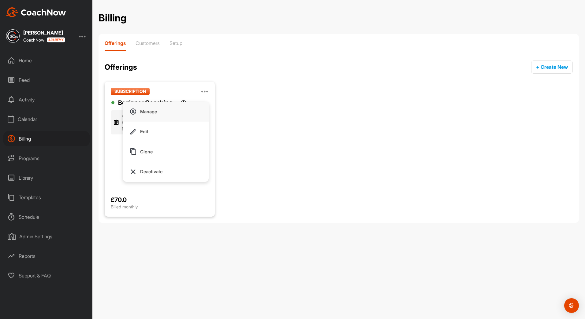
click at [171, 117] on button "Manage" at bounding box center [166, 112] width 86 height 20
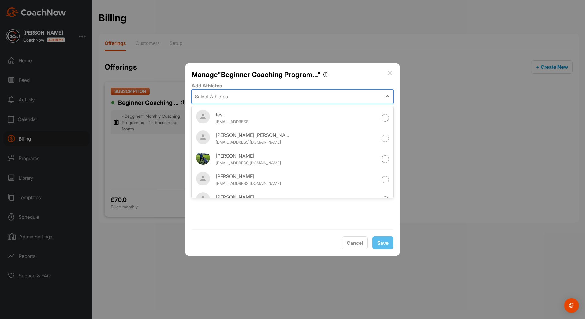
click at [236, 99] on div "Select Athletes" at bounding box center [287, 97] width 190 height 14
click at [340, 52] on div at bounding box center [292, 159] width 585 height 319
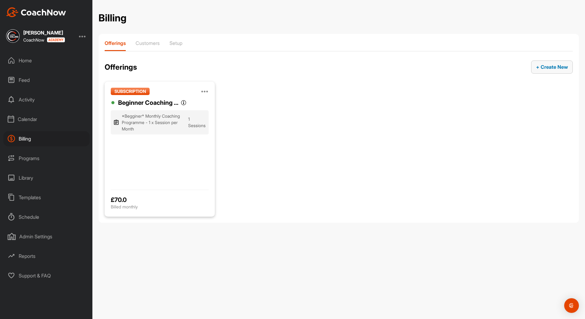
click at [536, 66] on span "+ Create New" at bounding box center [552, 67] width 32 height 6
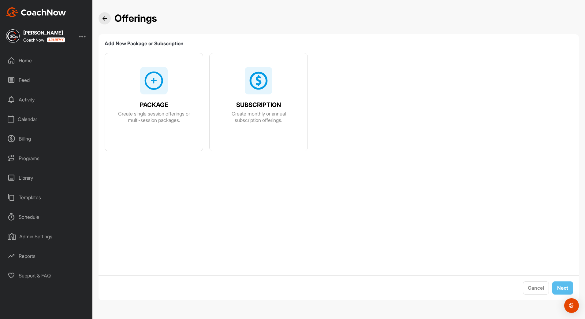
click at [244, 114] on span "Create monthly or annual subscription offerings." at bounding box center [258, 117] width 78 height 13
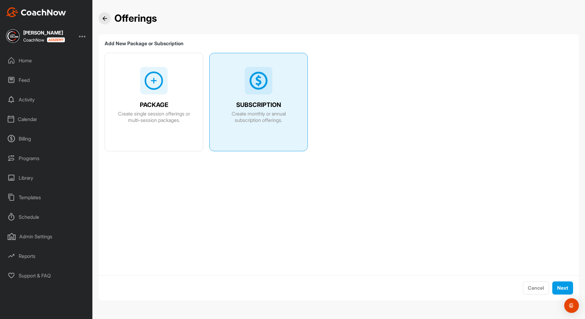
drag, startPoint x: 244, startPoint y: 114, endPoint x: 286, endPoint y: 136, distance: 47.5
click at [286, 136] on div "SUBSCRIPTION Create monthly or annual subscription offerings." at bounding box center [259, 109] width 98 height 112
click at [567, 290] on span "Next" at bounding box center [562, 288] width 11 height 6
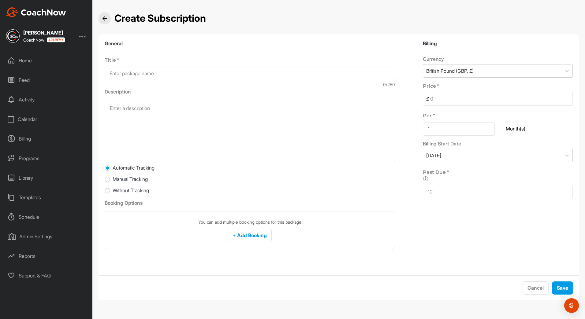
click at [445, 99] on input at bounding box center [501, 98] width 144 height 13
type input "90.00"
click at [452, 191] on input "10" at bounding box center [498, 191] width 150 height 13
type input "1"
type input "7"
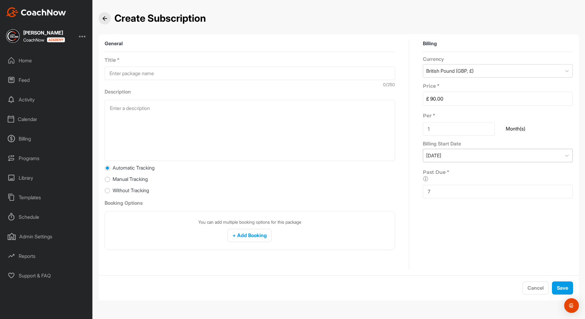
click at [452, 160] on div "Today" at bounding box center [492, 155] width 138 height 13
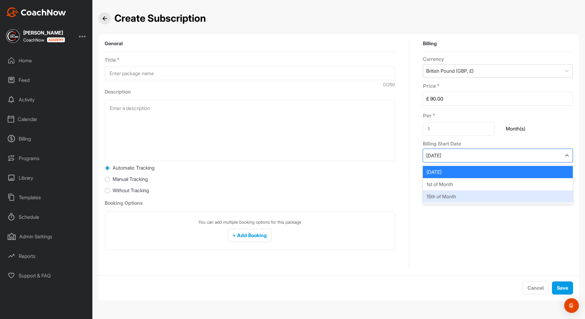
click at [452, 192] on div "15th of Month" at bounding box center [498, 197] width 150 height 12
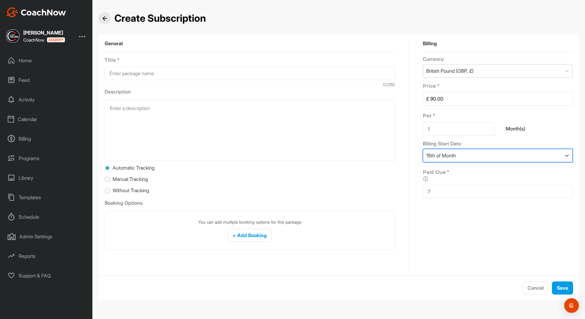
click at [448, 158] on div "15th of Month" at bounding box center [441, 155] width 30 height 7
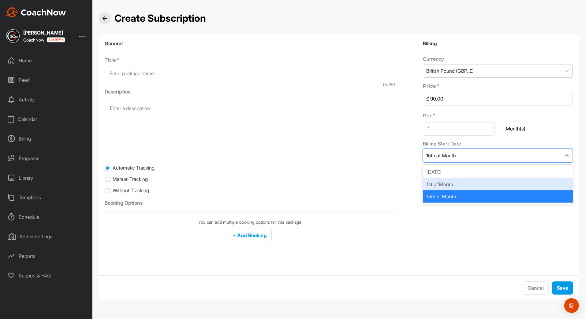
click at [448, 182] on div "1st of Month" at bounding box center [498, 184] width 150 height 12
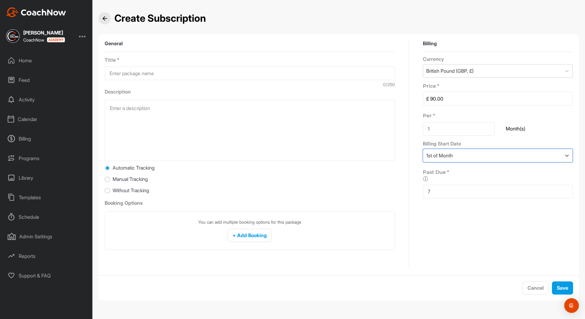
click at [132, 77] on input at bounding box center [250, 73] width 290 height 13
type input "Advanced Monthly Programme"
click at [122, 119] on textarea at bounding box center [250, 130] width 290 height 61
click at [239, 233] on span "+ Add Booking" at bounding box center [250, 236] width 34 height 6
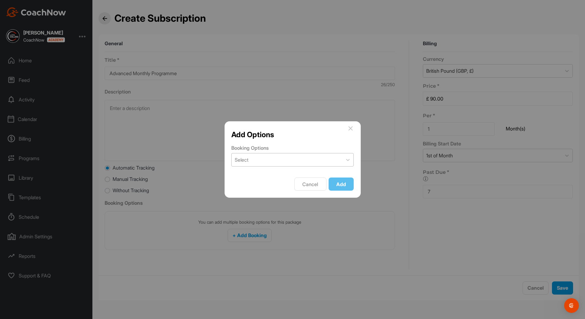
click at [262, 163] on div "Select" at bounding box center [287, 160] width 111 height 13
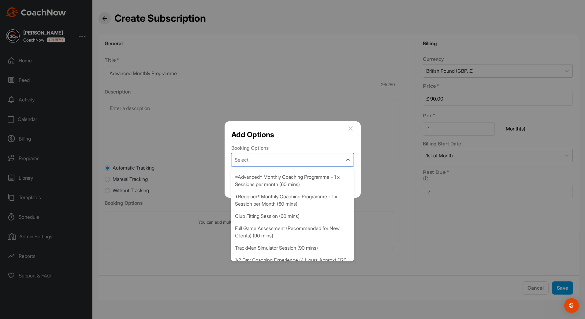
scroll to position [61, 0]
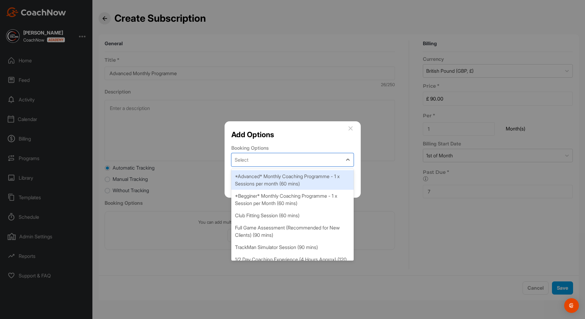
click at [260, 189] on div "*Advanced* Monthly Coaching Programme - 1 x Sessions per month (60 mins)" at bounding box center [292, 180] width 122 height 20
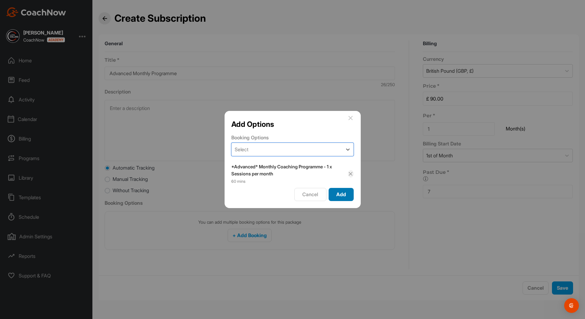
click at [336, 195] on div "Add" at bounding box center [341, 194] width 15 height 7
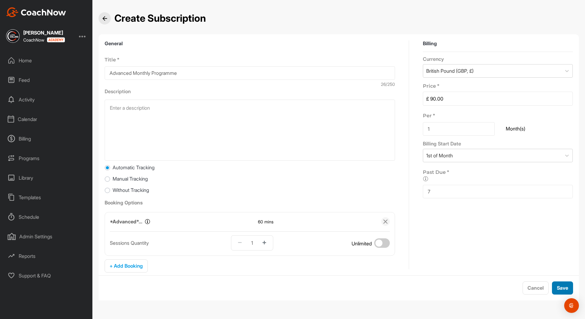
click at [563, 290] on span "Save" at bounding box center [562, 288] width 11 height 6
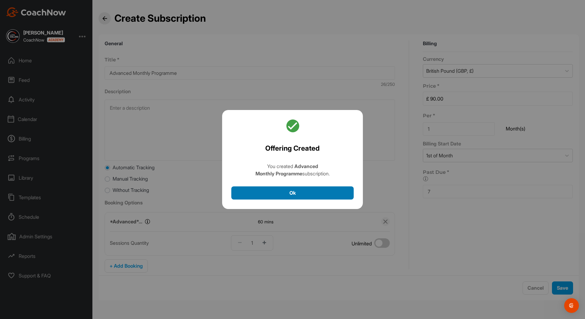
click at [343, 196] on button "Ok" at bounding box center [292, 193] width 122 height 13
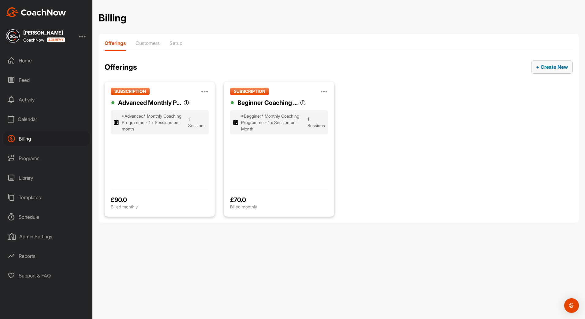
click at [547, 62] on button "+ Create New" at bounding box center [552, 67] width 42 height 13
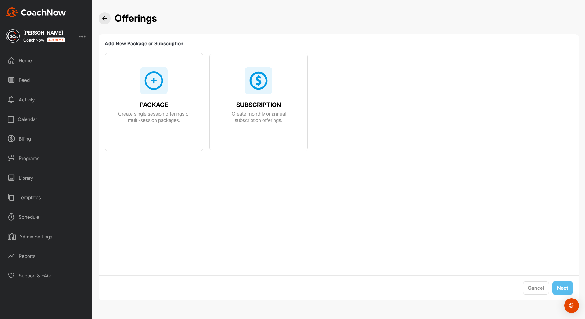
click at [243, 85] on div "SUBSCRIPTION Create monthly or annual subscription offerings." at bounding box center [259, 109] width 98 height 112
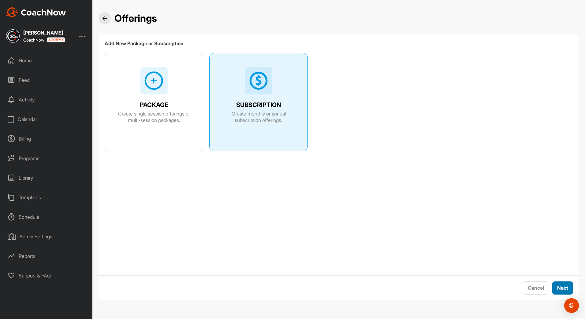
click at [564, 286] on span "Next" at bounding box center [562, 288] width 11 height 6
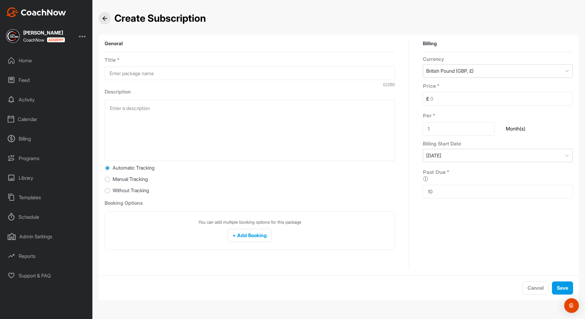
click at [167, 74] on input at bounding box center [250, 73] width 290 height 13
type input "Elite Monthly Programme"
click at [461, 99] on input at bounding box center [501, 98] width 144 height 13
type input "160.00"
click at [459, 193] on input "10" at bounding box center [498, 191] width 150 height 13
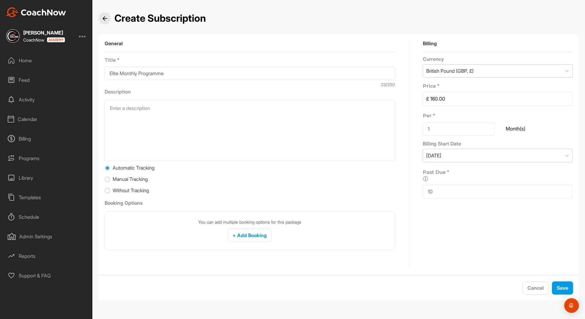
type input "1"
type input "7"
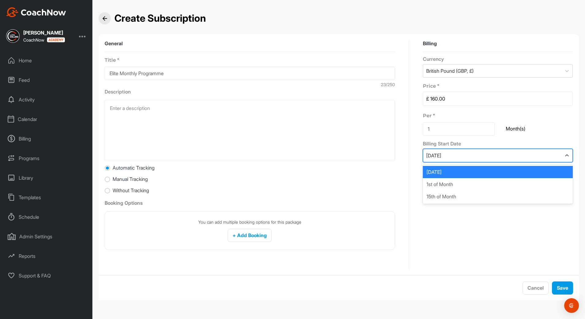
click at [460, 155] on div "Today" at bounding box center [492, 155] width 138 height 13
click at [450, 188] on div "1st of Month" at bounding box center [498, 184] width 150 height 12
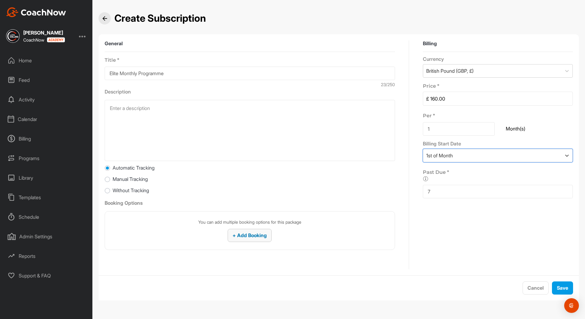
click at [241, 234] on span "+ Add Booking" at bounding box center [250, 236] width 34 height 6
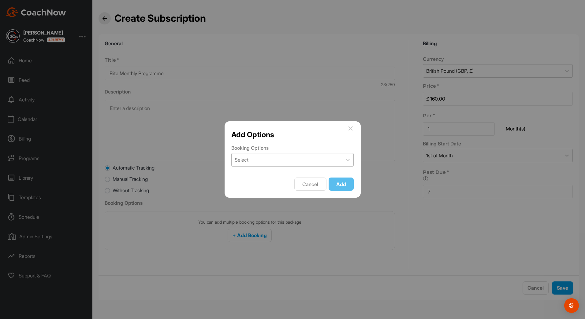
click at [302, 162] on div "Select" at bounding box center [287, 160] width 111 height 13
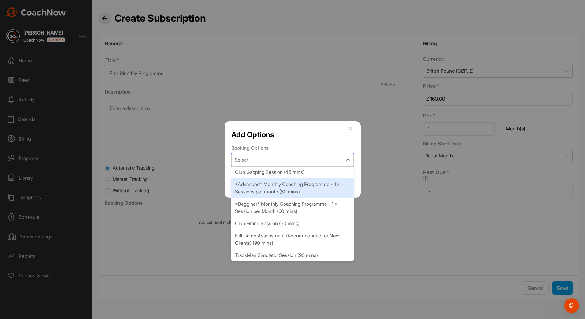
scroll to position [121, 0]
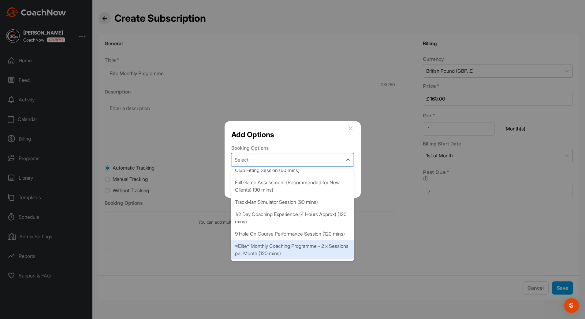
click at [282, 252] on div "*Elite* Monthly Coaching Programme - 2 x Sessions per Month (120 mins)" at bounding box center [292, 250] width 122 height 20
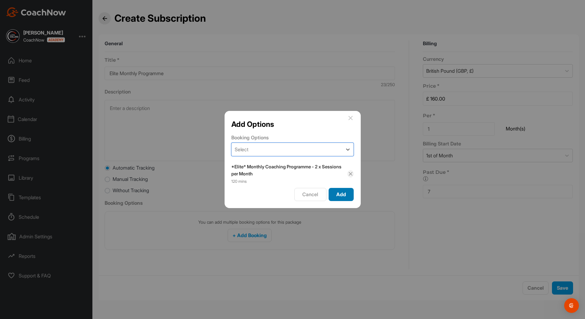
click at [340, 198] on span "Add" at bounding box center [341, 195] width 10 height 6
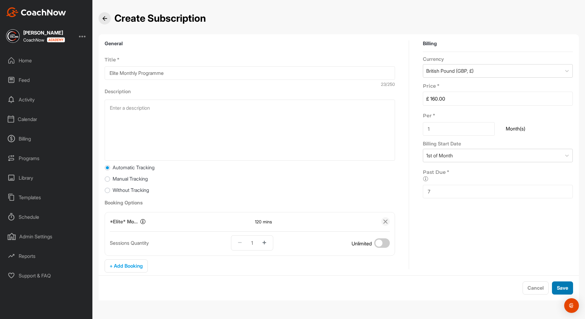
click at [559, 291] on span "Save" at bounding box center [562, 288] width 11 height 6
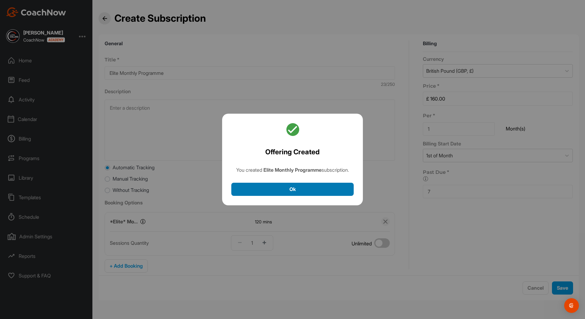
click at [261, 187] on button "Ok" at bounding box center [292, 189] width 122 height 13
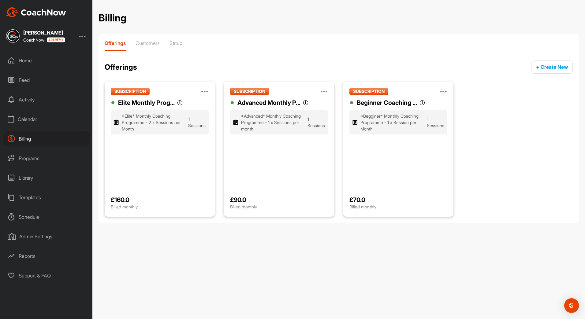
click at [444, 91] on icon at bounding box center [443, 91] width 7 height 7
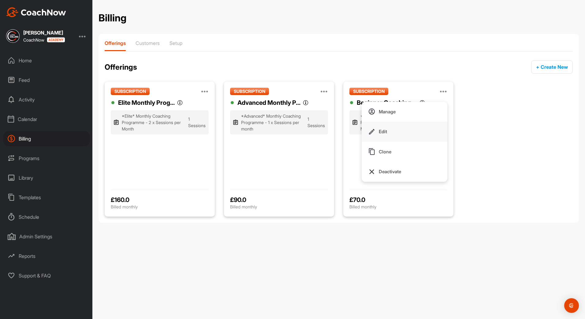
click at [395, 129] on button "Edit" at bounding box center [405, 132] width 86 height 20
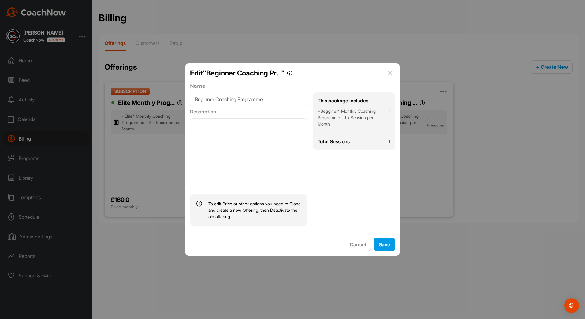
click at [217, 99] on input "Beginner Coaching Programme" at bounding box center [248, 99] width 117 height 13
click at [229, 101] on input "Beginner MonthyCoaching Programme" at bounding box center [248, 99] width 117 height 13
click at [231, 100] on input "Beginner MonthyCoaching Programme" at bounding box center [248, 99] width 117 height 13
click at [257, 101] on input "Beginner MonthlyCoaching Programme" at bounding box center [248, 99] width 117 height 13
type input "Beginner Monthly Programme"
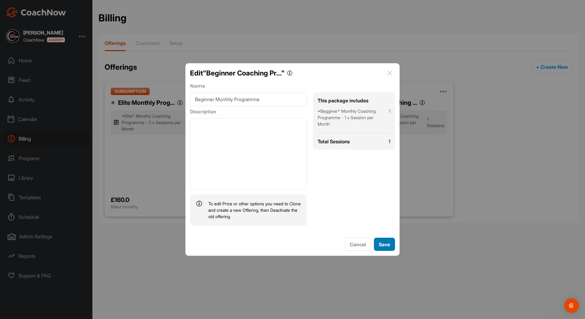
click at [380, 244] on span "Save" at bounding box center [384, 245] width 11 height 6
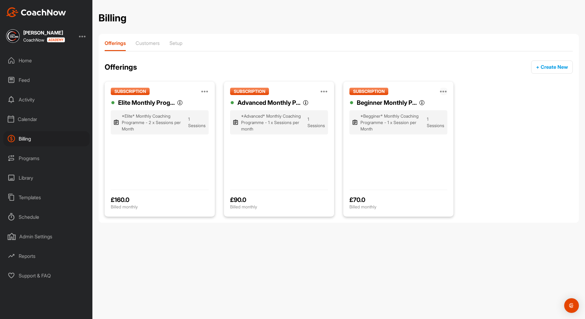
click at [446, 90] on icon at bounding box center [443, 91] width 7 height 7
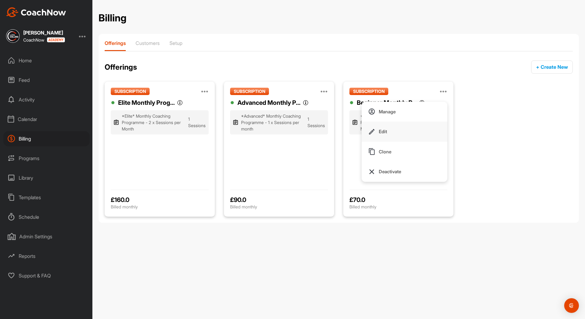
click at [400, 134] on button "Edit" at bounding box center [405, 132] width 86 height 20
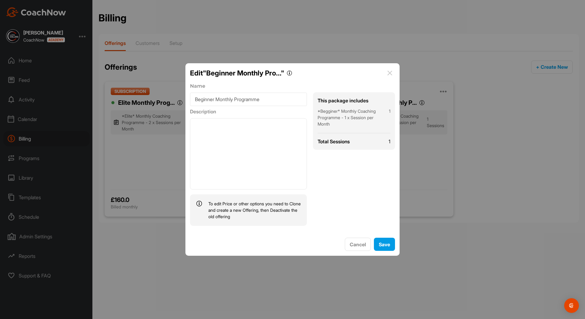
click at [391, 73] on img at bounding box center [389, 72] width 7 height 7
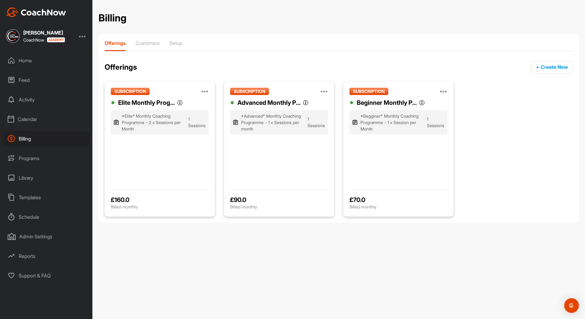
click at [443, 91] on icon at bounding box center [443, 91] width 7 height 7
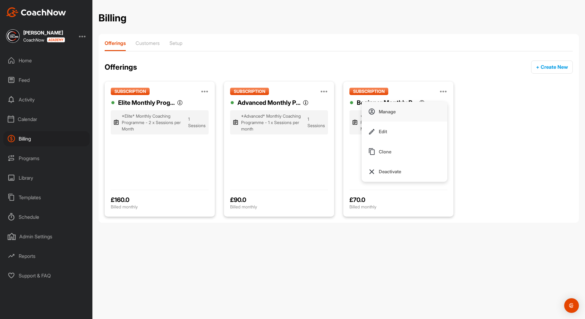
click at [394, 117] on button "Manage" at bounding box center [405, 112] width 86 height 20
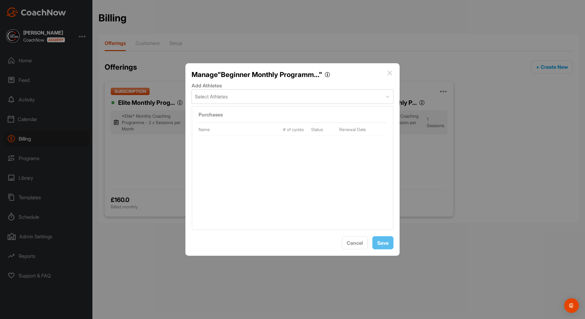
click at [388, 75] on img at bounding box center [389, 72] width 7 height 7
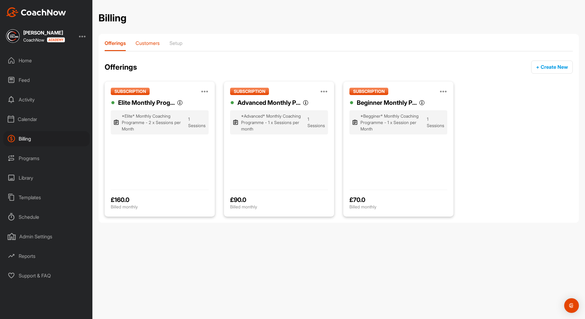
click at [147, 50] on div "Customers" at bounding box center [148, 45] width 24 height 11
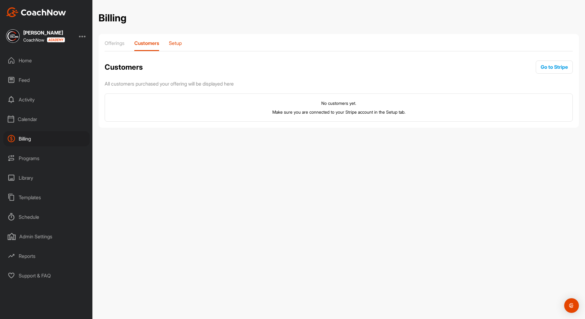
click at [175, 46] on p "Setup" at bounding box center [175, 43] width 13 height 6
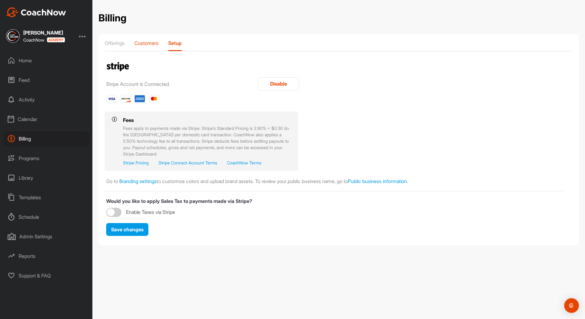
click at [155, 42] on p "Customers" at bounding box center [146, 43] width 24 height 6
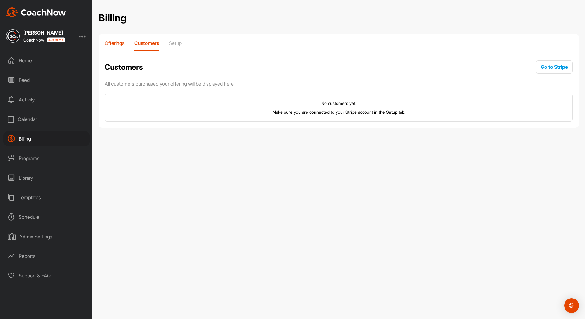
click at [124, 45] on p "Offerings" at bounding box center [115, 43] width 20 height 6
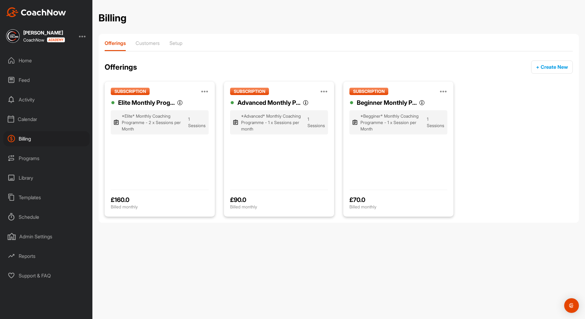
click at [42, 119] on div "Calendar" at bounding box center [46, 119] width 86 height 15
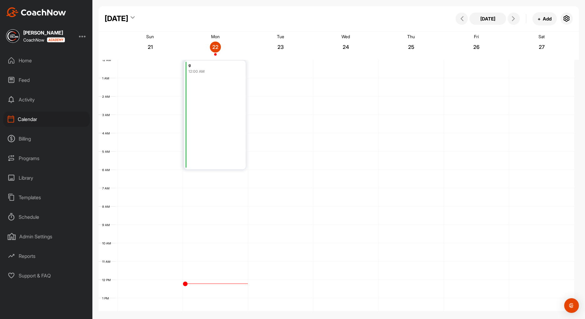
scroll to position [106, 0]
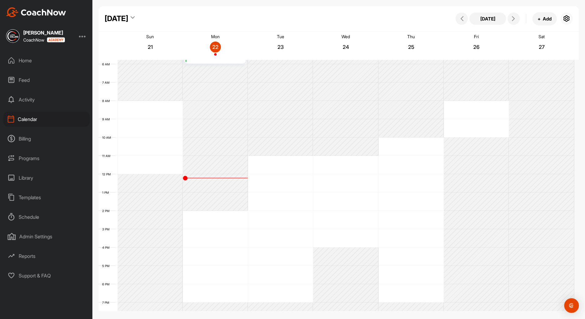
click at [568, 19] on icon "button" at bounding box center [566, 18] width 7 height 7
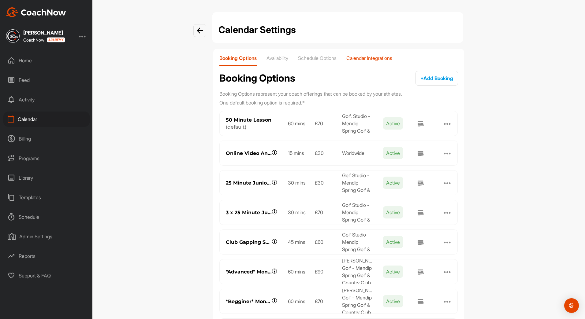
click at [388, 62] on div "Calendar Integrations" at bounding box center [369, 60] width 46 height 11
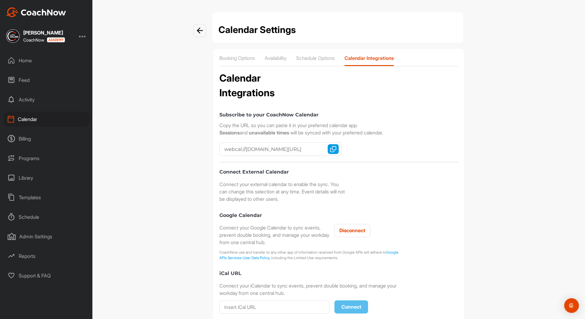
checkbox input "true"
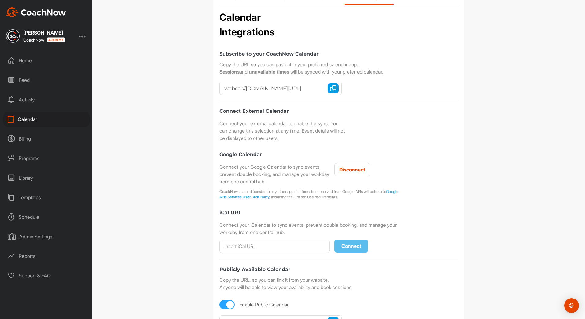
scroll to position [61, 0]
click at [364, 168] on span "Disconnect" at bounding box center [352, 169] width 26 height 6
click at [347, 171] on span "Connect" at bounding box center [352, 169] width 20 height 6
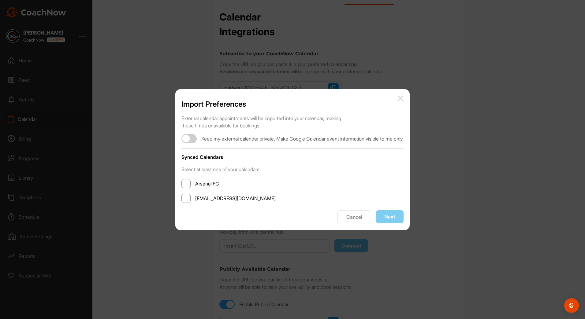
click at [181, 199] on span at bounding box center [185, 198] width 9 height 9
click at [195, 199] on input "lukecollinsgolf@hotmail.com" at bounding box center [195, 199] width 0 height 0
click at [400, 215] on button "Next" at bounding box center [390, 217] width 28 height 13
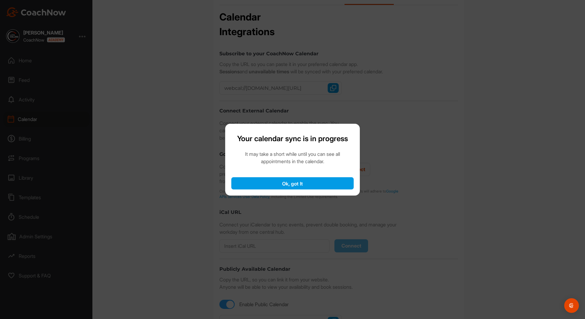
click at [316, 184] on button "Ok, got It" at bounding box center [292, 183] width 122 height 12
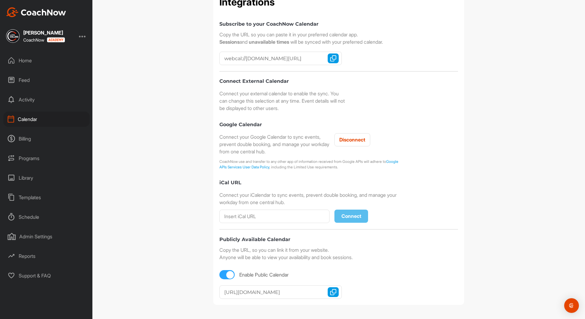
scroll to position [0, 0]
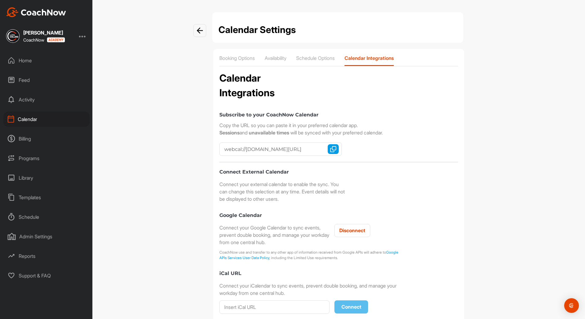
click at [199, 35] on div at bounding box center [199, 30] width 13 height 13
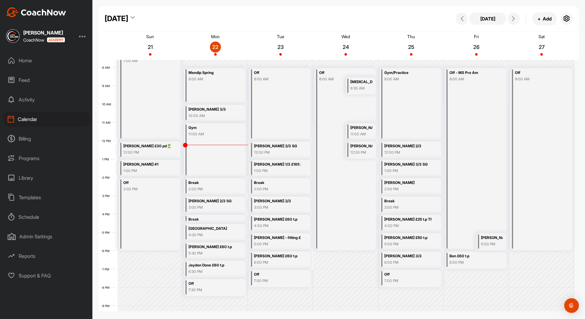
scroll to position [128, 0]
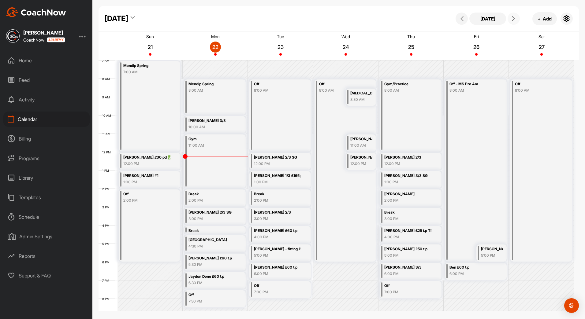
click at [513, 19] on icon at bounding box center [513, 18] width 5 height 5
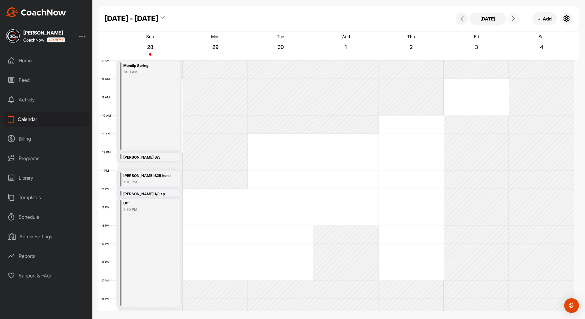
scroll to position [106, 0]
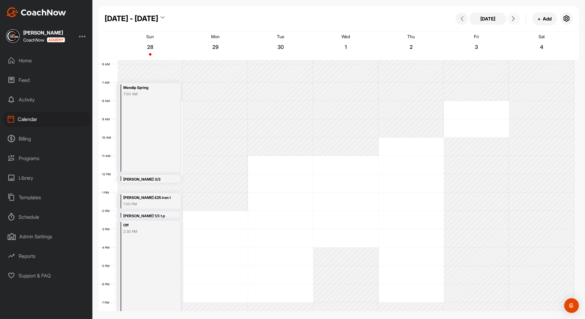
click at [513, 19] on icon at bounding box center [513, 18] width 5 height 5
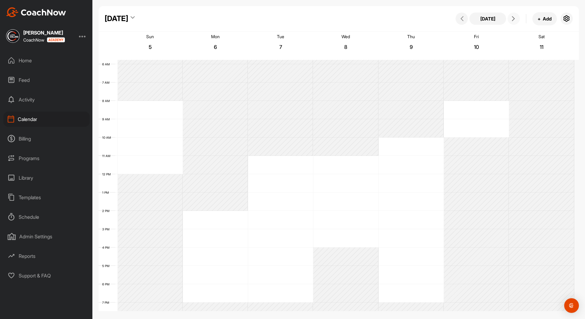
click at [513, 19] on icon at bounding box center [513, 18] width 5 height 5
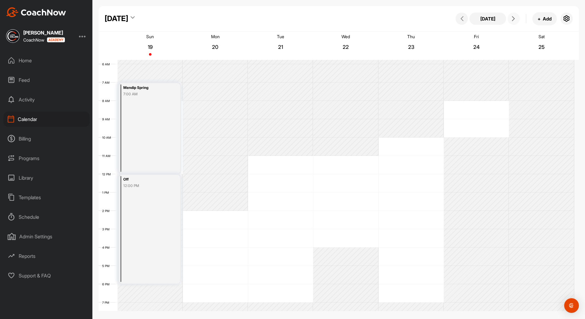
click at [513, 19] on icon at bounding box center [513, 18] width 5 height 5
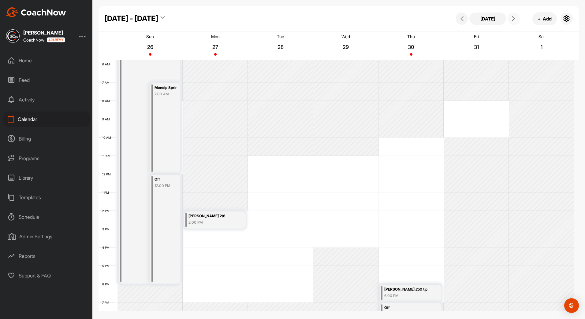
click at [513, 19] on icon at bounding box center [513, 18] width 5 height 5
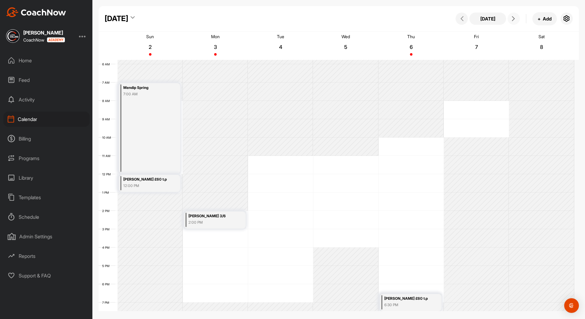
click at [513, 19] on icon at bounding box center [513, 18] width 5 height 5
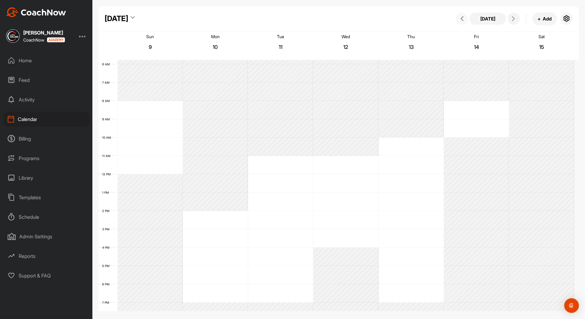
click at [463, 22] on button at bounding box center [462, 19] width 12 height 12
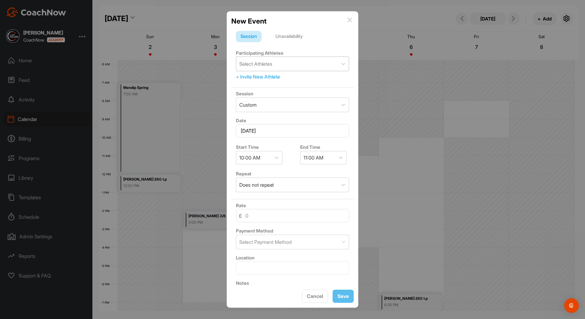
click at [290, 68] on div "Select Athletes" at bounding box center [287, 64] width 102 height 14
click at [279, 65] on div "Select Athletes" at bounding box center [287, 64] width 102 height 14
type input "tim"
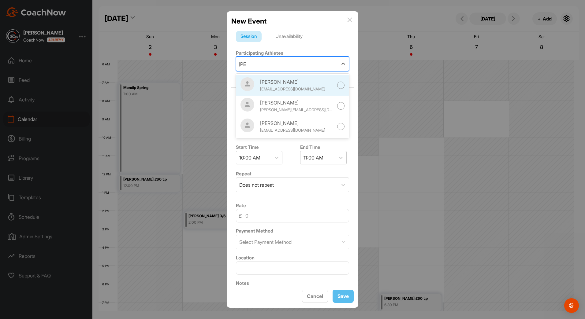
click at [280, 85] on div "Tim Baker" at bounding box center [296, 81] width 73 height 7
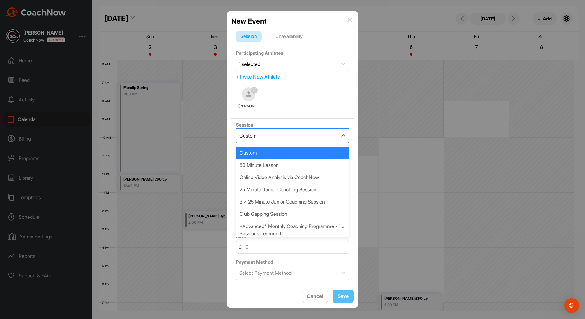
click at [289, 134] on div "Custom" at bounding box center [287, 136] width 102 height 14
click at [297, 164] on div "50 Minute Lesson" at bounding box center [292, 165] width 113 height 12
type input "70"
type input "Luke Collins Golf. Studio - Mendip Spring Golf & Country Club"
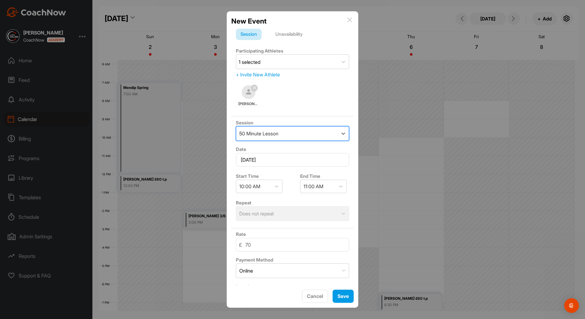
scroll to position [2, 0]
click at [331, 215] on div "Repeat Does not repeat" at bounding box center [292, 209] width 122 height 27
click at [279, 186] on icon at bounding box center [277, 186] width 6 height 6
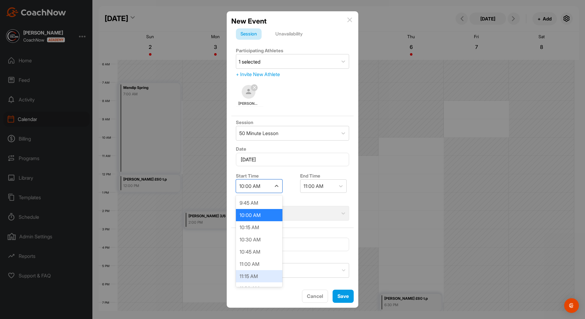
scroll to position [507, 0]
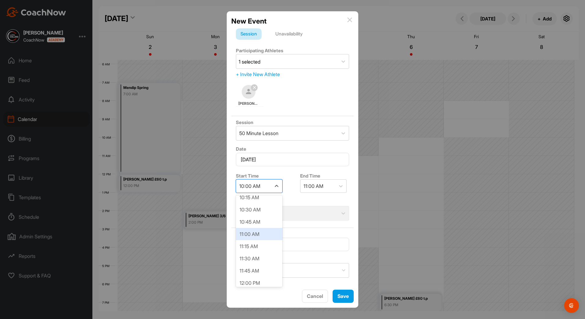
click at [255, 235] on div "11:00 AM" at bounding box center [259, 234] width 47 height 12
click at [324, 271] on div "Online" at bounding box center [287, 271] width 102 height 14
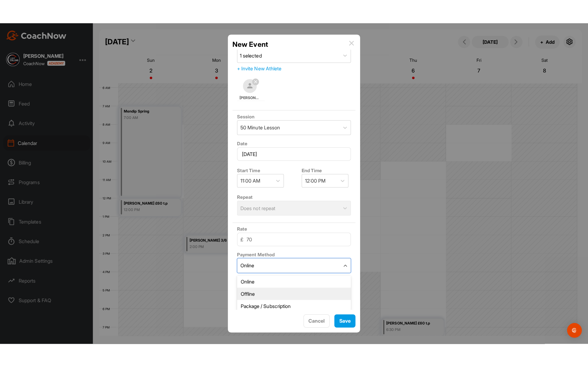
scroll to position [66, 0]
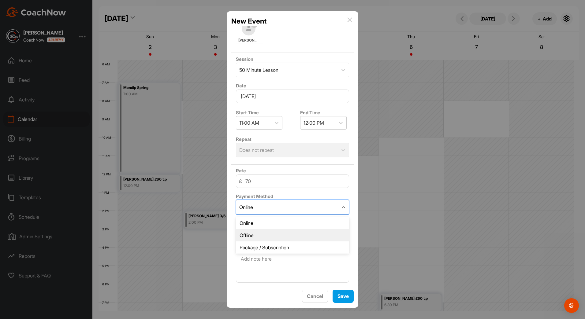
click at [281, 235] on div "Offline" at bounding box center [292, 236] width 113 height 12
click at [301, 153] on div "Does not repeat" at bounding box center [287, 150] width 102 height 14
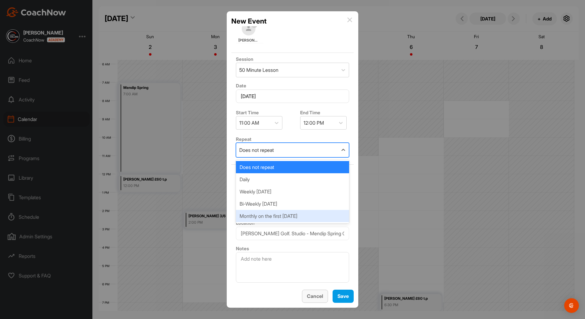
click at [319, 297] on span "Cancel" at bounding box center [315, 296] width 16 height 6
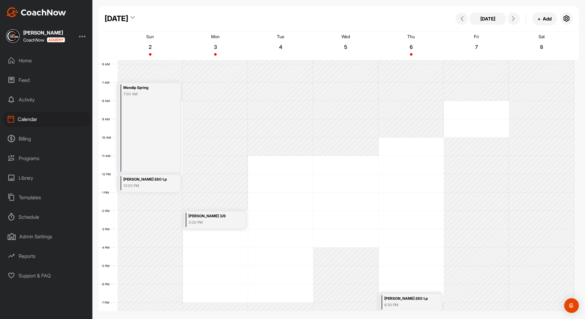
click at [32, 157] on div "Programs" at bounding box center [46, 158] width 86 height 15
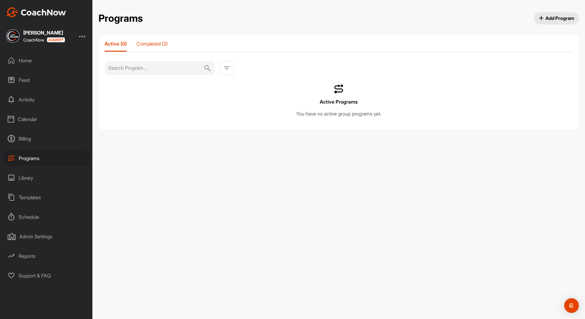
click at [149, 47] on div "Completed (2)" at bounding box center [151, 46] width 31 height 11
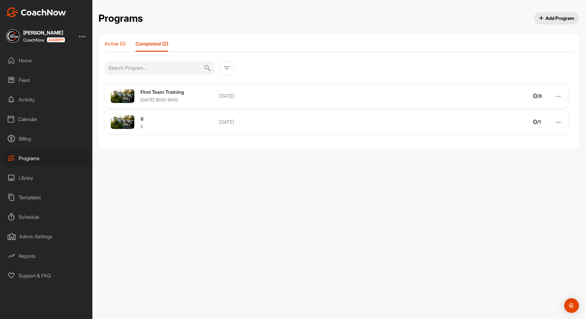
click at [114, 45] on p "Active (0)" at bounding box center [115, 44] width 21 height 6
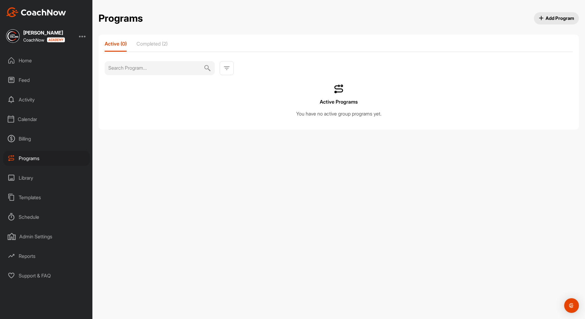
click at [28, 139] on div "Billing" at bounding box center [46, 138] width 86 height 15
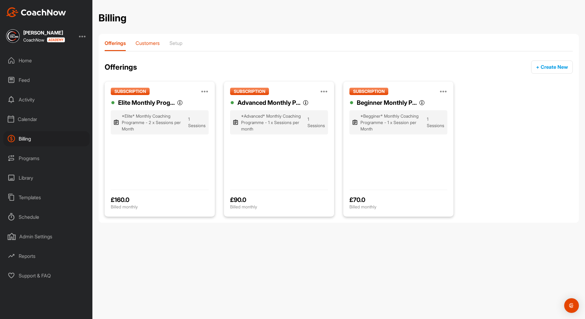
click at [143, 43] on p "Customers" at bounding box center [148, 43] width 24 height 6
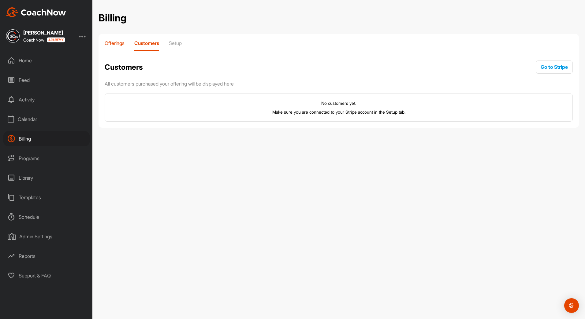
click at [124, 44] on p "Offerings" at bounding box center [115, 43] width 20 height 6
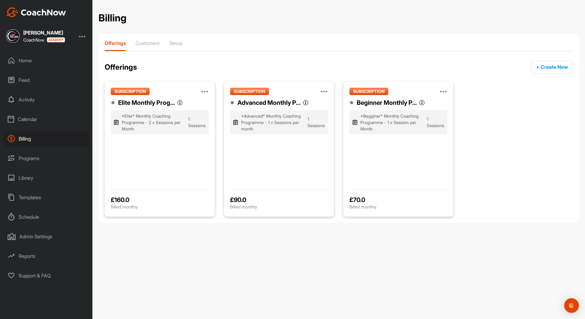
click at [39, 60] on div "Home" at bounding box center [46, 60] width 86 height 15
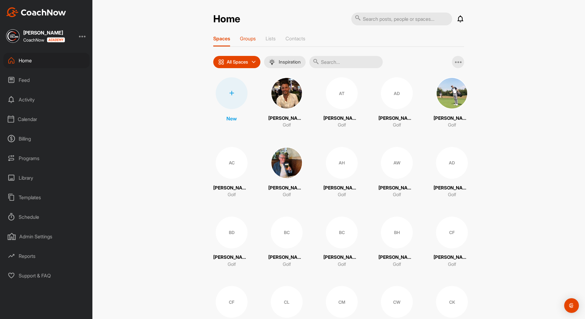
click at [240, 38] on p "Groups" at bounding box center [248, 38] width 16 height 6
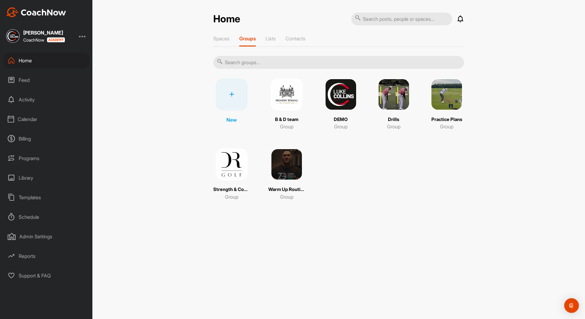
click at [231, 99] on div at bounding box center [232, 95] width 32 height 32
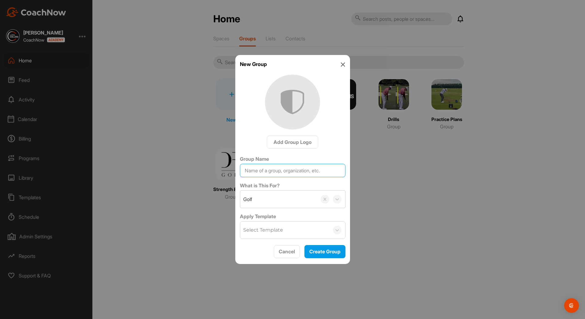
click at [277, 169] on input "Group Name" at bounding box center [293, 170] width 106 height 13
type input "Test"
click at [269, 232] on div "Select Template" at bounding box center [263, 230] width 40 height 7
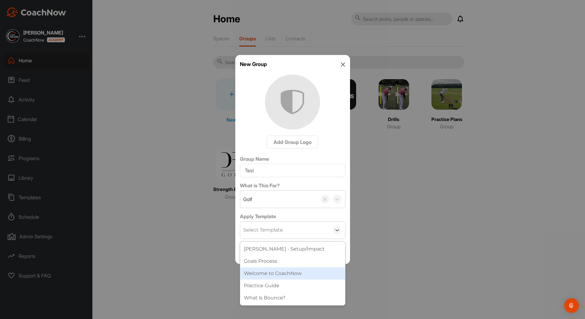
click at [287, 276] on div "Welcome to CoachNow" at bounding box center [292, 274] width 105 height 12
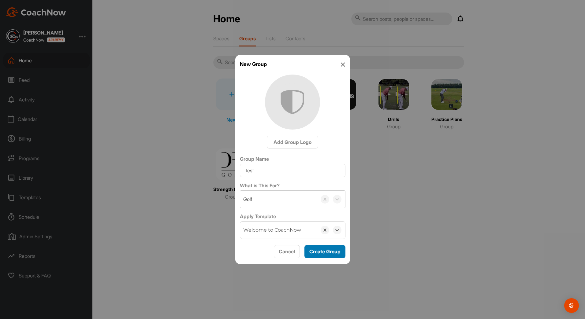
click at [327, 251] on span "Create Group" at bounding box center [324, 252] width 31 height 6
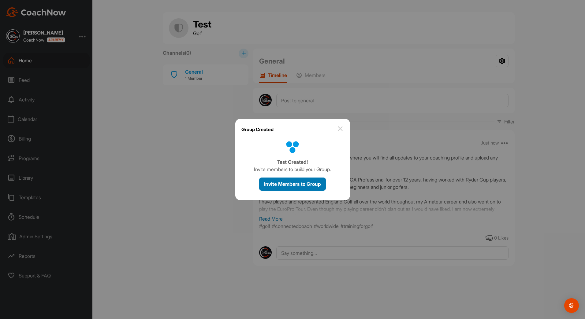
click at [307, 188] on div "Invite Members to Group" at bounding box center [292, 184] width 57 height 7
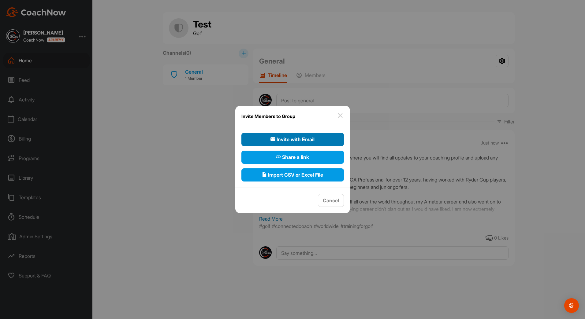
click at [291, 137] on span "Invite with Email" at bounding box center [293, 139] width 44 height 7
select select"] "player"
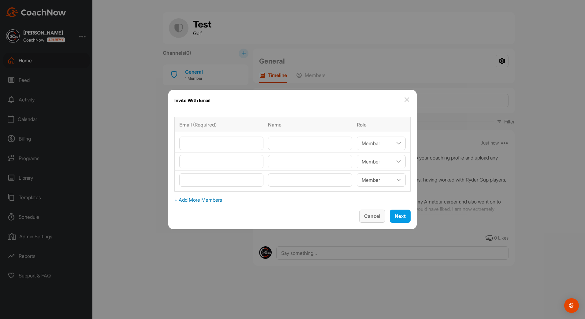
click at [361, 221] on button "Cancel" at bounding box center [372, 216] width 26 height 13
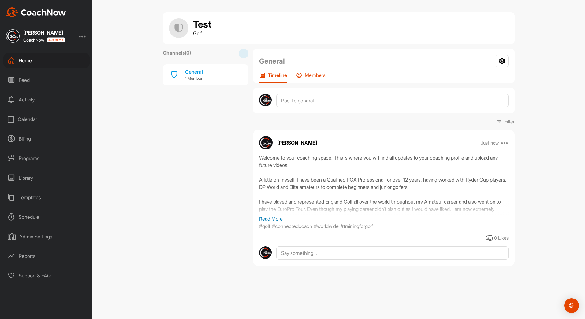
click at [323, 73] on p "Members" at bounding box center [315, 75] width 21 height 6
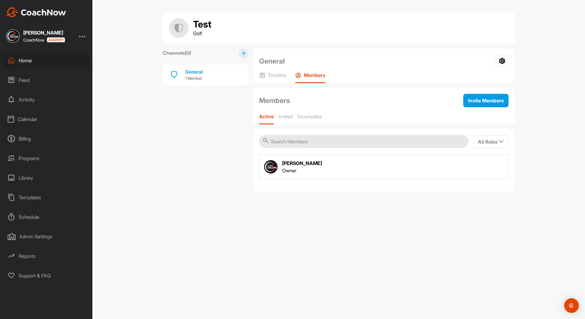
click at [410, 144] on input "text" at bounding box center [363, 141] width 209 height 13
type input "t"
click at [488, 98] on span "Invite Members" at bounding box center [485, 101] width 35 height 6
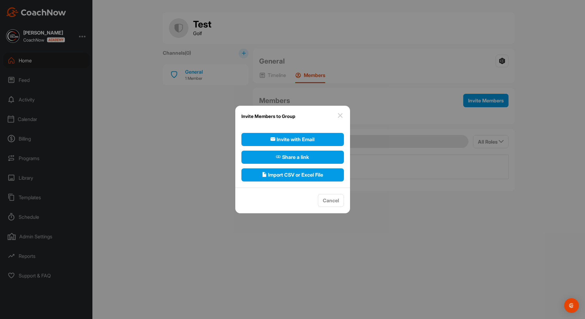
click at [340, 119] on img at bounding box center [340, 115] width 7 height 7
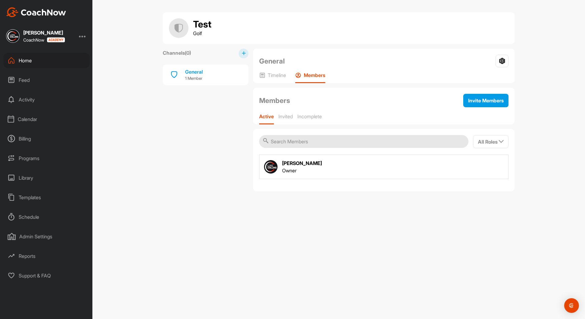
click at [308, 143] on input "text" at bounding box center [363, 141] width 209 height 13
type input "t"
click at [494, 140] on span "All Roles" at bounding box center [491, 142] width 26 height 6
click at [504, 63] on icon at bounding box center [502, 61] width 13 height 13
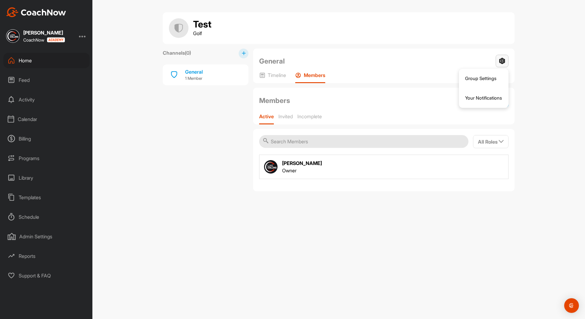
click at [504, 63] on icon at bounding box center [502, 61] width 13 height 13
click at [54, 57] on div "Home" at bounding box center [46, 60] width 86 height 15
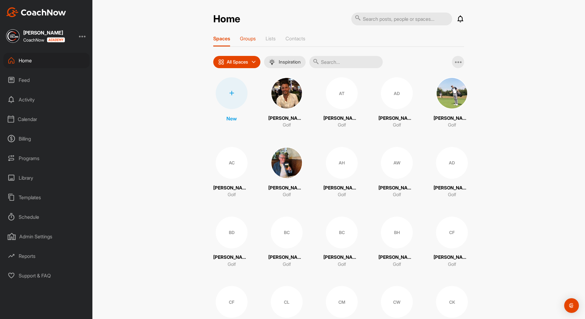
click at [251, 39] on p "Groups" at bounding box center [248, 38] width 16 height 6
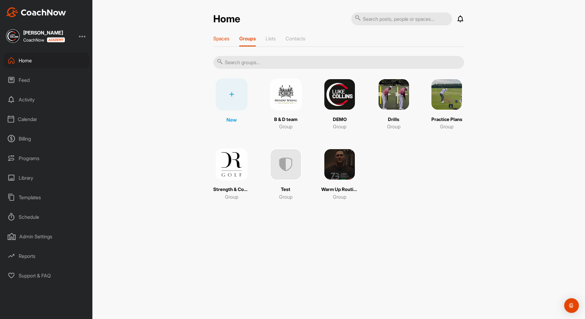
click at [226, 42] on div "Spaces" at bounding box center [221, 40] width 16 height 11
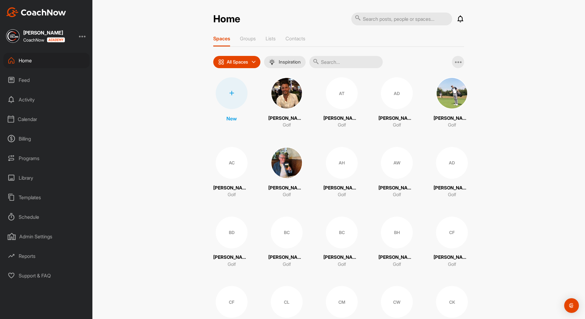
click at [336, 61] on input "text" at bounding box center [345, 62] width 73 height 12
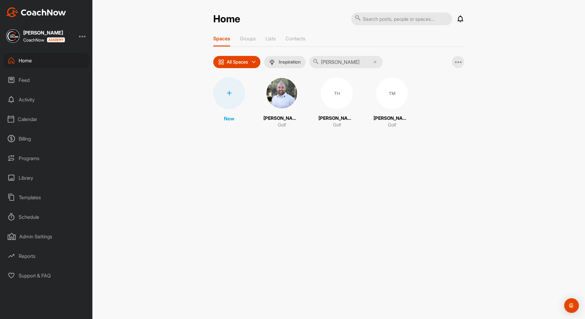
type input "tim"
click at [282, 102] on img at bounding box center [282, 93] width 32 height 32
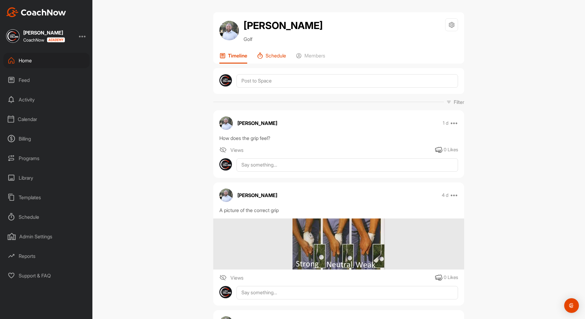
click at [274, 59] on div "Schedule" at bounding box center [271, 58] width 29 height 11
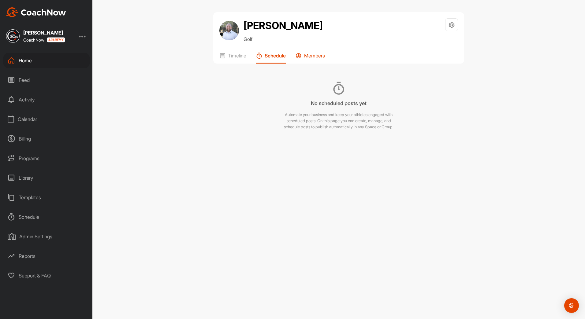
click at [309, 57] on p "Members" at bounding box center [314, 56] width 21 height 6
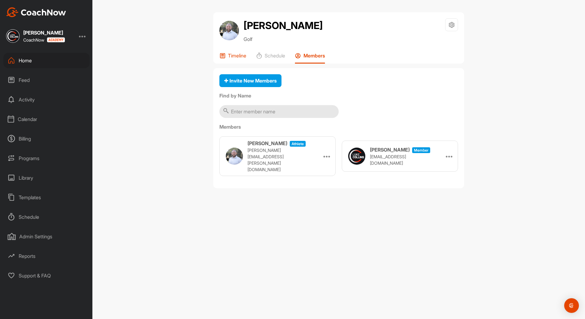
click at [240, 57] on p "Timeline" at bounding box center [237, 56] width 18 height 6
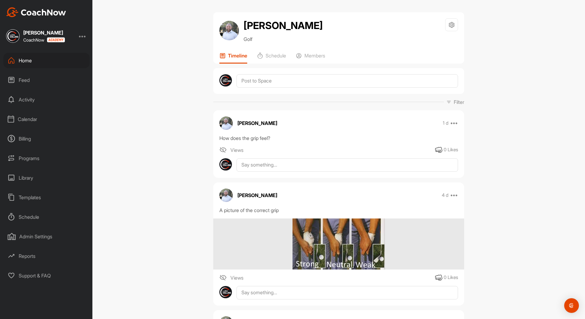
click at [24, 63] on div "Home" at bounding box center [46, 60] width 86 height 15
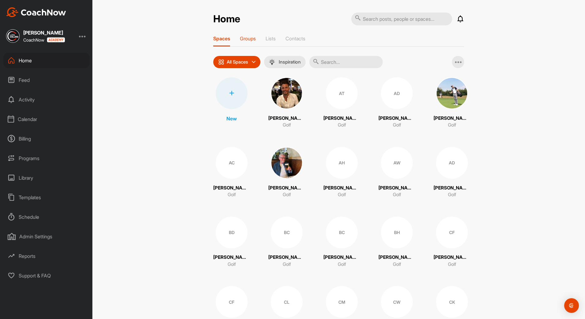
click at [243, 41] on p "Groups" at bounding box center [248, 38] width 16 height 6
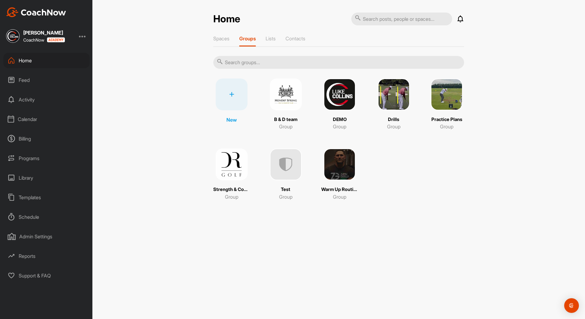
click at [294, 181] on div "Test Group" at bounding box center [285, 175] width 35 height 52
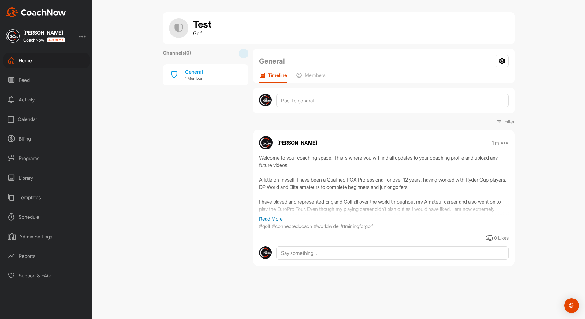
click at [242, 54] on icon at bounding box center [244, 53] width 4 height 4
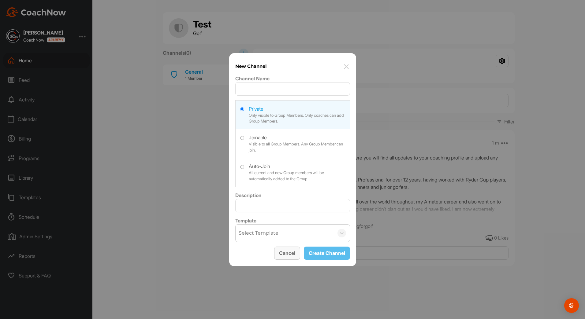
click at [292, 255] on button "Cancel" at bounding box center [287, 253] width 26 height 13
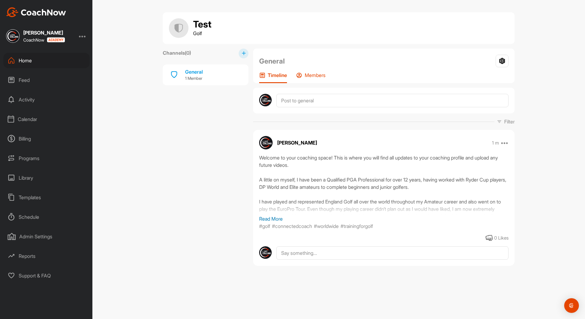
click at [318, 72] on p "Members" at bounding box center [315, 75] width 21 height 6
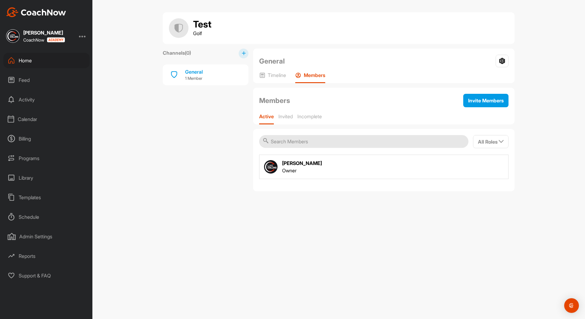
click at [306, 147] on input "text" at bounding box center [363, 141] width 209 height 13
type input "y"
click at [460, 105] on div "Members Invite Members" at bounding box center [383, 100] width 249 height 13
click at [465, 105] on button "Invite Members" at bounding box center [485, 100] width 45 height 13
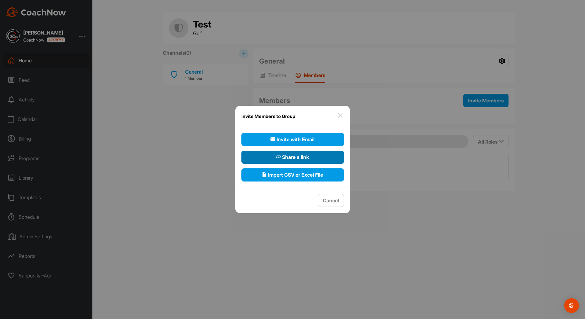
click at [296, 160] on span "Share a link" at bounding box center [292, 157] width 33 height 7
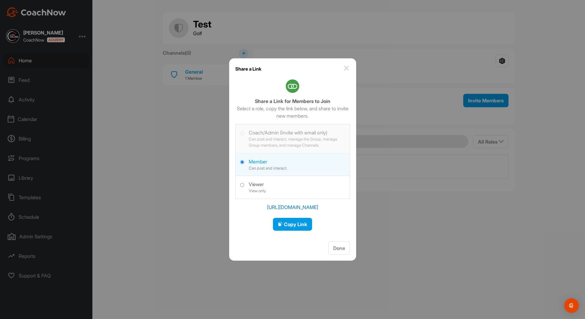
click at [346, 71] on img at bounding box center [346, 68] width 7 height 7
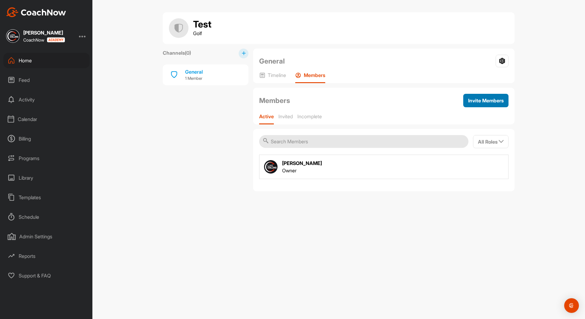
click at [501, 104] on div "Invite Members" at bounding box center [485, 100] width 35 height 7
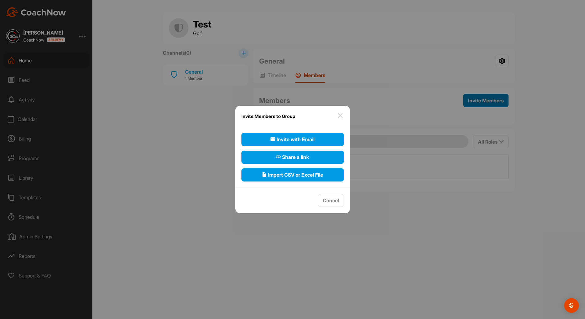
click at [325, 138] on button "Invite with Email" at bounding box center [292, 139] width 103 height 13
select select"] "player"
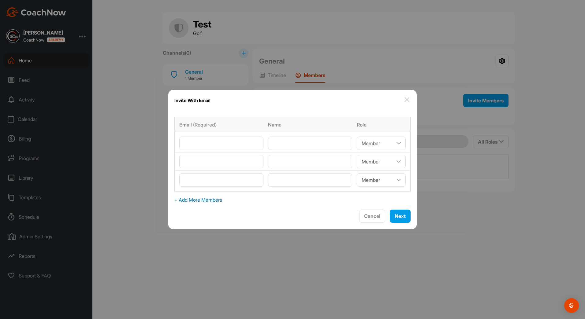
click at [364, 214] on span "Cancel" at bounding box center [372, 216] width 16 height 6
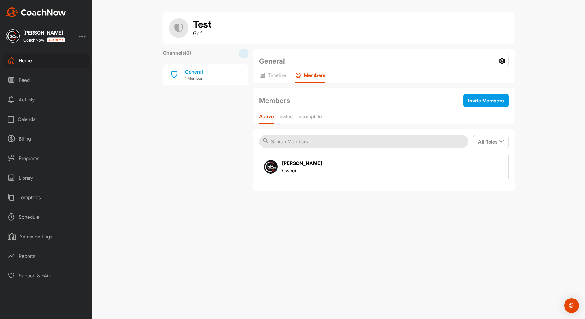
click at [478, 98] on span "Invite Members" at bounding box center [485, 101] width 35 height 6
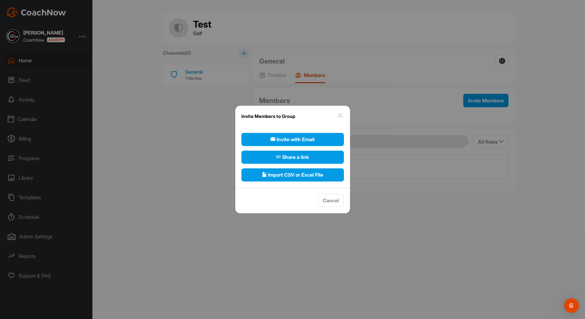
click at [342, 115] on img at bounding box center [340, 115] width 7 height 7
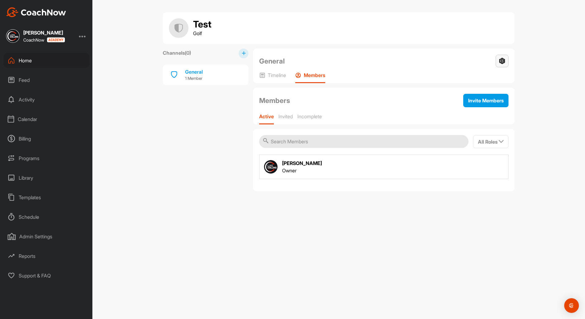
click at [505, 56] on icon at bounding box center [502, 61] width 13 height 13
click at [487, 80] on li "Group Settings" at bounding box center [484, 79] width 50 height 20
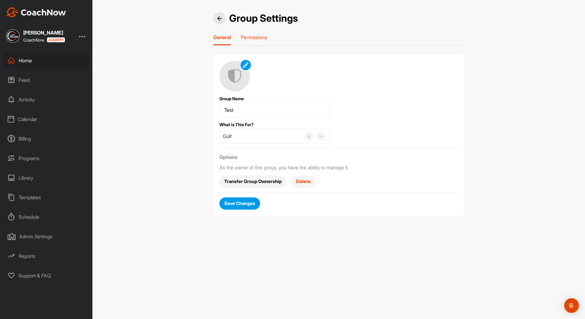
click at [256, 38] on p "Permissions" at bounding box center [254, 37] width 26 height 6
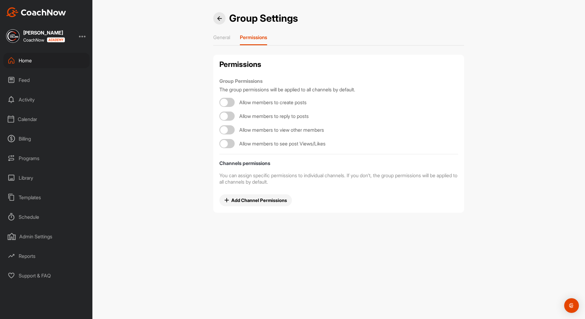
checkbox input "true"
click at [230, 101] on div at bounding box center [230, 103] width 8 height 8
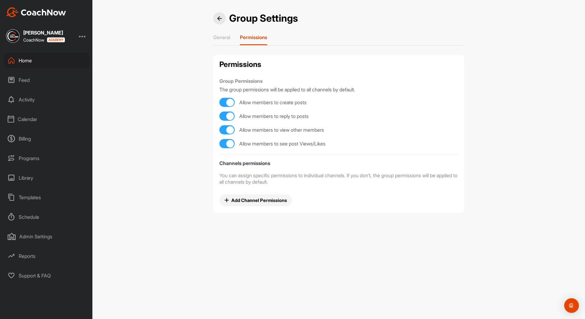
checkbox input "false"
click at [225, 116] on div at bounding box center [226, 116] width 15 height 9
checkbox input "false"
click at [229, 128] on div at bounding box center [230, 130] width 8 height 8
checkbox input "false"
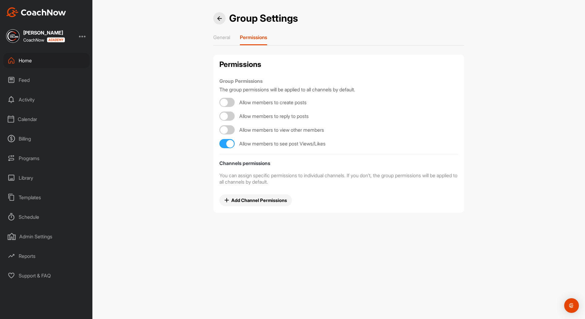
click at [222, 143] on div at bounding box center [226, 143] width 15 height 9
checkbox input "false"
click at [218, 39] on p "General" at bounding box center [221, 37] width 17 height 6
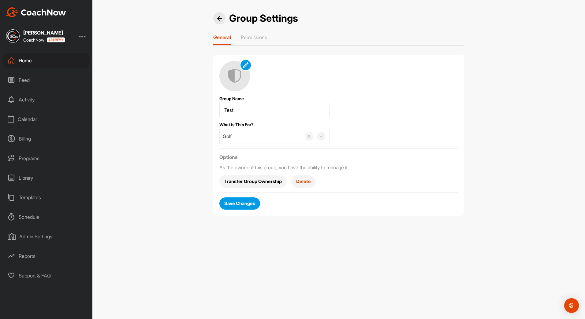
click at [247, 204] on span "Save Changes" at bounding box center [239, 203] width 31 height 6
click at [222, 18] on div at bounding box center [219, 18] width 12 height 12
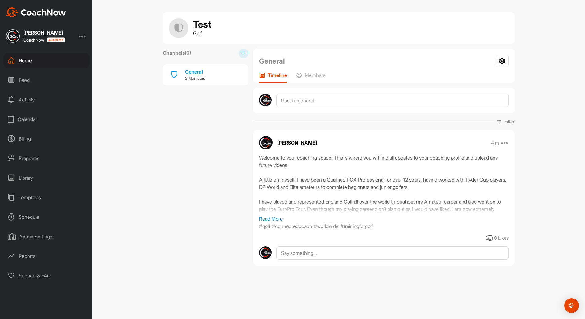
click at [246, 52] on button at bounding box center [244, 54] width 10 height 10
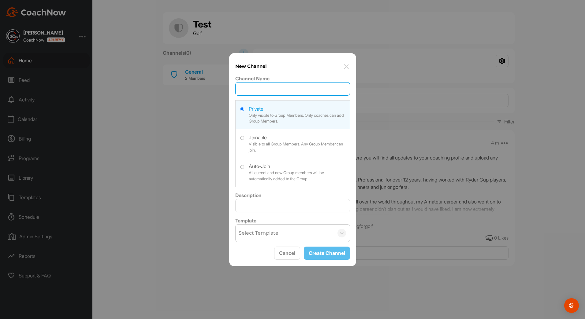
click at [268, 88] on input "Channel Name" at bounding box center [292, 88] width 115 height 13
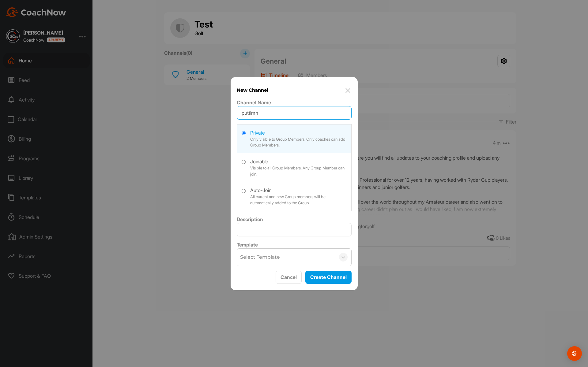
click at [268, 113] on input "puttimn" at bounding box center [294, 112] width 115 height 13
type input "putting"
click at [343, 279] on button "Create Channel" at bounding box center [328, 277] width 46 height 13
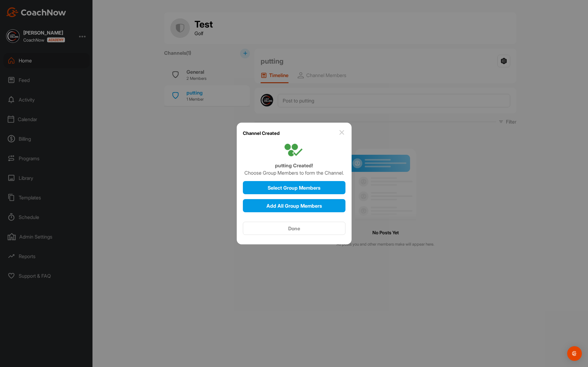
click at [342, 132] on img at bounding box center [341, 132] width 7 height 7
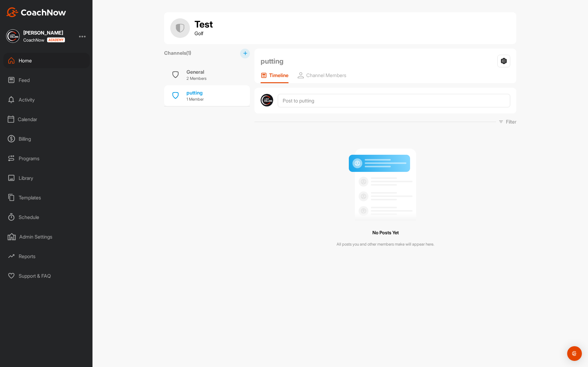
click at [15, 58] on div "Home" at bounding box center [46, 60] width 86 height 15
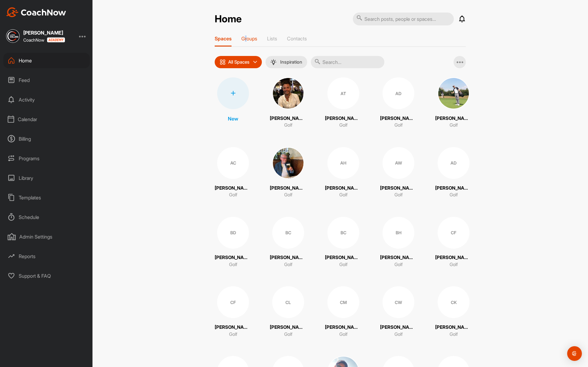
click at [244, 39] on p "Groups" at bounding box center [249, 38] width 16 height 6
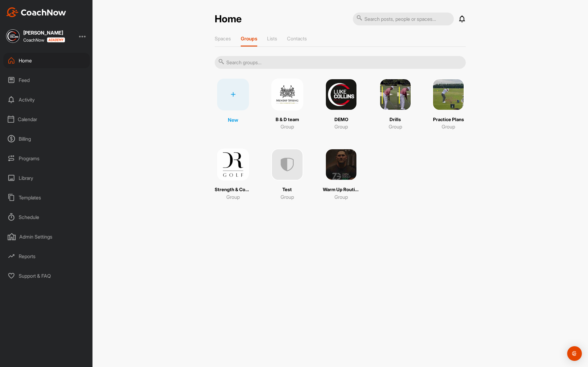
click at [477, 155] on div "Home Notifications Invitations This Week Tim B. created a post : "How does the …" at bounding box center [339, 183] width 495 height 367
click at [445, 109] on img at bounding box center [448, 95] width 32 height 32
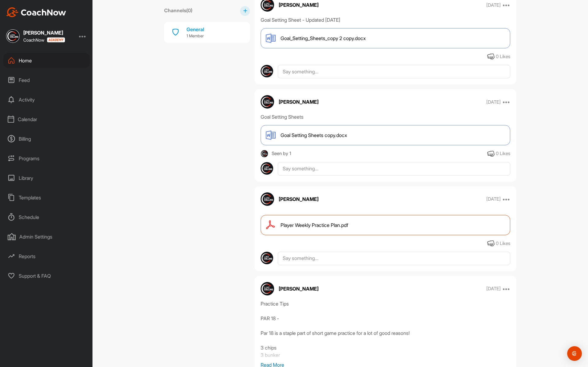
scroll to position [153, 0]
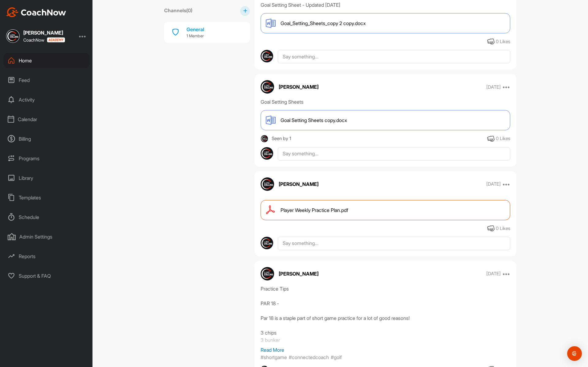
click at [311, 210] on span "Player Weekly Practice Plan.pdf" at bounding box center [314, 210] width 68 height 7
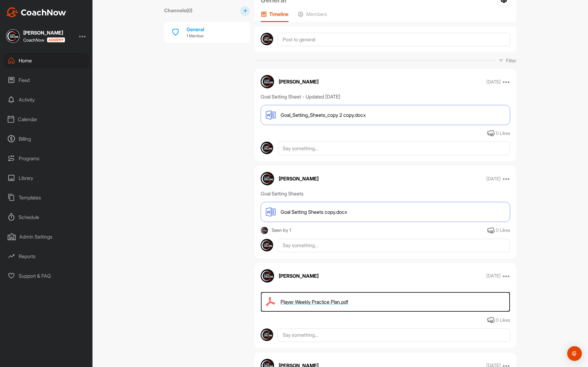
scroll to position [0, 0]
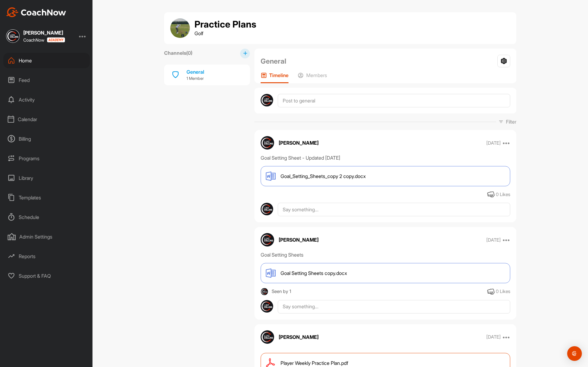
click at [25, 202] on div "Templates" at bounding box center [46, 197] width 86 height 15
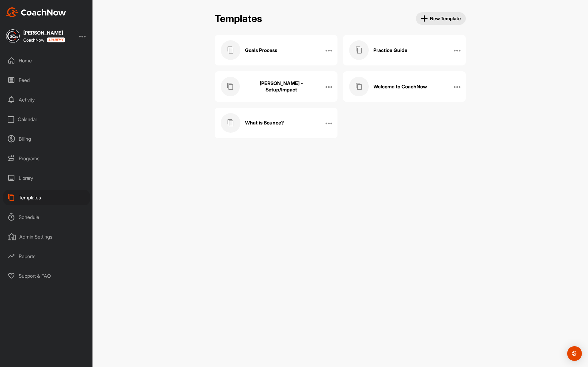
click at [387, 58] on div "Practice Guide" at bounding box center [398, 50] width 98 height 20
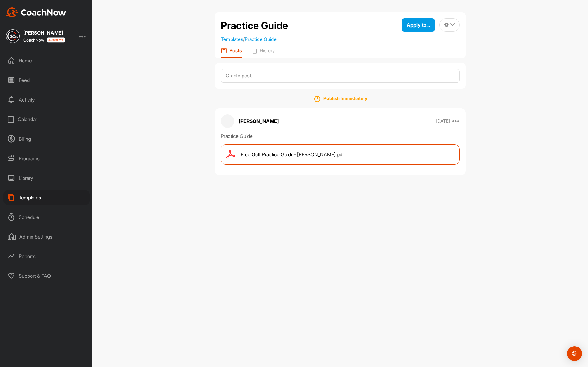
click at [315, 160] on div "Free Golf Practice Guide- Luke Collins.pdf" at bounding box center [340, 154] width 239 height 20
click at [32, 63] on div "Home" at bounding box center [46, 60] width 86 height 15
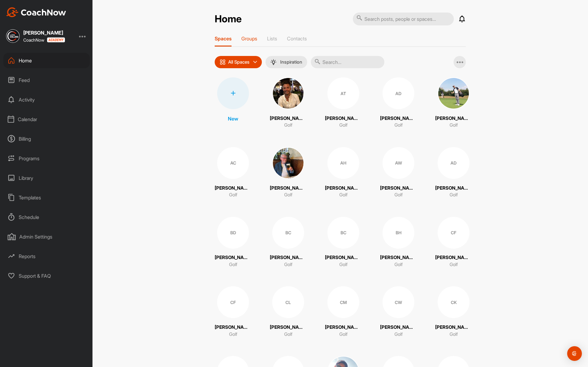
click at [245, 42] on div "Groups" at bounding box center [249, 40] width 16 height 11
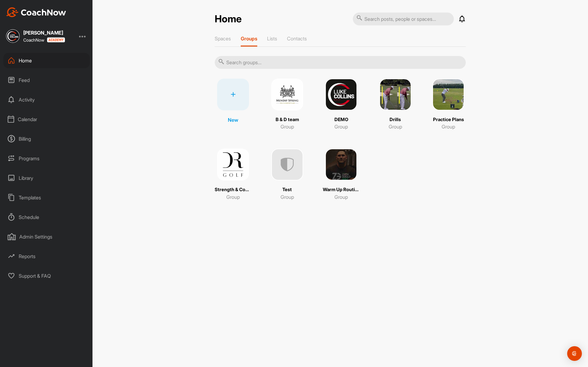
click at [289, 167] on img at bounding box center [287, 165] width 32 height 32
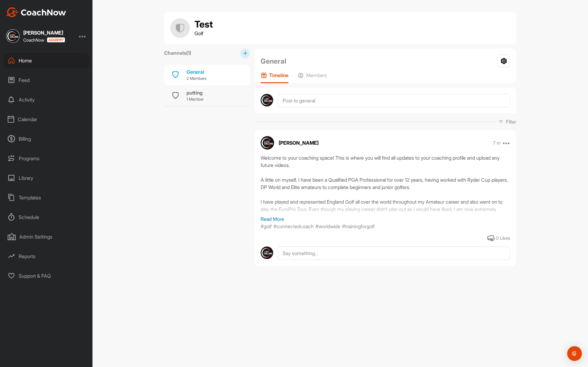
click at [246, 56] on button at bounding box center [245, 54] width 10 height 10
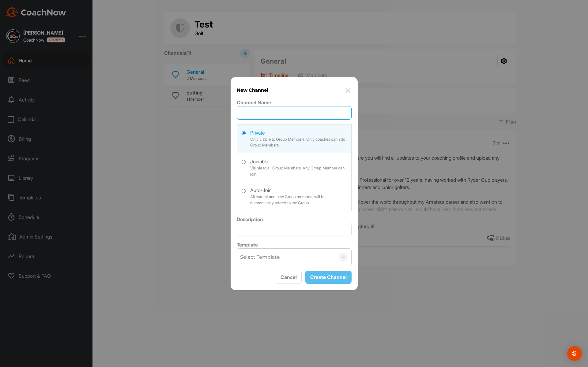
click at [250, 110] on input "Channel Name" at bounding box center [294, 112] width 115 height 13
type input "Practice Guide"
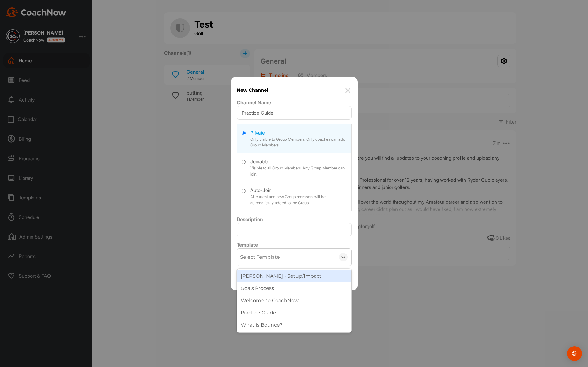
click at [285, 256] on div "Select Template" at bounding box center [286, 257] width 98 height 17
click at [281, 312] on div "Practice Guide" at bounding box center [294, 313] width 114 height 12
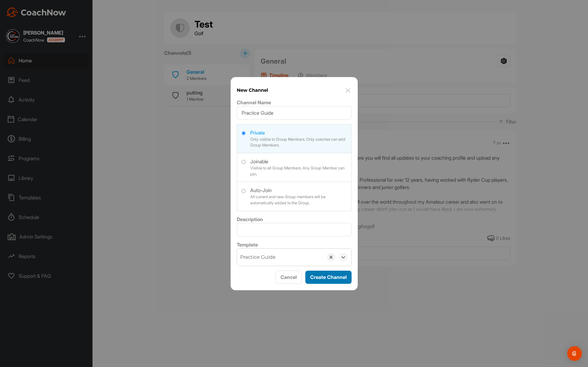
click at [323, 280] on button "Create Channel" at bounding box center [328, 277] width 46 height 13
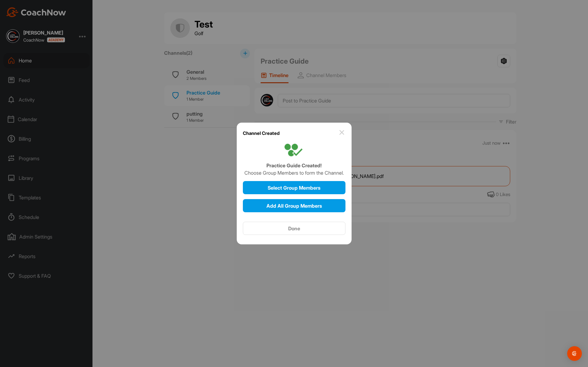
click at [343, 134] on img at bounding box center [341, 132] width 7 height 7
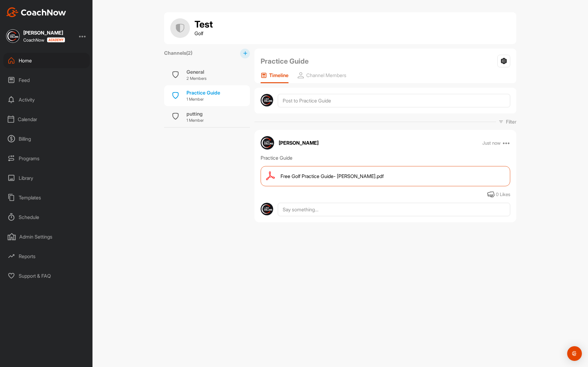
click at [293, 182] on div "Free Golf Practice Guide- Luke Collins.pdf" at bounding box center [384, 176] width 249 height 20
click at [52, 60] on div "Home" at bounding box center [46, 60] width 86 height 15
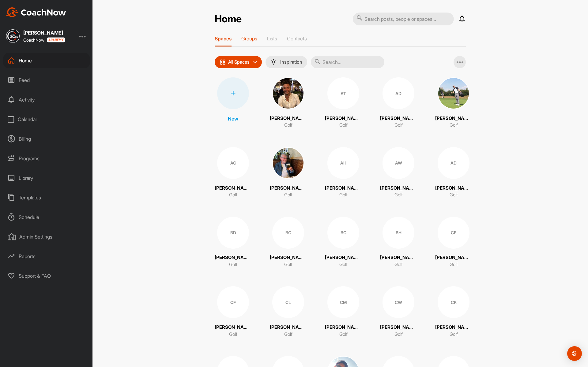
click at [241, 40] on p "Groups" at bounding box center [249, 38] width 16 height 6
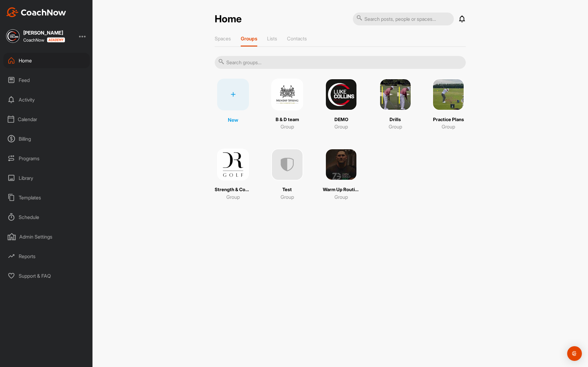
click at [285, 176] on img at bounding box center [287, 165] width 32 height 32
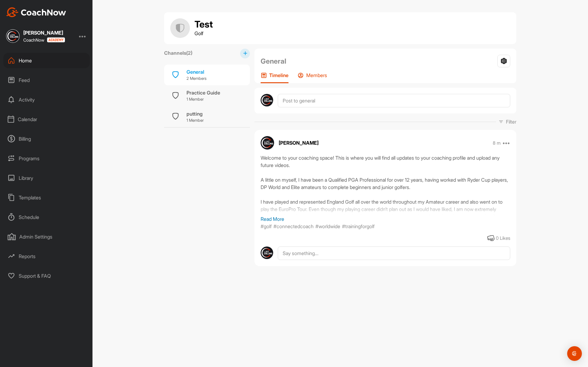
click at [321, 73] on p "Members" at bounding box center [316, 75] width 21 height 6
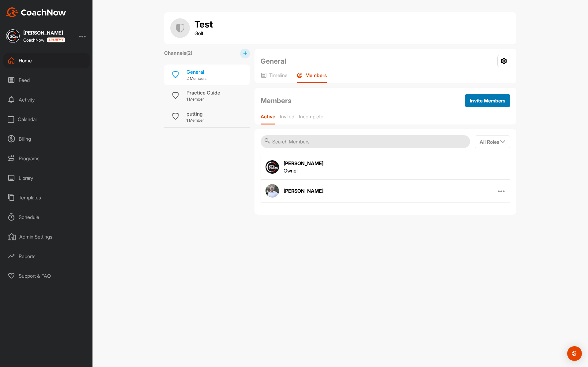
click at [502, 103] on span "Invite Members" at bounding box center [486, 101] width 35 height 6
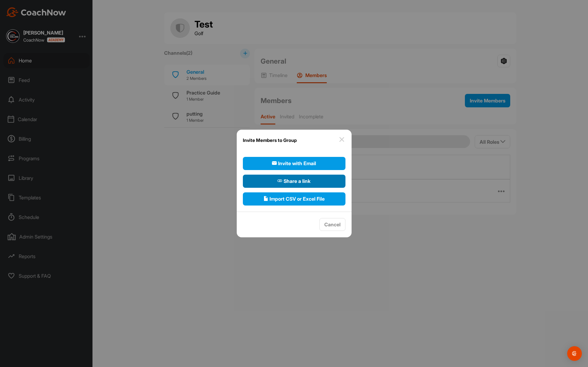
click at [295, 183] on span "Share a link" at bounding box center [293, 180] width 33 height 7
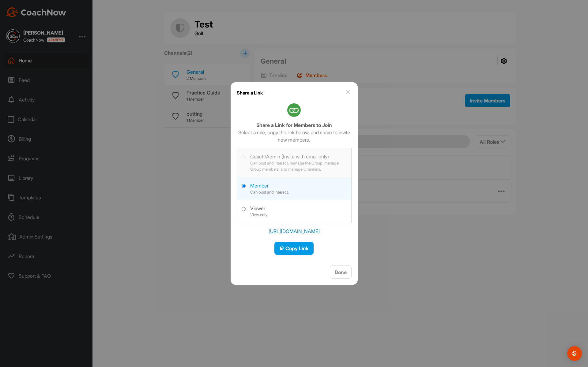
drag, startPoint x: 246, startPoint y: 231, endPoint x: 249, endPoint y: 233, distance: 3.3
click at [249, 233] on div "Share a Link for Members to Join Select a role, copy the link below, and share …" at bounding box center [293, 193] width 127 height 181
click at [286, 250] on span "Copy Link" at bounding box center [293, 248] width 29 height 6
click at [336, 274] on span "Done" at bounding box center [340, 272] width 12 height 6
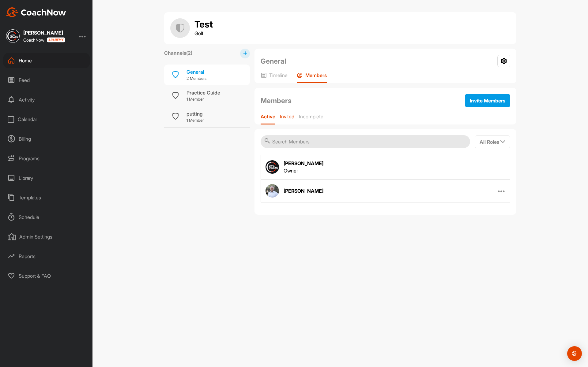
click at [285, 118] on p "Invited" at bounding box center [287, 117] width 14 height 6
click at [266, 119] on p "Active" at bounding box center [267, 117] width 14 height 6
click at [40, 62] on div "Home" at bounding box center [46, 60] width 86 height 15
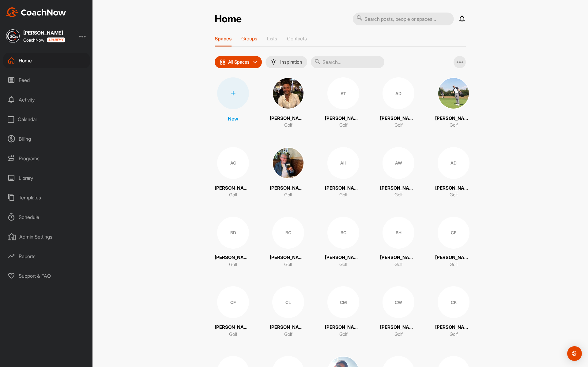
click at [244, 40] on p "Groups" at bounding box center [249, 38] width 16 height 6
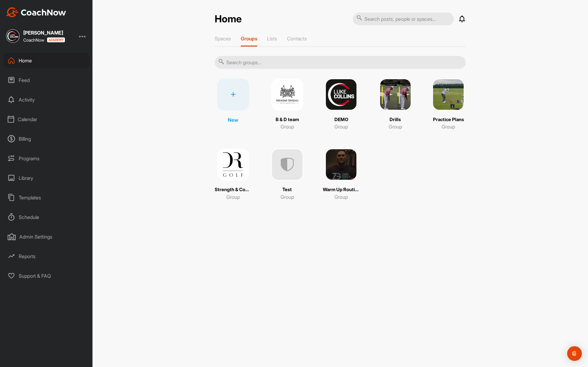
click at [279, 108] on img at bounding box center [287, 95] width 32 height 32
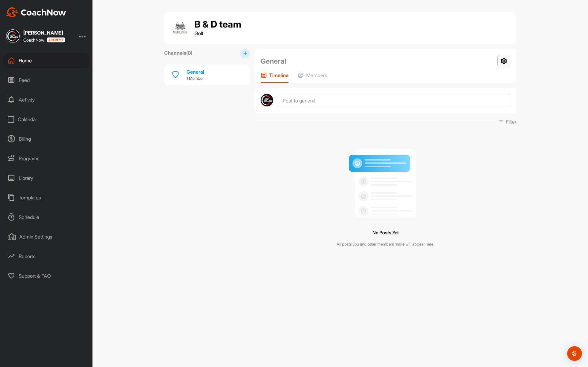
click at [503, 62] on icon at bounding box center [503, 61] width 13 height 13
click at [470, 80] on li "Group Settings" at bounding box center [485, 79] width 50 height 20
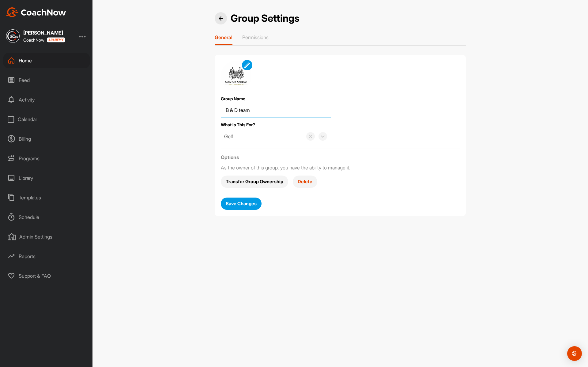
drag, startPoint x: 257, startPoint y: 111, endPoint x: 211, endPoint y: 117, distance: 46.2
click at [211, 117] on div "Group Settings General Permissions Group Name What is This For? Golf Options As…" at bounding box center [339, 116] width 263 height 209
type input "1st Team Training"
click at [252, 203] on span "Save Changes" at bounding box center [241, 203] width 31 height 6
click at [218, 21] on img at bounding box center [220, 18] width 5 height 5
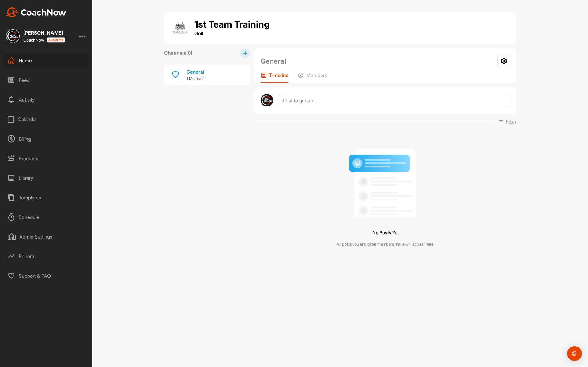
click at [244, 55] on icon at bounding box center [245, 53] width 4 height 4
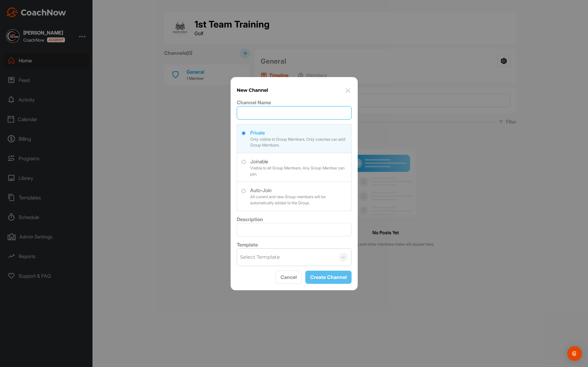
click at [270, 111] on input "Channel Name" at bounding box center [294, 112] width 115 height 13
type input "Practice Guide"
click at [269, 263] on div "Select Template" at bounding box center [286, 257] width 98 height 17
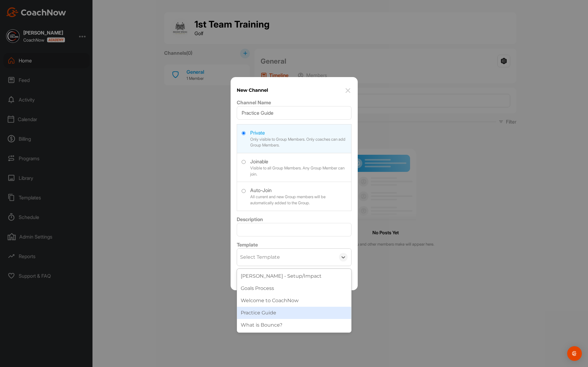
click at [263, 312] on div "Practice Guide" at bounding box center [294, 313] width 114 height 12
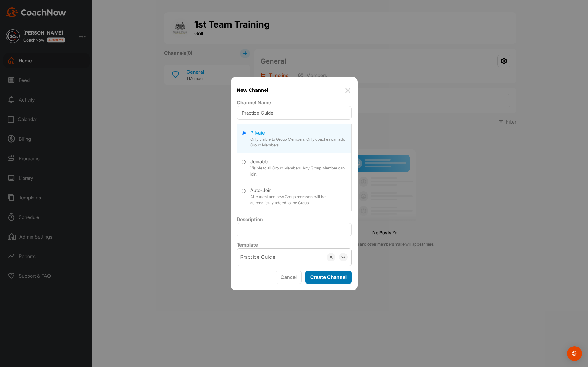
click at [332, 279] on button "Create Channel" at bounding box center [328, 277] width 46 height 13
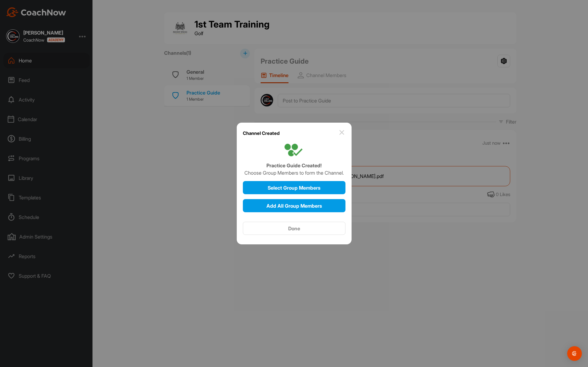
click at [342, 132] on img at bounding box center [341, 132] width 7 height 7
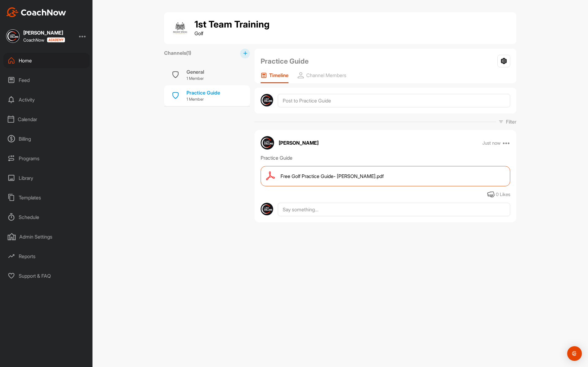
click at [39, 158] on div "Programs" at bounding box center [46, 158] width 86 height 15
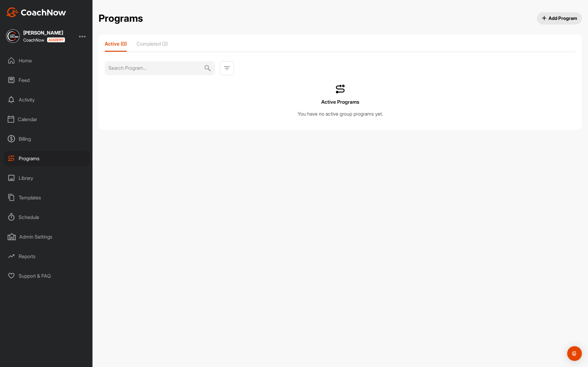
click at [38, 140] on div "Billing" at bounding box center [46, 138] width 86 height 15
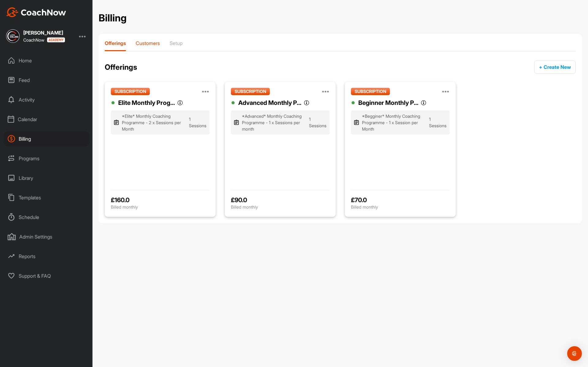
click at [153, 47] on div "Customers" at bounding box center [148, 45] width 24 height 11
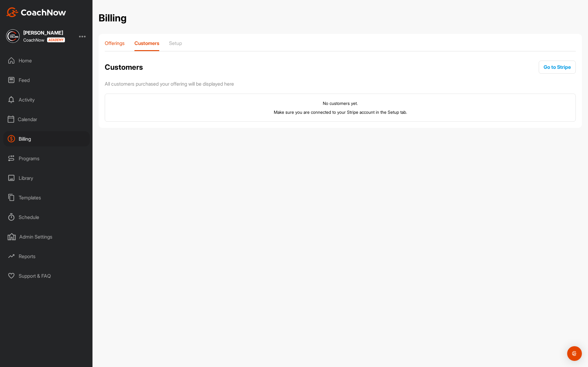
click at [119, 49] on div "Offerings" at bounding box center [115, 45] width 20 height 11
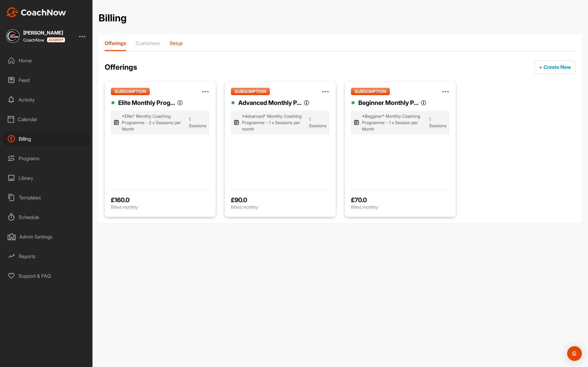
click at [178, 43] on p "Setup" at bounding box center [176, 43] width 13 height 6
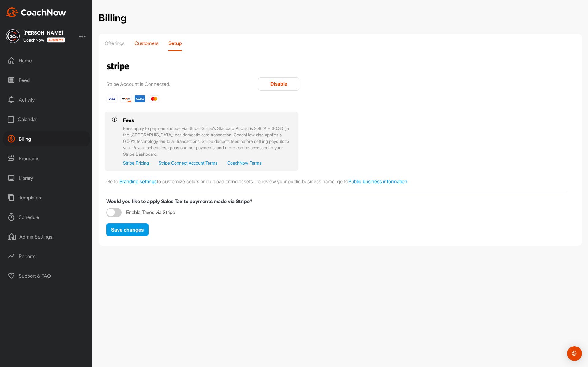
click at [147, 45] on p "Customers" at bounding box center [146, 43] width 24 height 6
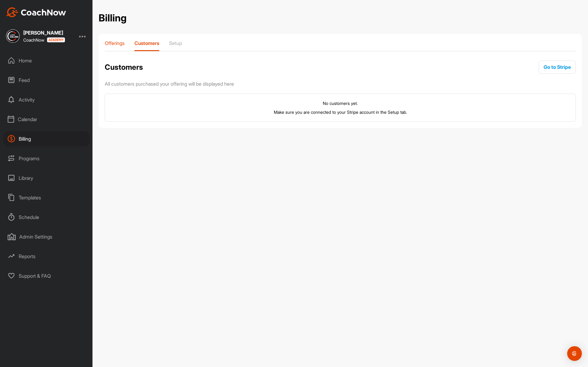
click at [118, 45] on p "Offerings" at bounding box center [115, 43] width 20 height 6
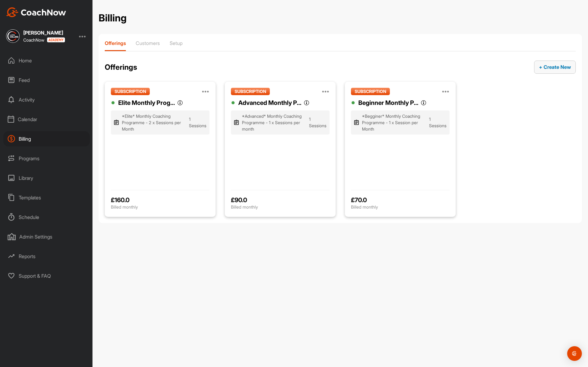
click at [538, 73] on button "+ Create New" at bounding box center [555, 67] width 42 height 13
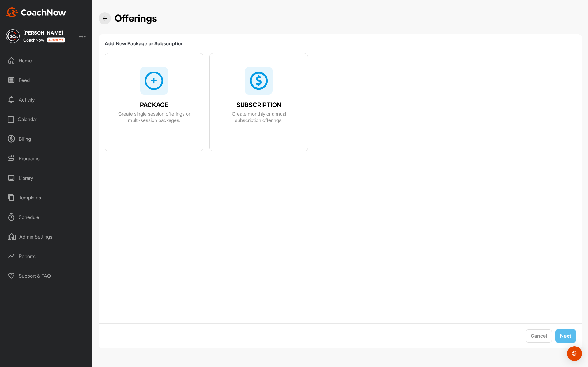
click at [157, 108] on span "PACKAGE" at bounding box center [154, 105] width 28 height 6
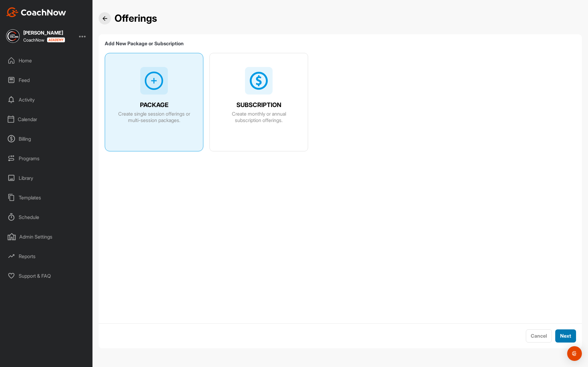
click at [560, 319] on span "Next" at bounding box center [565, 336] width 11 height 6
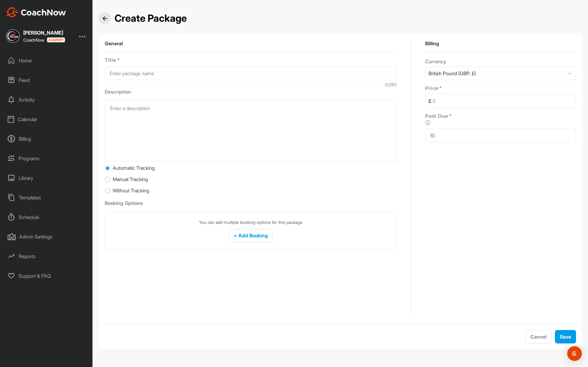
click at [164, 75] on input at bounding box center [251, 73] width 292 height 13
click at [107, 20] on img at bounding box center [105, 18] width 5 height 5
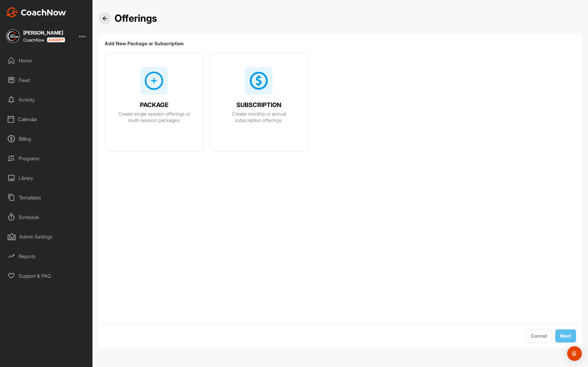
click at [130, 128] on div "PACKAGE Create single session offerings or multi-session packages." at bounding box center [154, 109] width 98 height 112
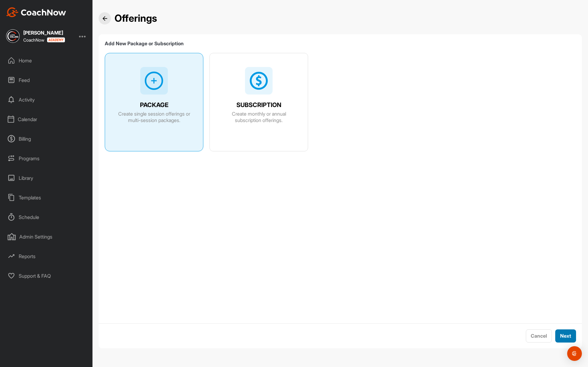
click at [564, 319] on span "Next" at bounding box center [565, 336] width 11 height 6
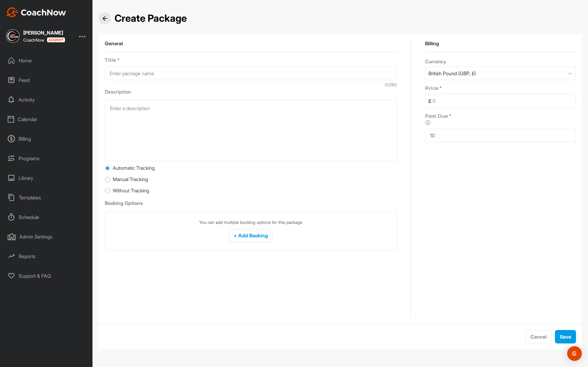
click at [107, 18] on div at bounding box center [105, 18] width 12 height 12
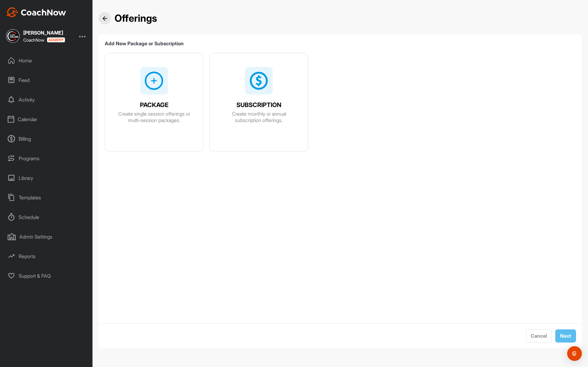
click at [44, 198] on div "Templates" at bounding box center [46, 197] width 86 height 15
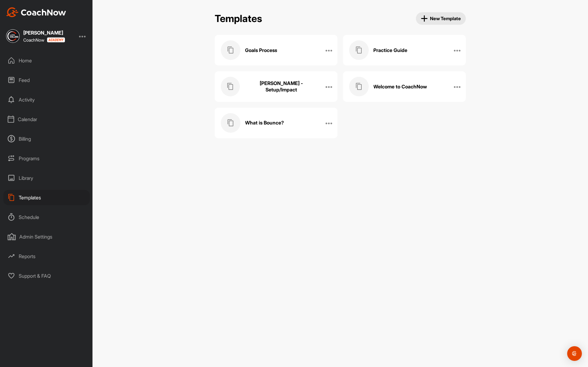
click at [30, 180] on div "Library" at bounding box center [46, 177] width 86 height 15
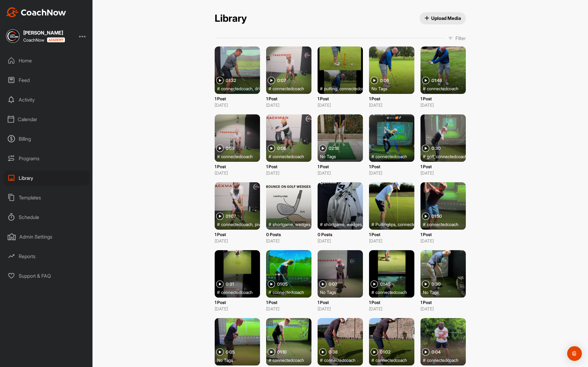
click at [29, 201] on div "Templates" at bounding box center [46, 197] width 86 height 15
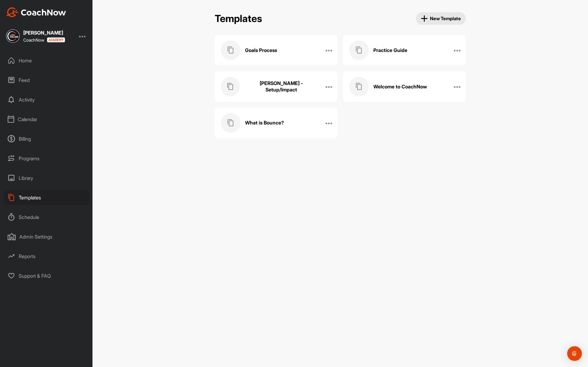
click at [276, 126] on h3 "What is Bounce?" at bounding box center [264, 123] width 39 height 6
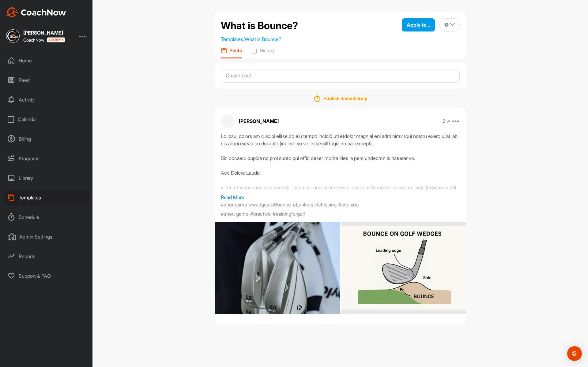
click at [241, 196] on p "Read More" at bounding box center [340, 197] width 239 height 7
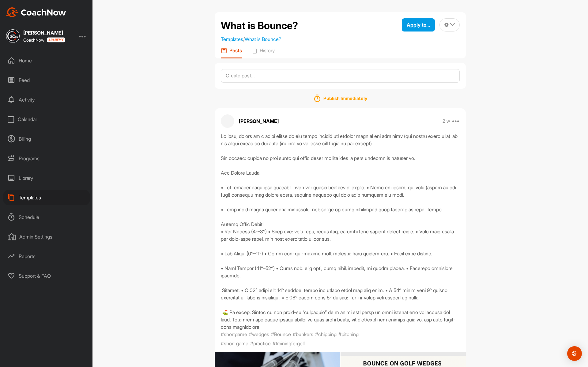
click at [28, 62] on div "Home" at bounding box center [46, 60] width 86 height 15
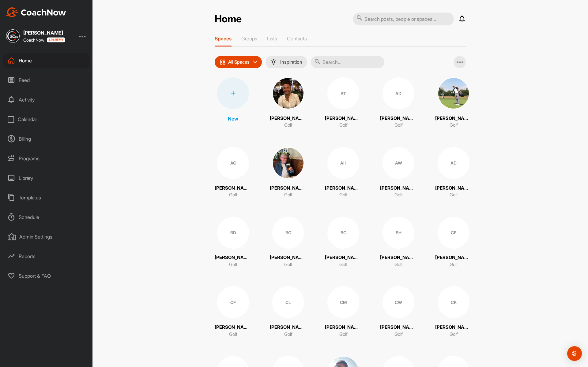
click at [40, 198] on div "Templates" at bounding box center [46, 197] width 86 height 15
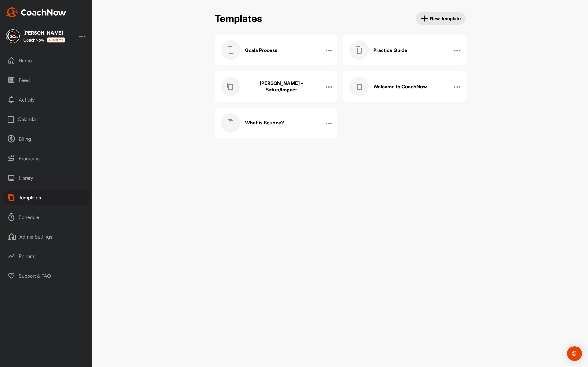
click at [446, 20] on span "New Template" at bounding box center [440, 18] width 40 height 7
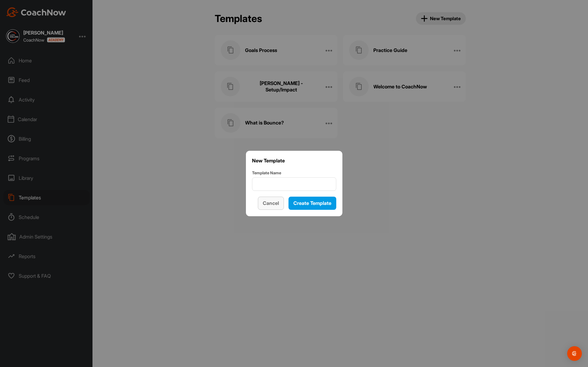
click at [277, 201] on button "Cancel" at bounding box center [271, 203] width 26 height 13
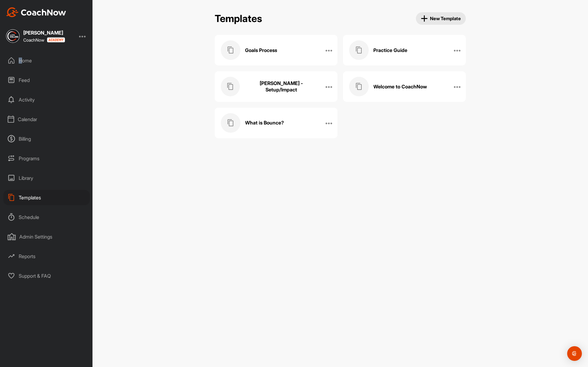
click at [23, 63] on div "Home" at bounding box center [46, 60] width 86 height 15
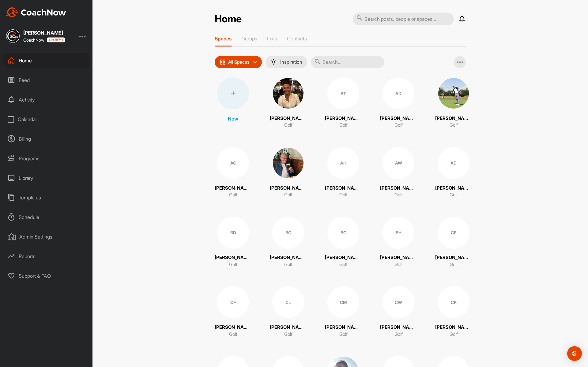
click at [138, 48] on div "Home Notifications Invitations This Week Tim B. created a post : "How does the …" at bounding box center [339, 183] width 495 height 367
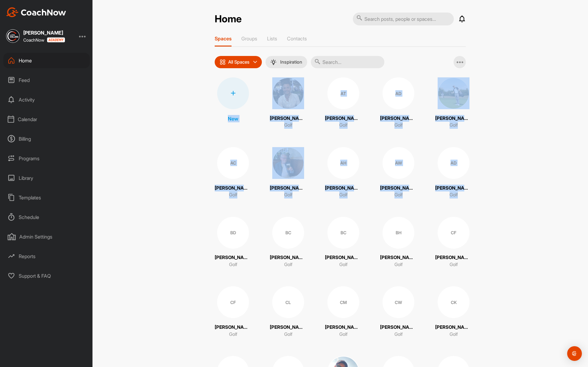
drag, startPoint x: 138, startPoint y: 93, endPoint x: 149, endPoint y: 228, distance: 135.4
click at [149, 228] on div "Home Notifications Invitations This Week Tim B. created a post : "How does the …" at bounding box center [339, 183] width 495 height 367
click at [101, 207] on div "Home Notifications Invitations This Week Tim B. created a post : "How does the …" at bounding box center [339, 183] width 495 height 367
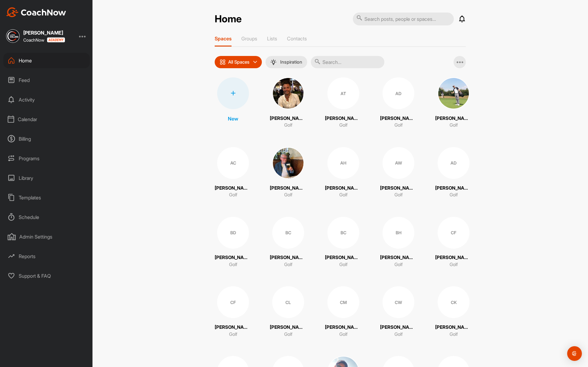
click at [83, 9] on div at bounding box center [49, 12] width 86 height 10
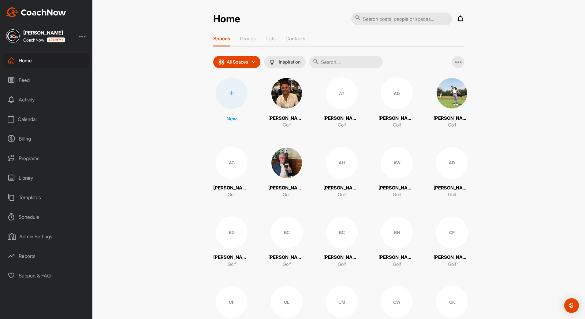
click at [331, 64] on input "text" at bounding box center [345, 62] width 73 height 12
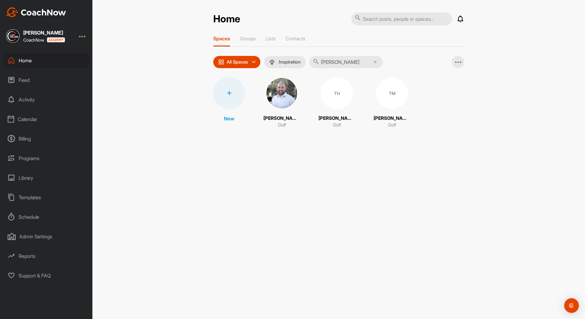
type input "[PERSON_NAME]"
click at [284, 97] on img at bounding box center [282, 93] width 32 height 32
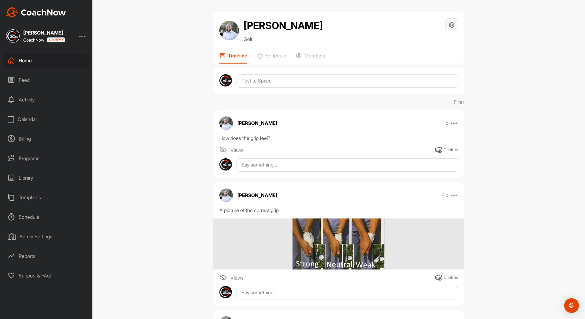
click at [448, 24] on icon at bounding box center [451, 24] width 7 height 7
click at [444, 36] on li "Space Settings" at bounding box center [434, 42] width 50 height 20
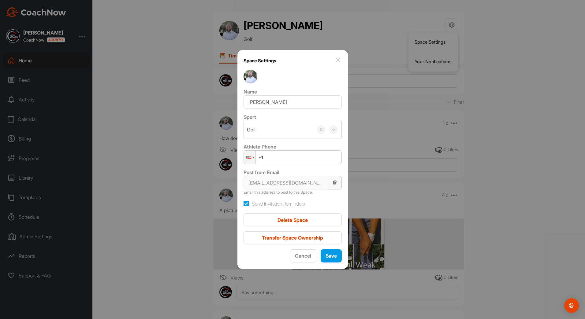
click at [333, 188] on button "button" at bounding box center [335, 182] width 14 height 13
click at [333, 183] on icon "button" at bounding box center [335, 182] width 5 height 5
click at [334, 185] on icon "button" at bounding box center [335, 182] width 5 height 5
click at [333, 184] on icon "button" at bounding box center [335, 182] width 5 height 5
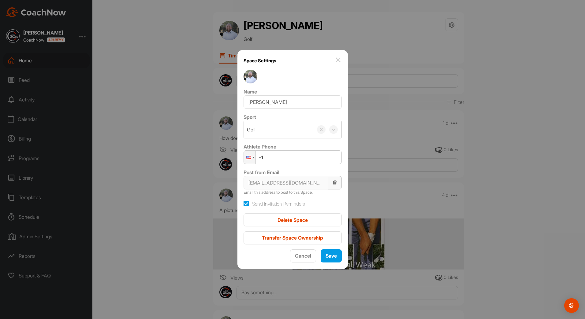
click at [333, 184] on icon "button" at bounding box center [335, 182] width 5 height 5
click at [329, 258] on span "Save" at bounding box center [331, 256] width 11 height 6
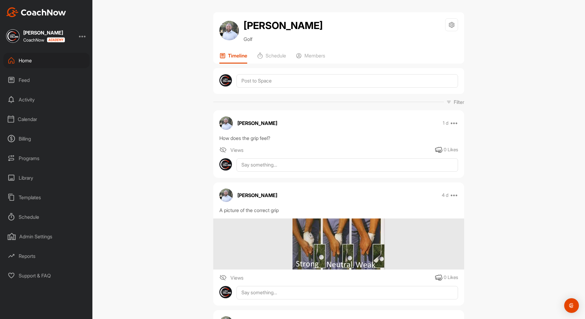
drag, startPoint x: 320, startPoint y: 253, endPoint x: 308, endPoint y: 246, distance: 13.2
click at [308, 246] on img at bounding box center [339, 244] width 92 height 51
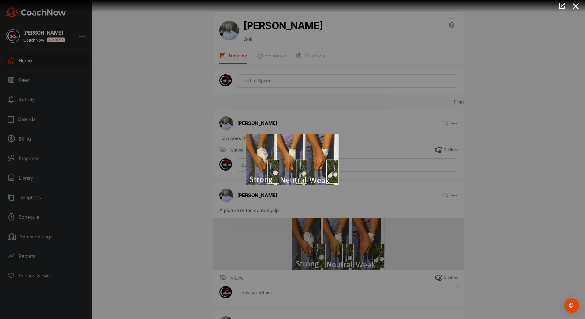
click at [164, 175] on div at bounding box center [292, 159] width 585 height 319
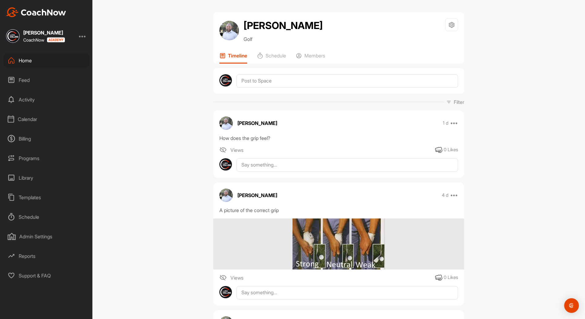
click at [30, 200] on div "Templates" at bounding box center [46, 197] width 86 height 15
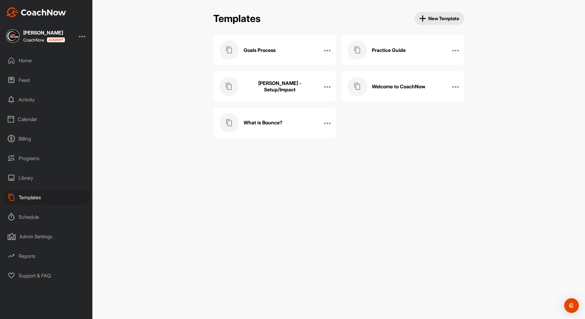
click at [445, 23] on button "New Template" at bounding box center [439, 18] width 50 height 13
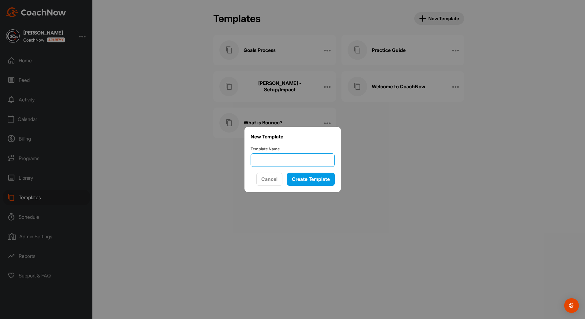
click at [299, 159] on input "Template Name" at bounding box center [293, 160] width 84 height 13
type input "Grip"
click at [327, 177] on span "Create Template" at bounding box center [311, 179] width 38 height 6
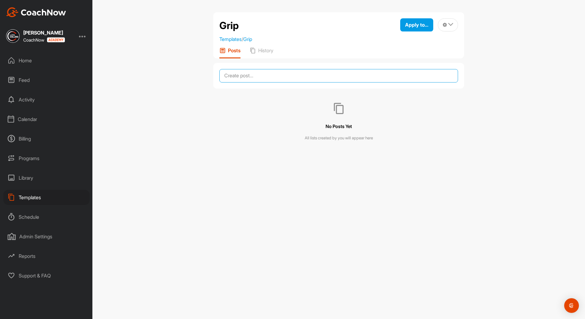
click at [268, 77] on textarea at bounding box center [338, 75] width 239 height 13
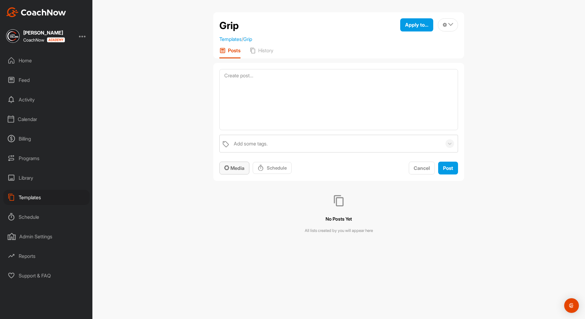
click at [241, 166] on span "Media" at bounding box center [234, 168] width 20 height 6
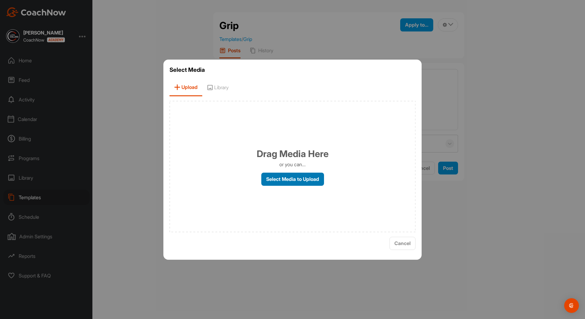
click at [270, 178] on label "Select Media to Upload" at bounding box center [292, 179] width 63 height 13
click at [0, 0] on input "Select Media to Upload" at bounding box center [0, 0] width 0 height 0
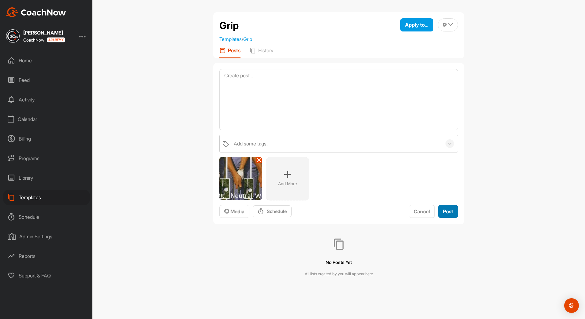
click at [451, 210] on span "Post" at bounding box center [448, 212] width 10 height 6
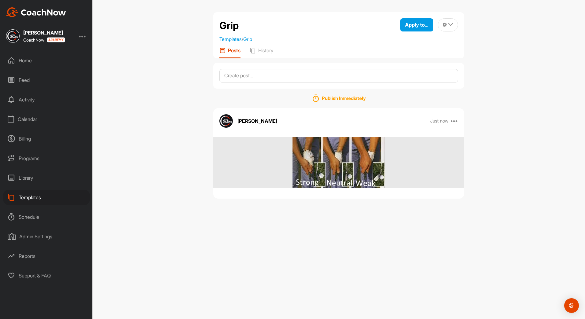
click at [35, 196] on div "Templates" at bounding box center [46, 197] width 86 height 15
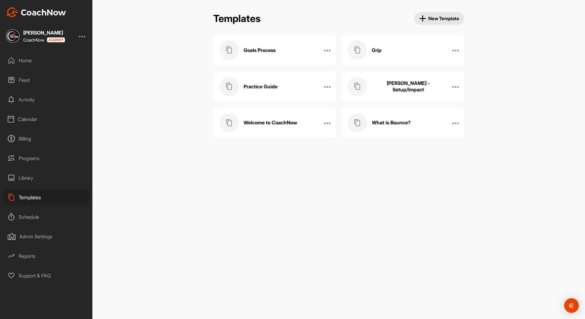
click at [32, 59] on div "Home" at bounding box center [46, 60] width 86 height 15
